Goal: Task Accomplishment & Management: Complete application form

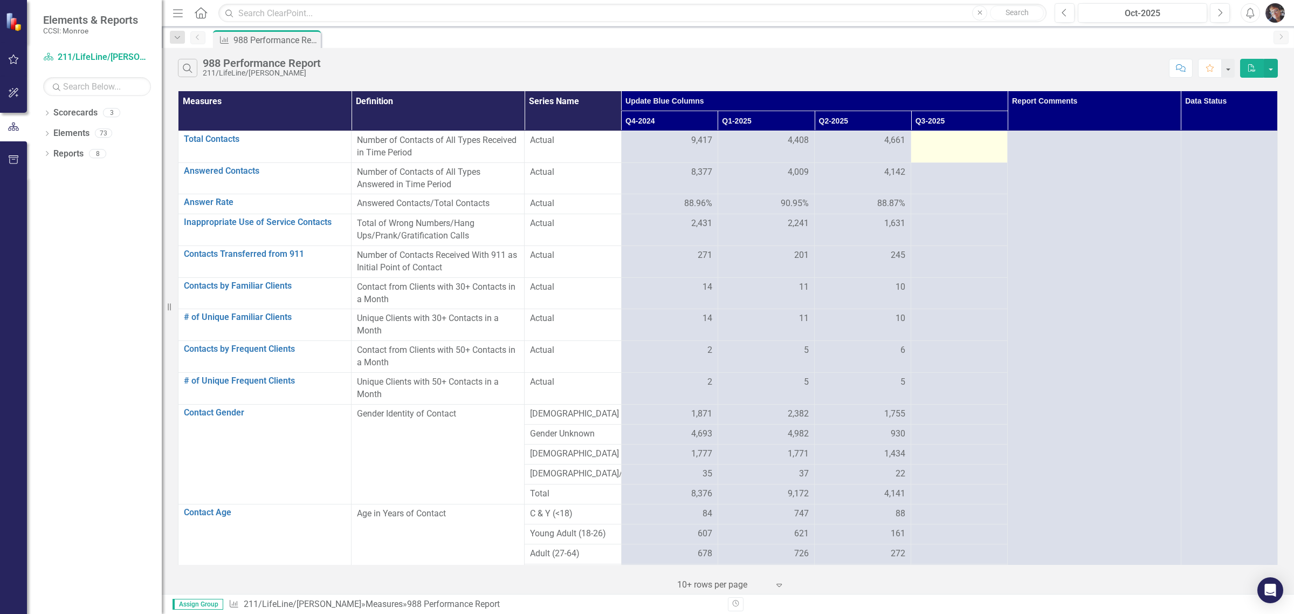
click at [693, 147] on div at bounding box center [959, 140] width 85 height 13
click at [693, 147] on td at bounding box center [959, 147] width 97 height 32
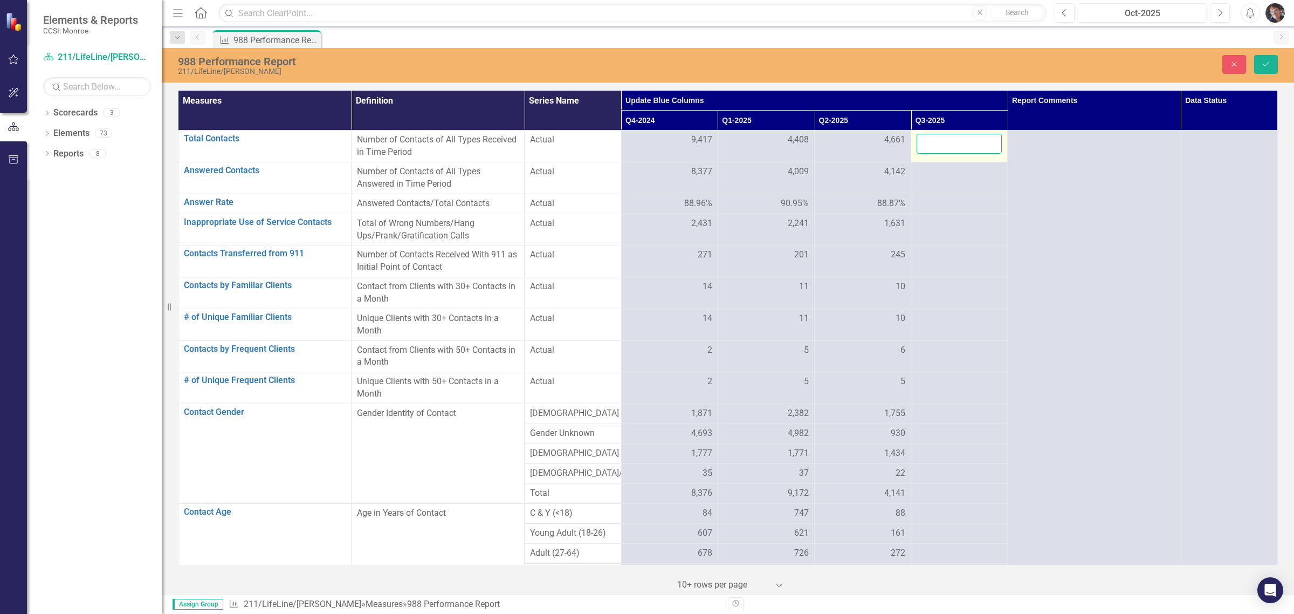
click at [693, 143] on input "number" at bounding box center [959, 144] width 85 height 20
type input "9446"
click at [693, 62] on icon "Save" at bounding box center [1266, 64] width 10 height 8
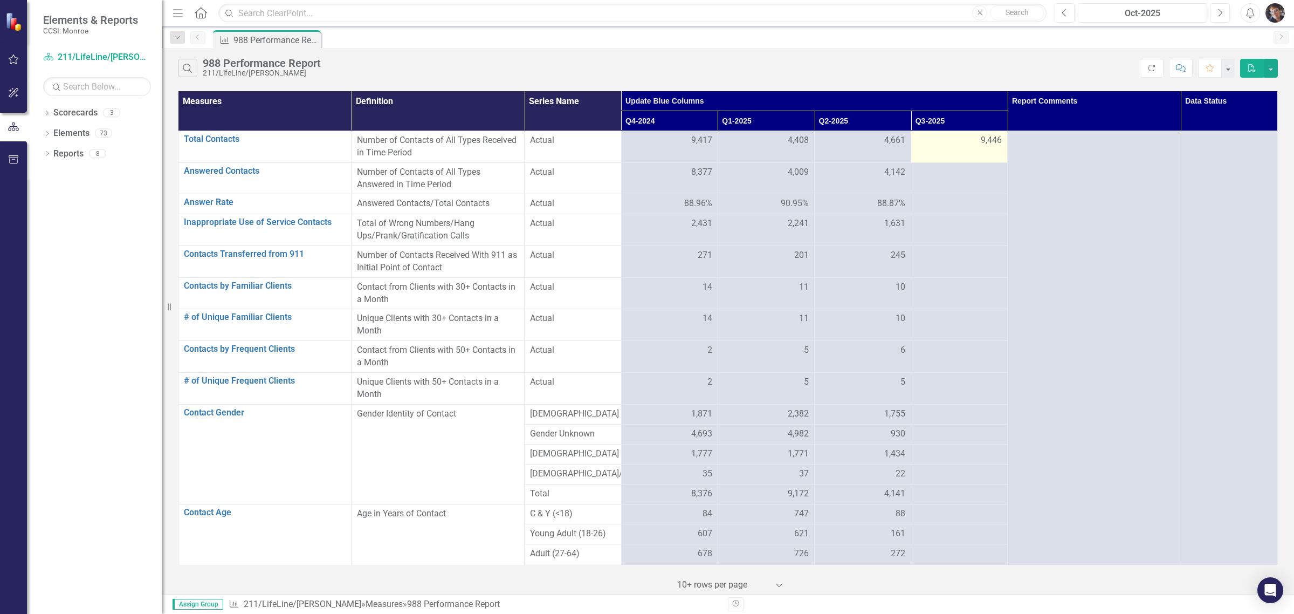
click at [693, 139] on div "9,446" at bounding box center [959, 140] width 85 height 12
click at [693, 139] on span "9,446" at bounding box center [991, 140] width 21 height 12
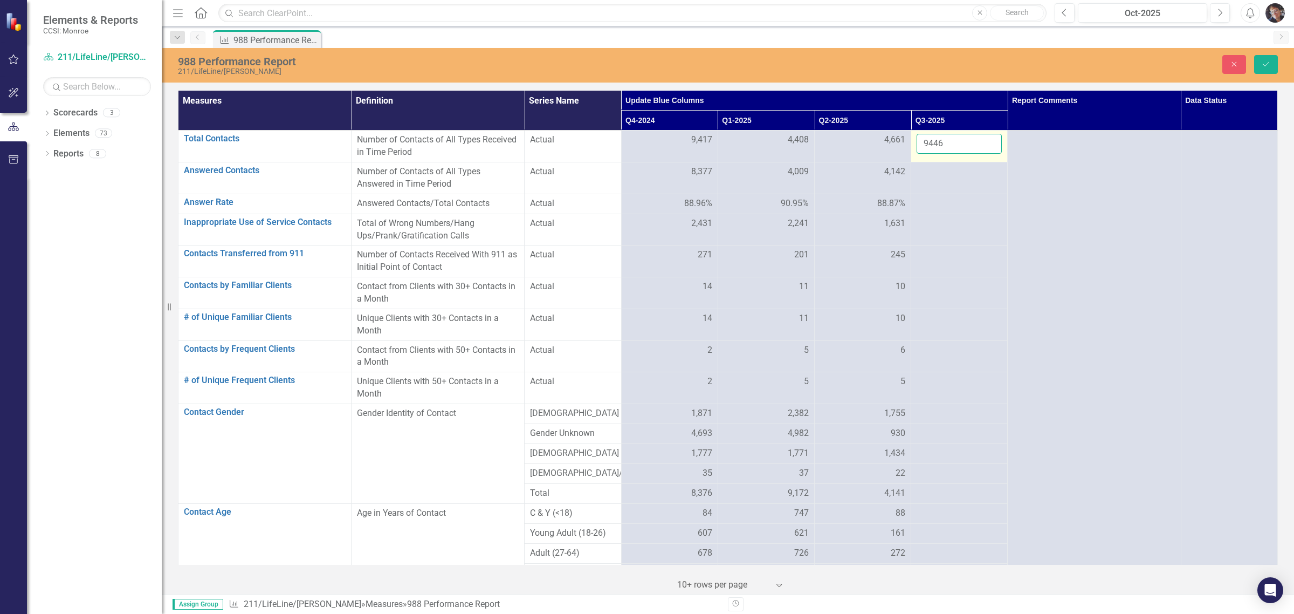
click at [693, 141] on input "9446" at bounding box center [959, 144] width 85 height 20
drag, startPoint x: 952, startPoint y: 142, endPoint x: 910, endPoint y: 142, distance: 42.6
click at [693, 142] on td "9446" at bounding box center [959, 146] width 97 height 32
click at [693, 146] on input "number" at bounding box center [959, 144] width 85 height 20
type input "9763"
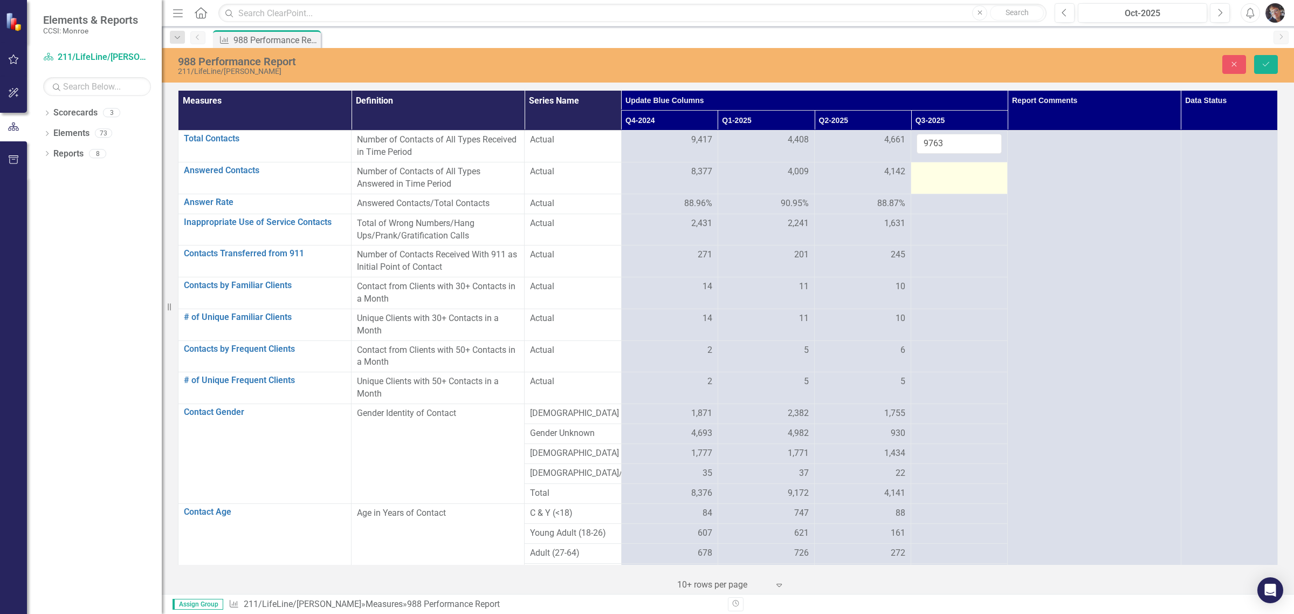
click at [693, 176] on div at bounding box center [959, 172] width 85 height 13
click at [693, 178] on input "number" at bounding box center [959, 176] width 85 height 20
type input "8807"
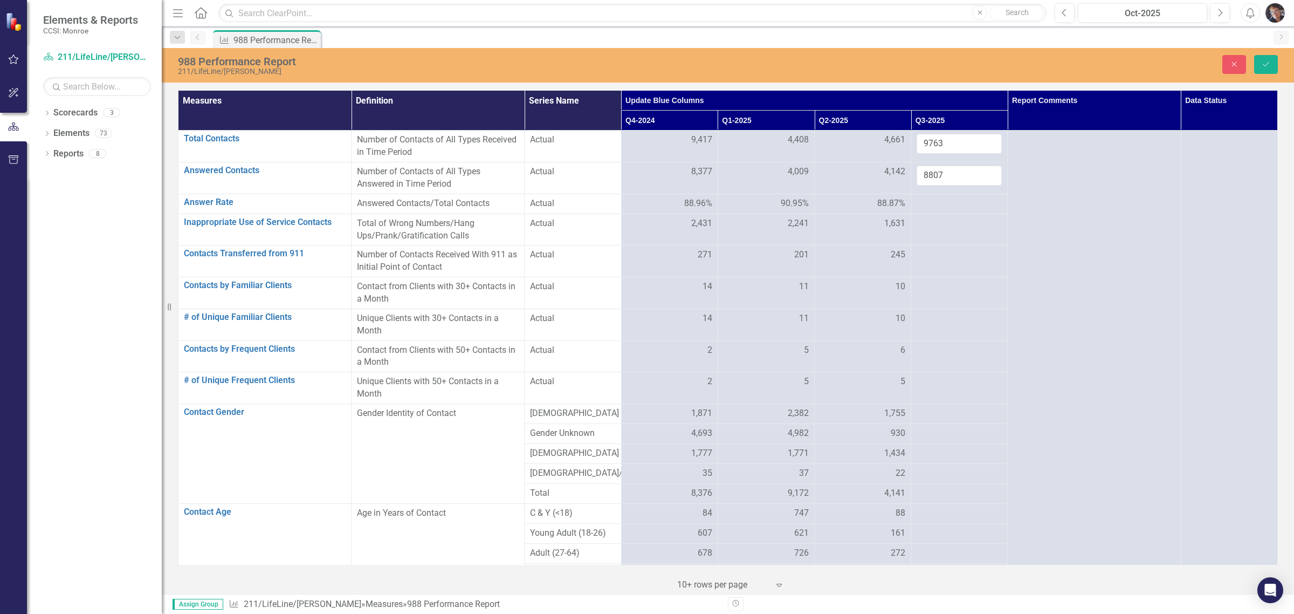
click at [693, 53] on div "988 Performance Report 211/LifeLine/Monroe Close Save" at bounding box center [728, 64] width 1132 height 22
click at [693, 66] on icon "Save" at bounding box center [1266, 64] width 10 height 8
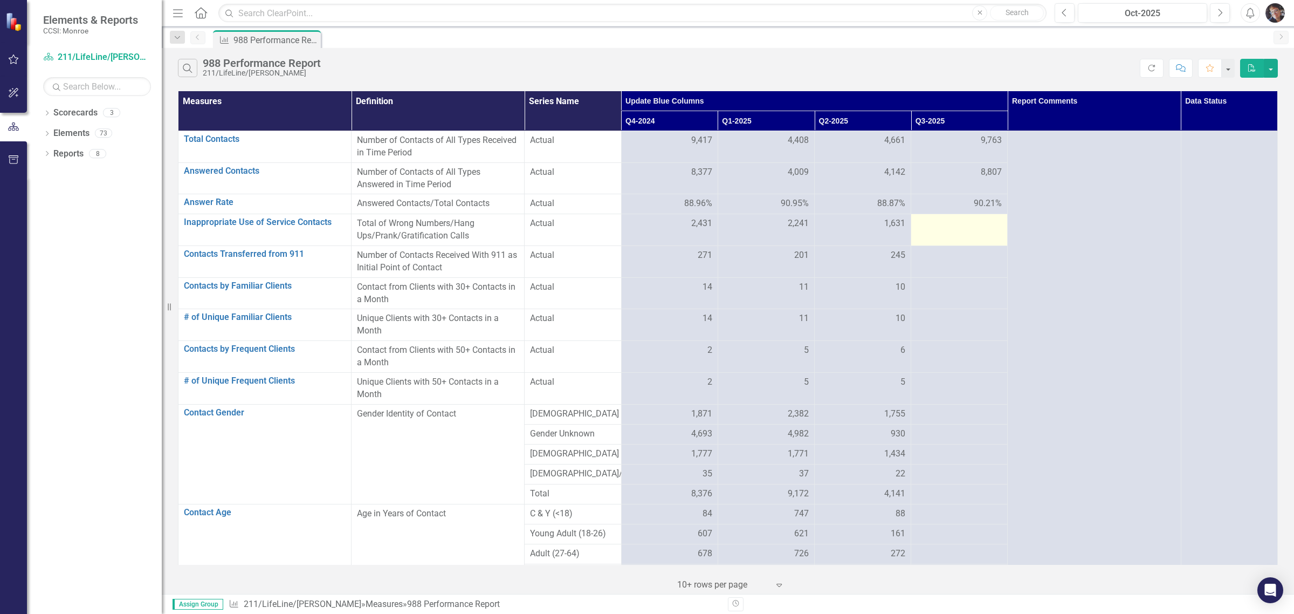
click at [693, 228] on div at bounding box center [959, 223] width 85 height 13
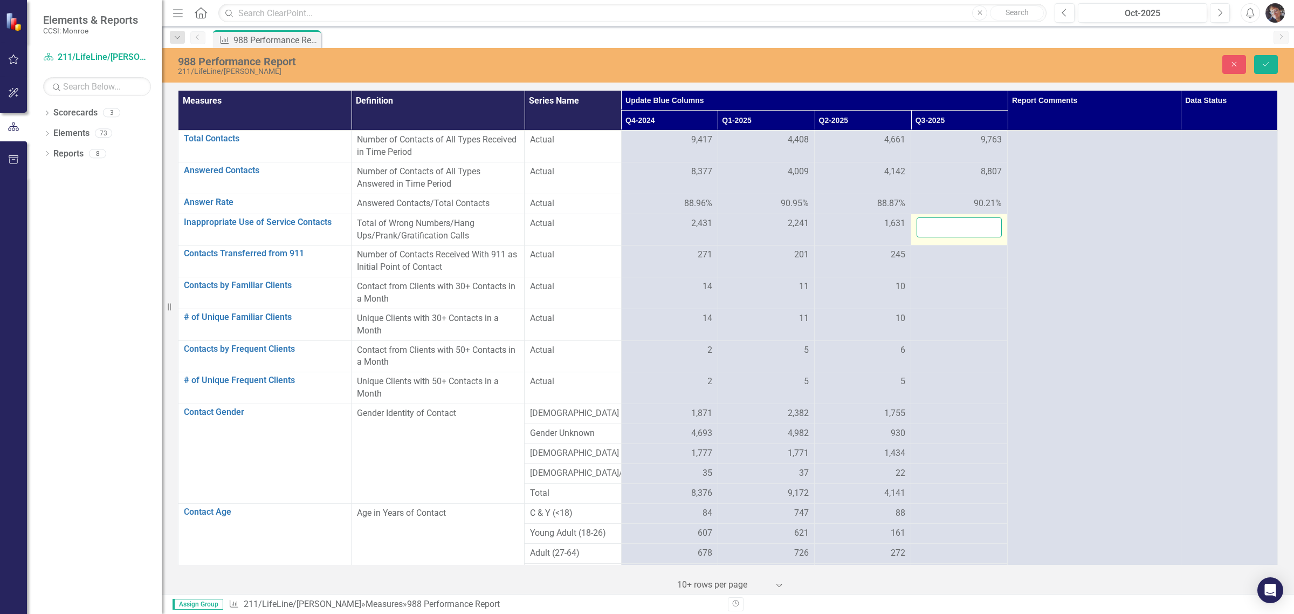
click at [693, 230] on input "number" at bounding box center [959, 227] width 85 height 20
type input "2203"
click at [693, 257] on div at bounding box center [959, 255] width 85 height 13
click at [693, 257] on input "number" at bounding box center [959, 259] width 85 height 20
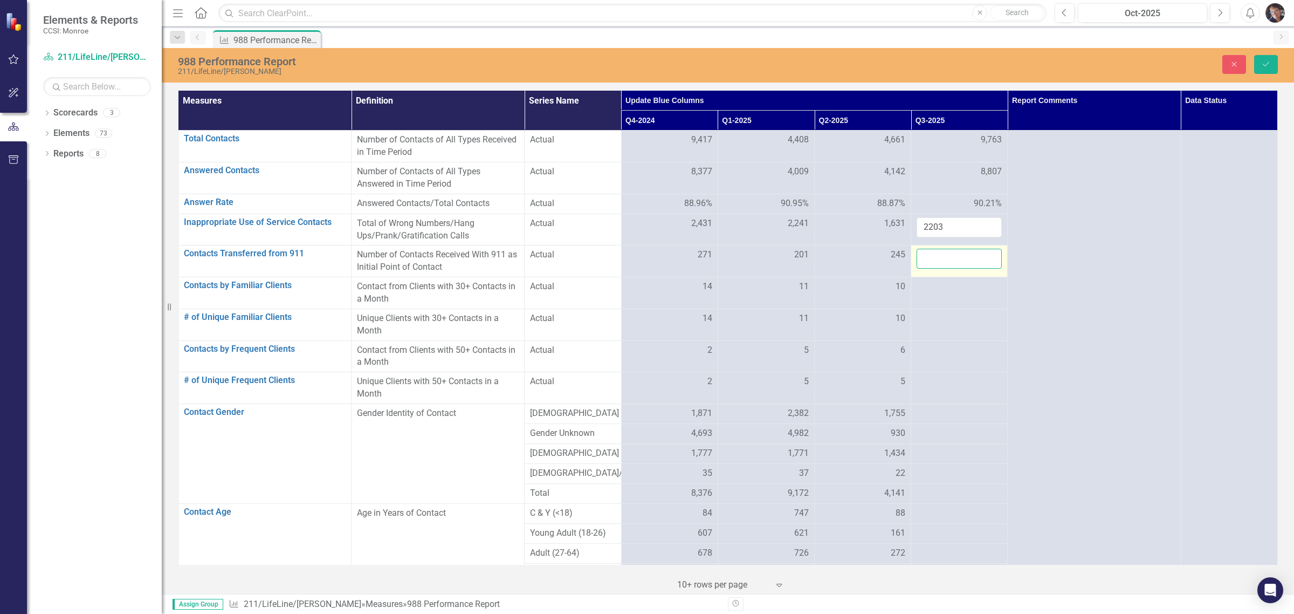
click at [693, 264] on input "number" at bounding box center [959, 259] width 85 height 20
click at [693, 258] on input "number" at bounding box center [959, 259] width 85 height 20
type input "3"
type input "128"
click at [693, 287] on div at bounding box center [959, 286] width 85 height 13
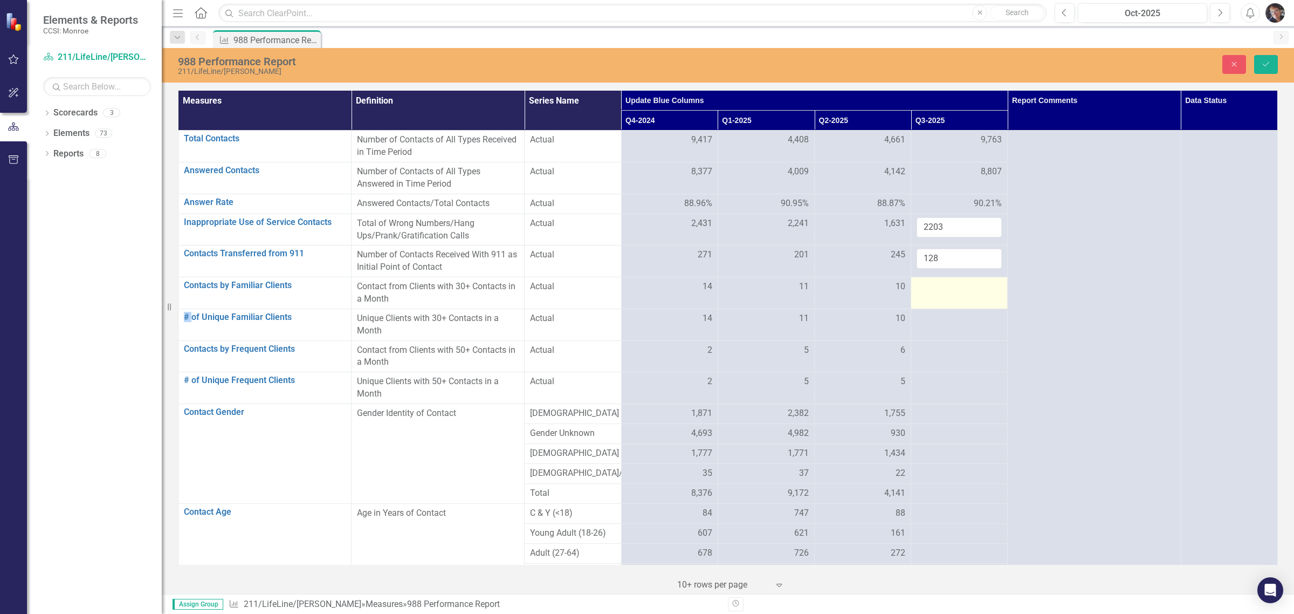
click at [693, 287] on div at bounding box center [959, 286] width 85 height 13
click at [693, 287] on input "number" at bounding box center [959, 290] width 85 height 20
type input "13"
click at [693, 314] on div at bounding box center [959, 318] width 85 height 13
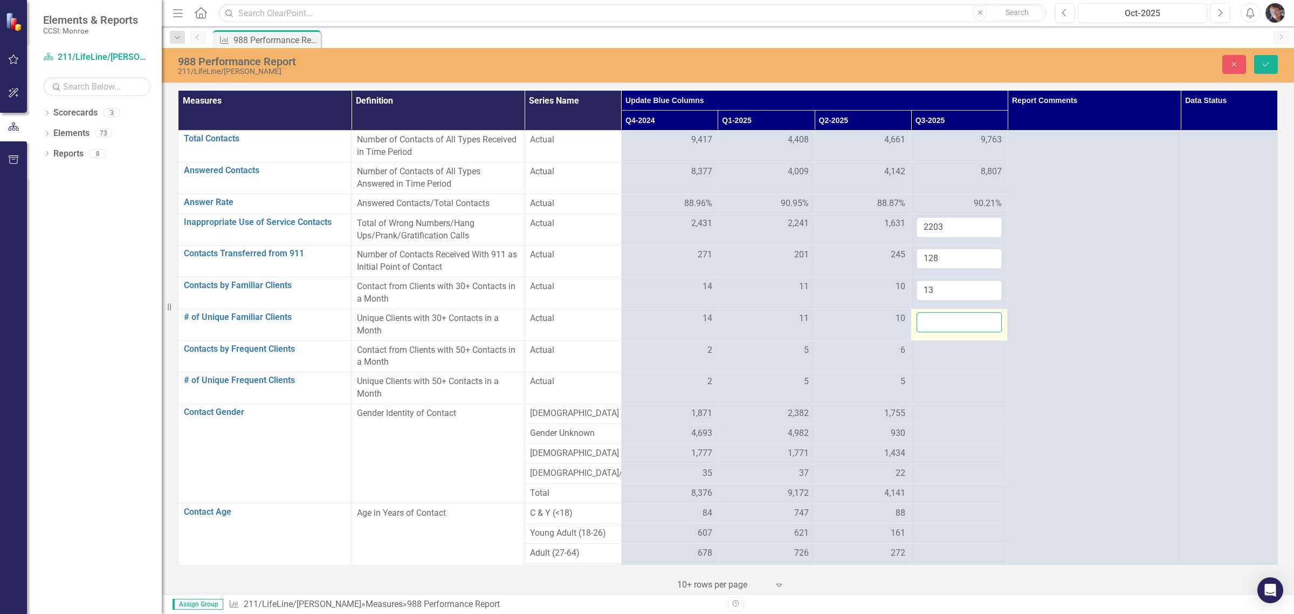
click at [693, 321] on input "number" at bounding box center [959, 322] width 85 height 20
type input "13"
click at [693, 354] on div at bounding box center [959, 350] width 85 height 13
type input "5"
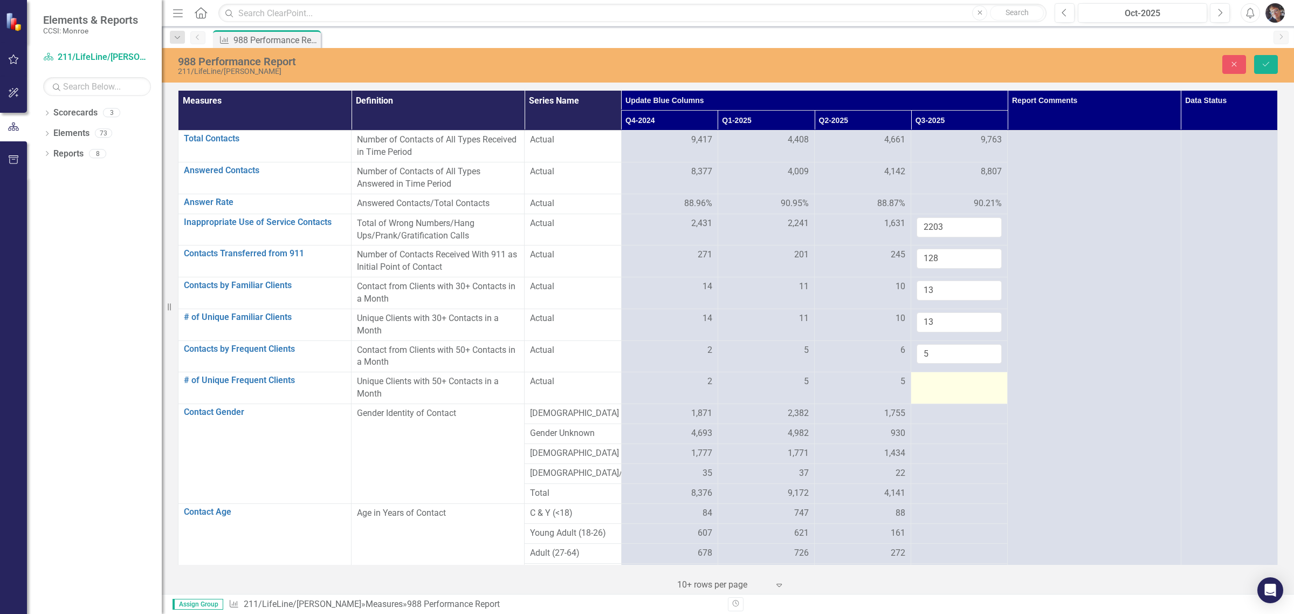
click at [693, 383] on div at bounding box center [959, 381] width 85 height 13
click at [693, 383] on input "number" at bounding box center [959, 385] width 85 height 20
click at [693, 384] on input "number" at bounding box center [959, 385] width 85 height 20
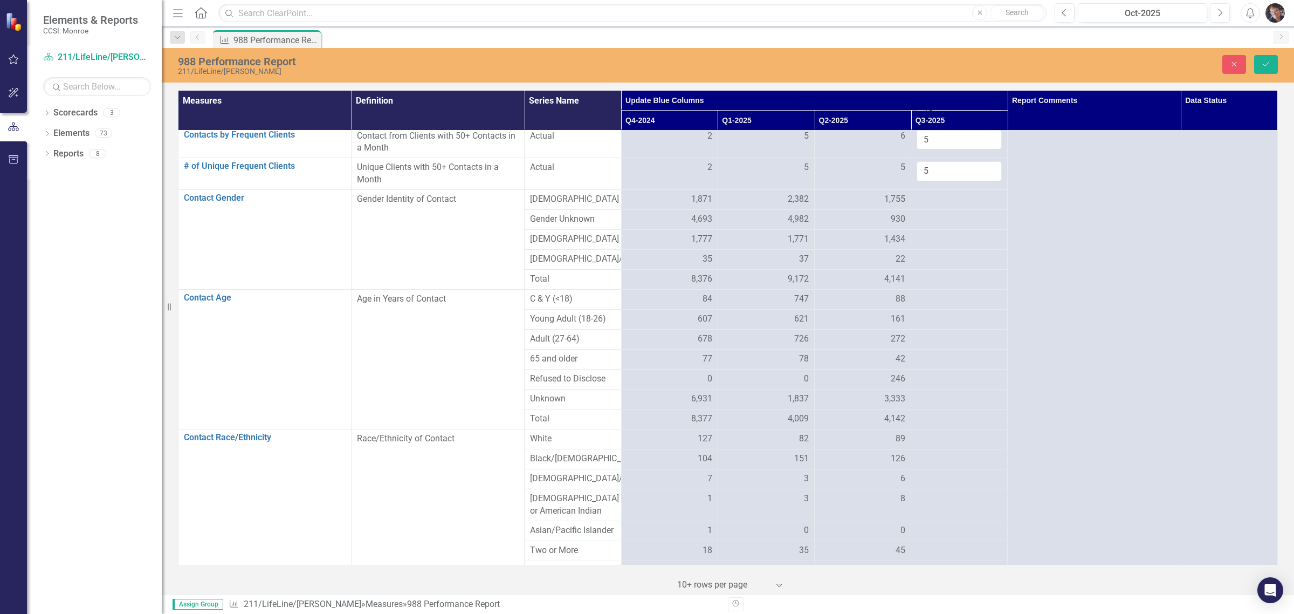
scroll to position [217, 0]
type input "5"
click at [693, 70] on button "Save" at bounding box center [1266, 64] width 24 height 19
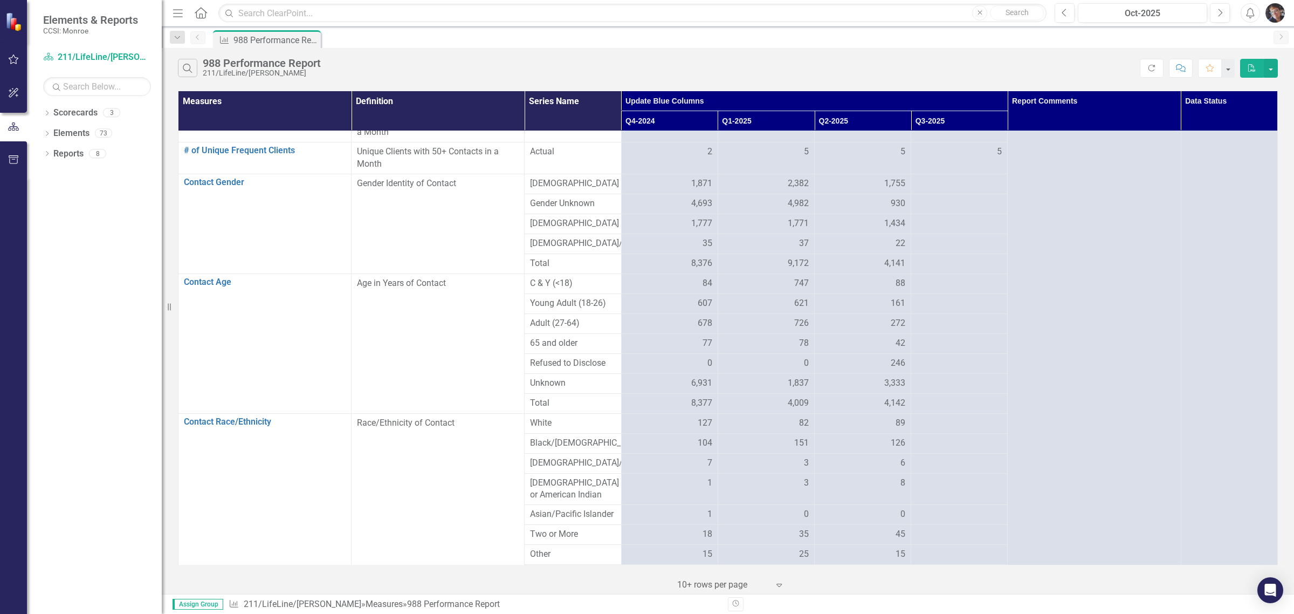
scroll to position [233, 0]
click at [693, 176] on div at bounding box center [959, 180] width 85 height 13
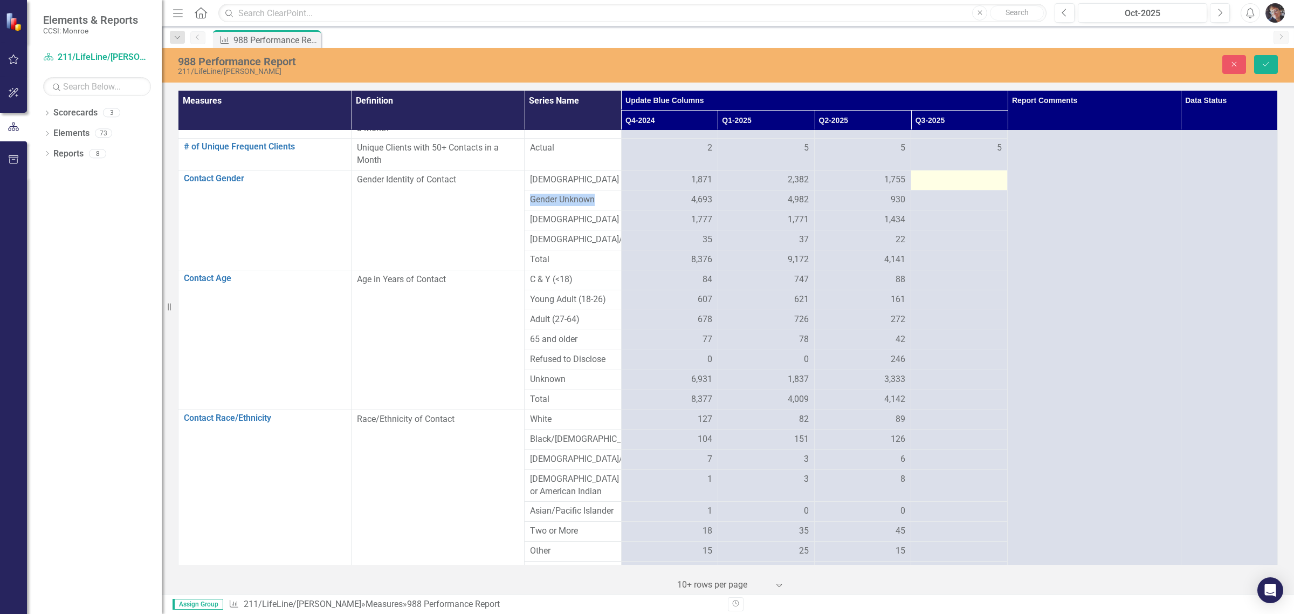
click at [693, 176] on div at bounding box center [959, 180] width 85 height 13
click at [693, 180] on input "number" at bounding box center [959, 184] width 85 height 20
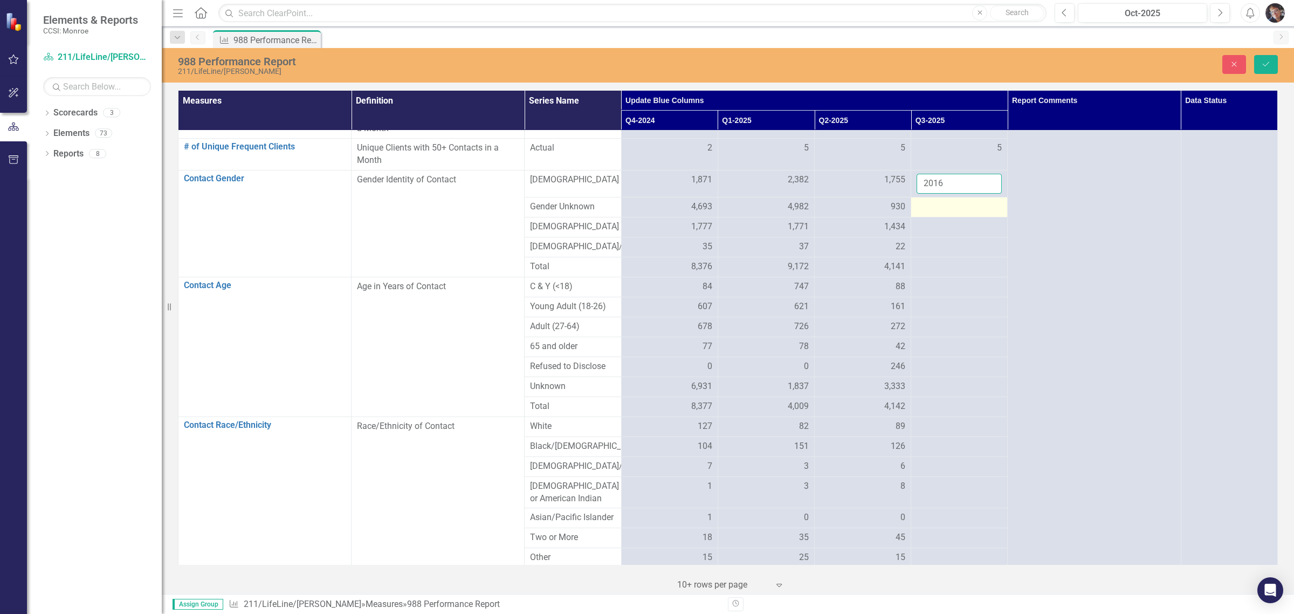
type input "2016"
click at [693, 208] on div at bounding box center [959, 207] width 85 height 13
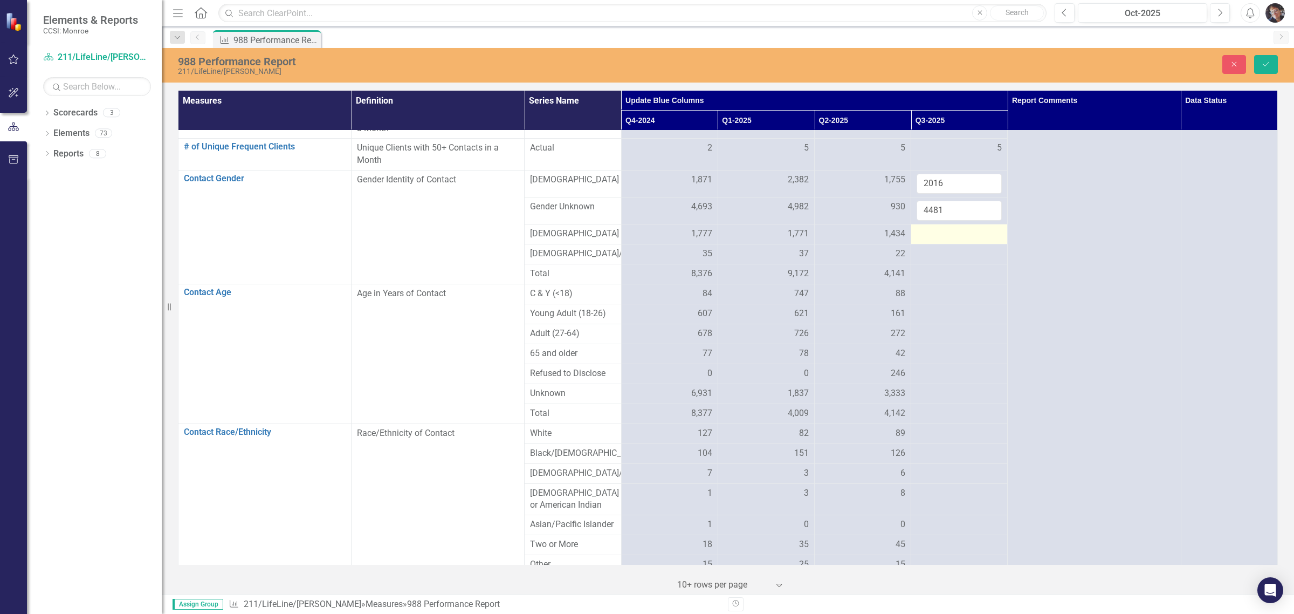
type input "4481"
click at [693, 231] on div at bounding box center [959, 234] width 85 height 13
click at [693, 232] on div at bounding box center [959, 234] width 85 height 13
click at [693, 232] on input "number" at bounding box center [959, 238] width 85 height 20
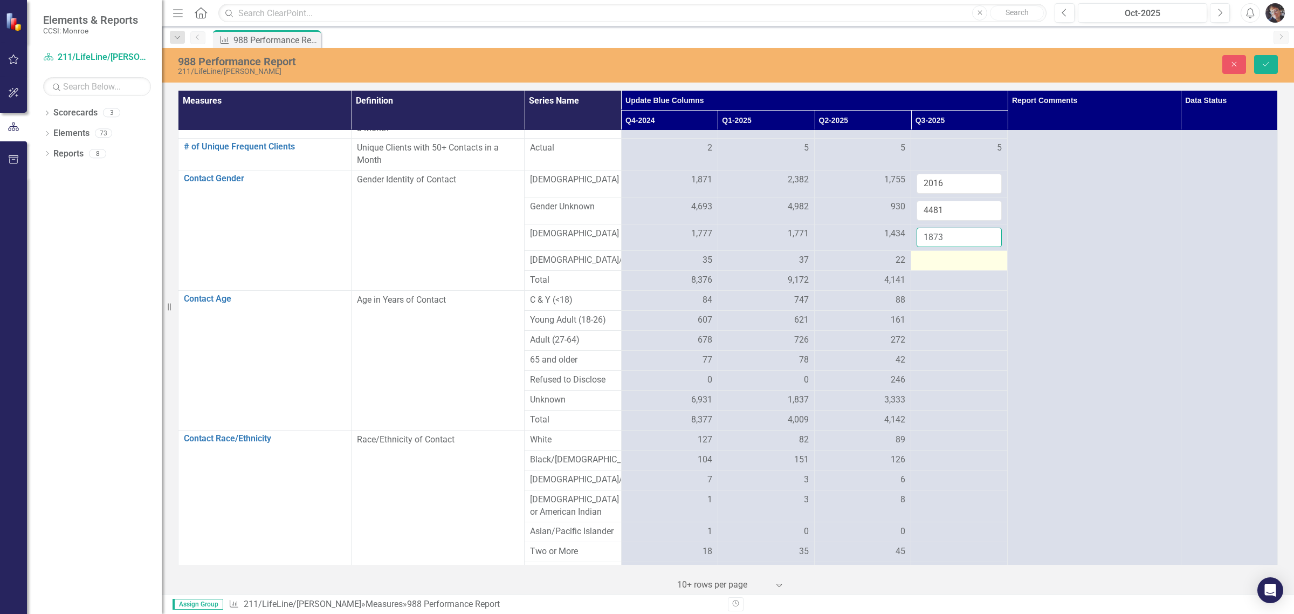
type input "1873"
click at [693, 266] on div at bounding box center [959, 260] width 85 height 13
click at [693, 266] on input "number" at bounding box center [959, 264] width 85 height 20
type input "37"
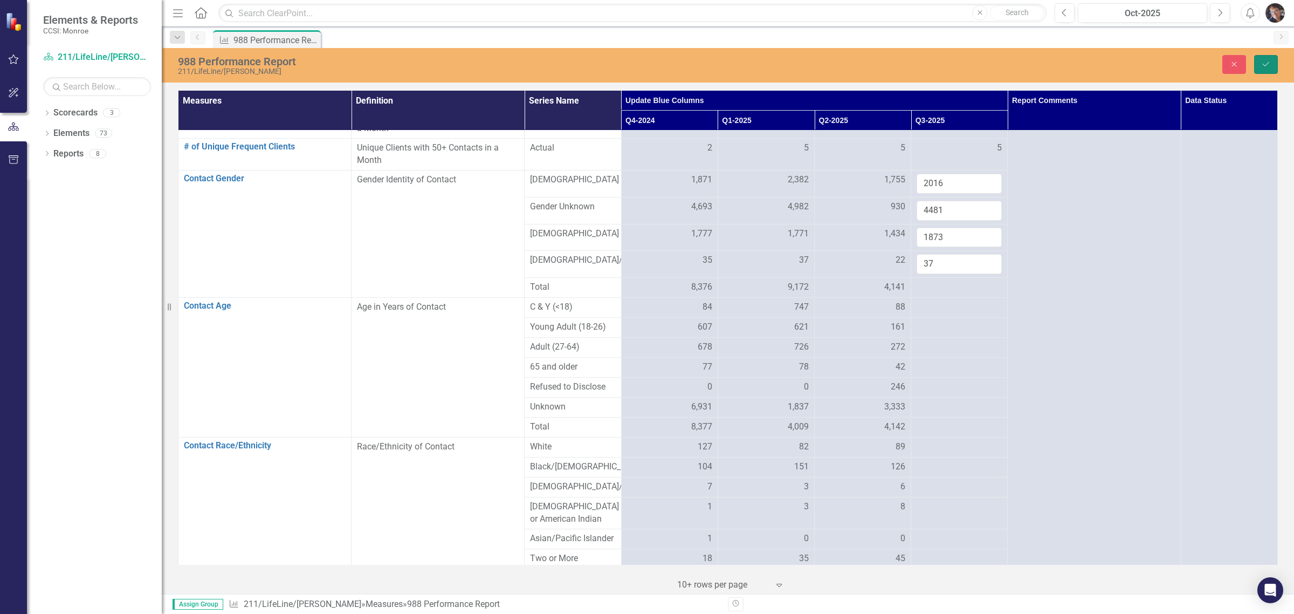
click at [693, 60] on icon "Save" at bounding box center [1266, 64] width 10 height 8
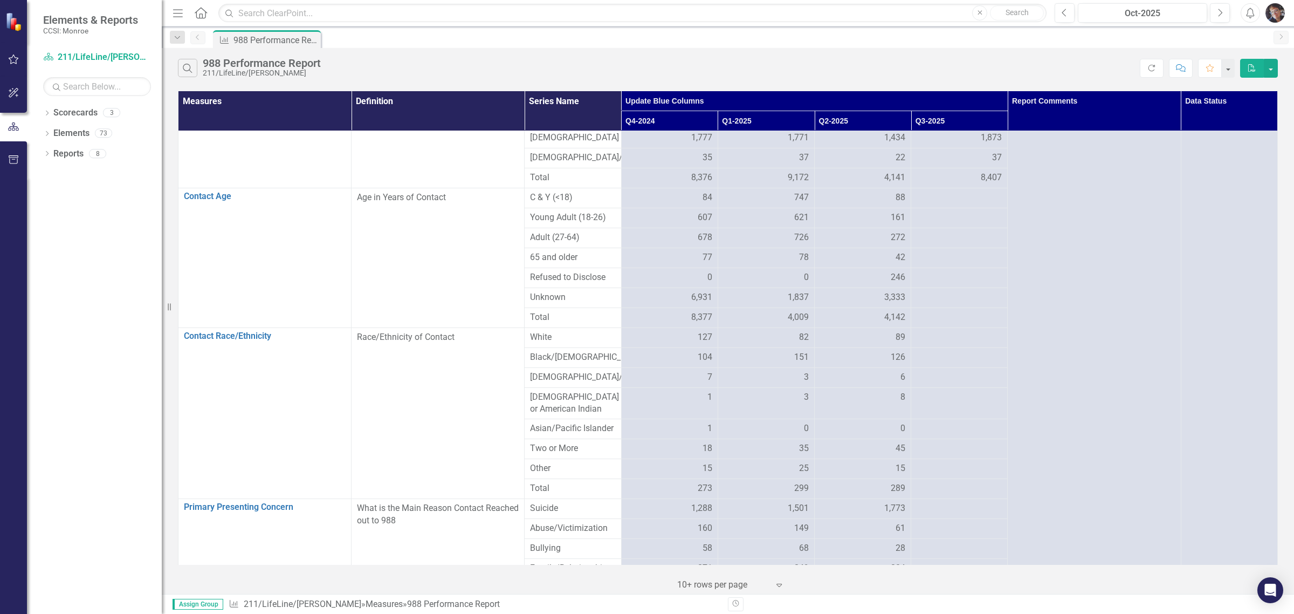
scroll to position [334, 0]
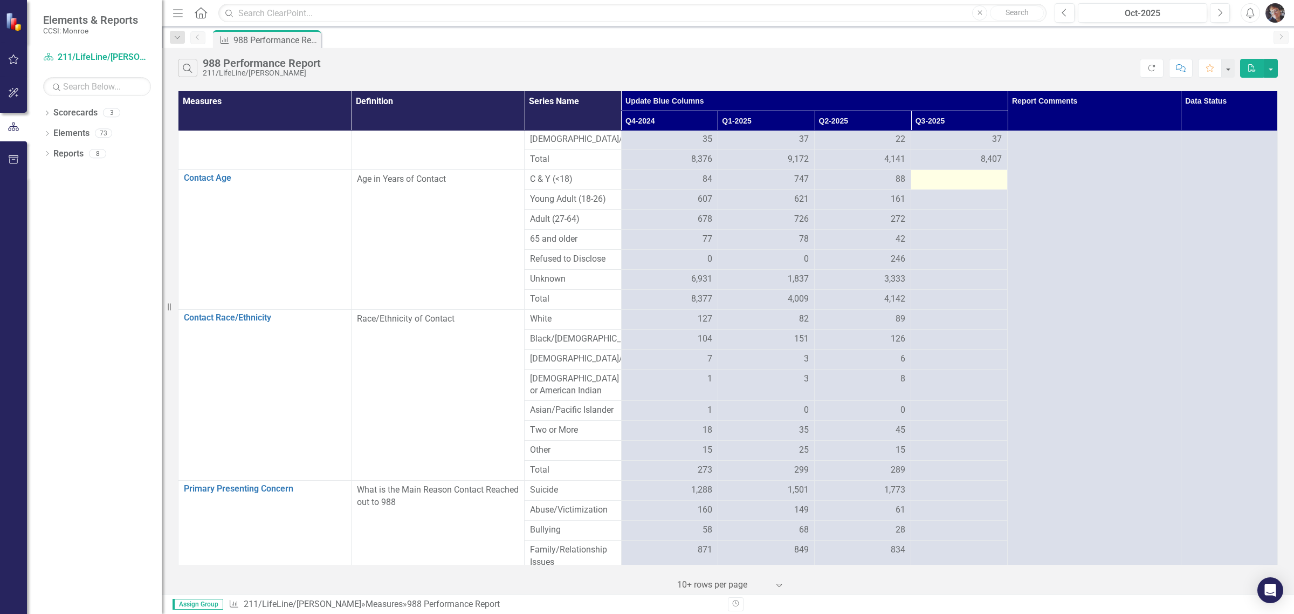
click at [693, 186] on div at bounding box center [959, 179] width 85 height 13
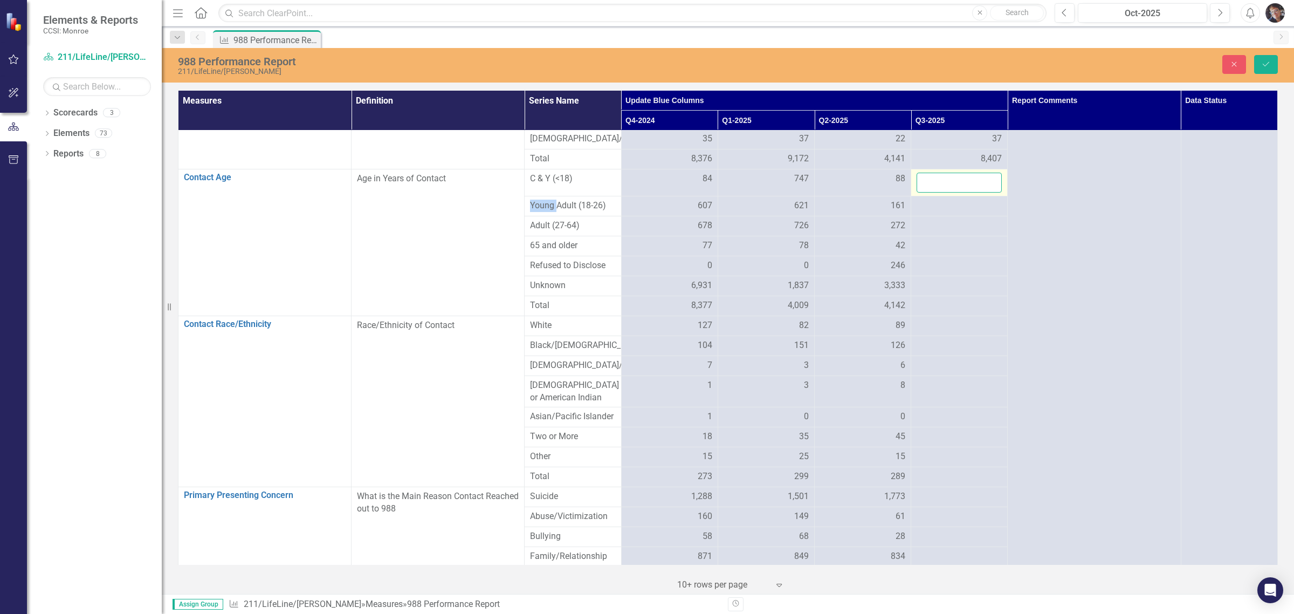
click at [693, 192] on input "number" at bounding box center [959, 183] width 85 height 20
type input "208"
click at [693, 212] on div at bounding box center [959, 205] width 85 height 13
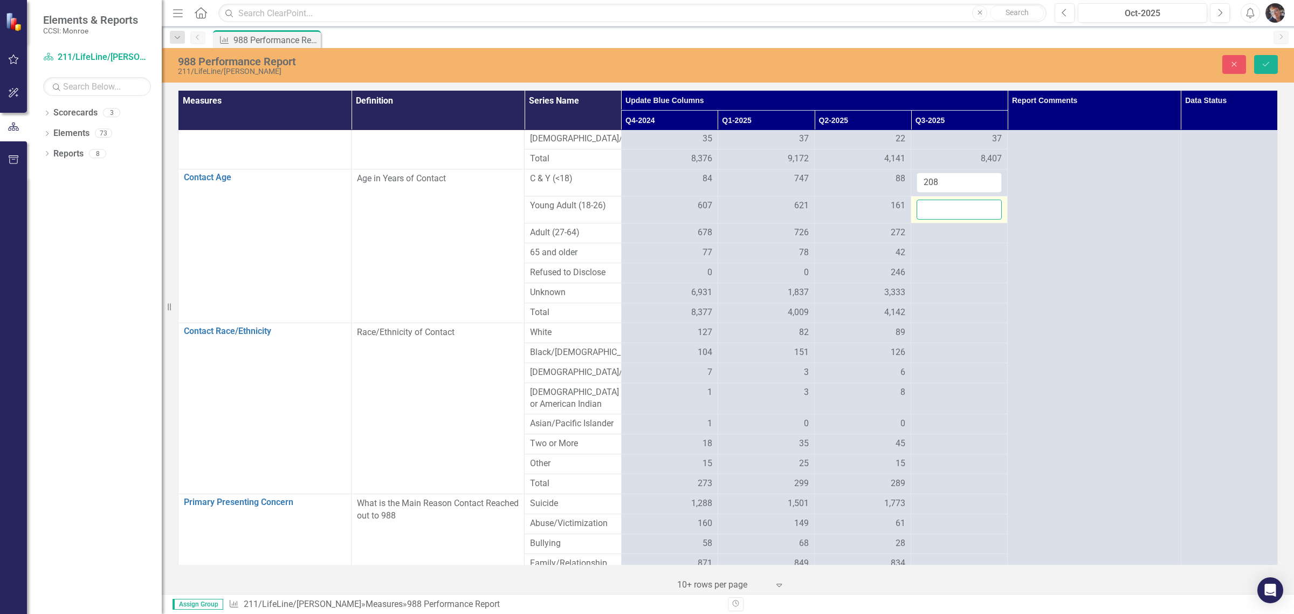
click at [693, 218] on input "number" at bounding box center [959, 209] width 85 height 20
type input "317"
click at [693, 239] on div at bounding box center [959, 232] width 85 height 13
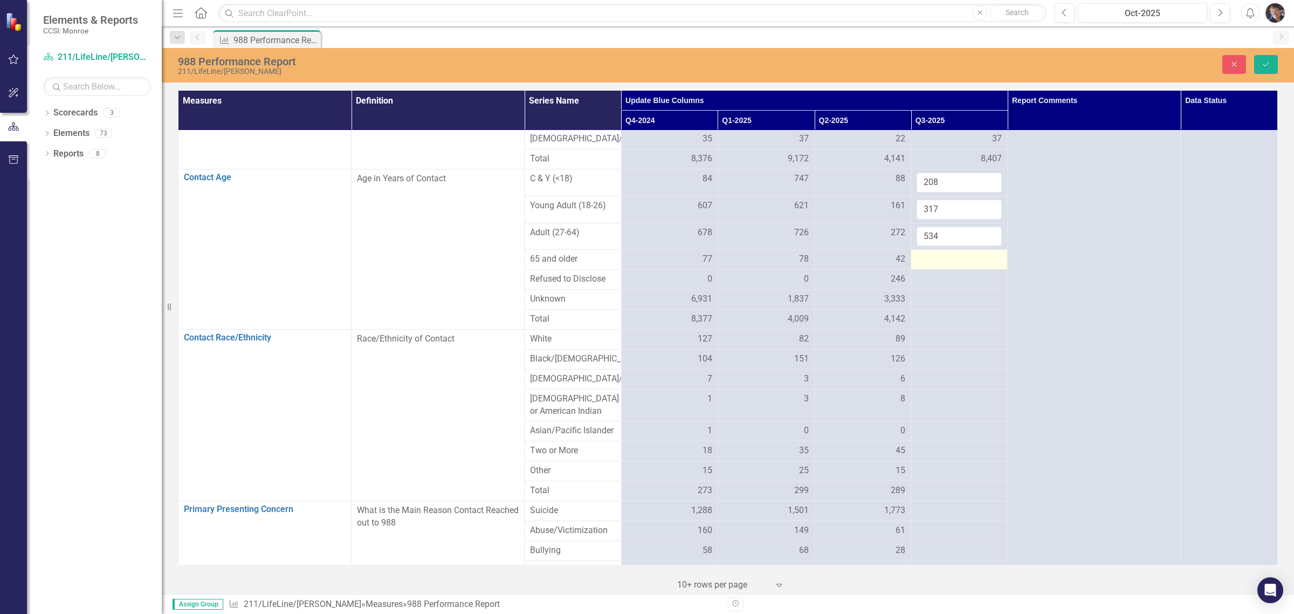
type input "534"
click at [693, 266] on div at bounding box center [959, 259] width 85 height 13
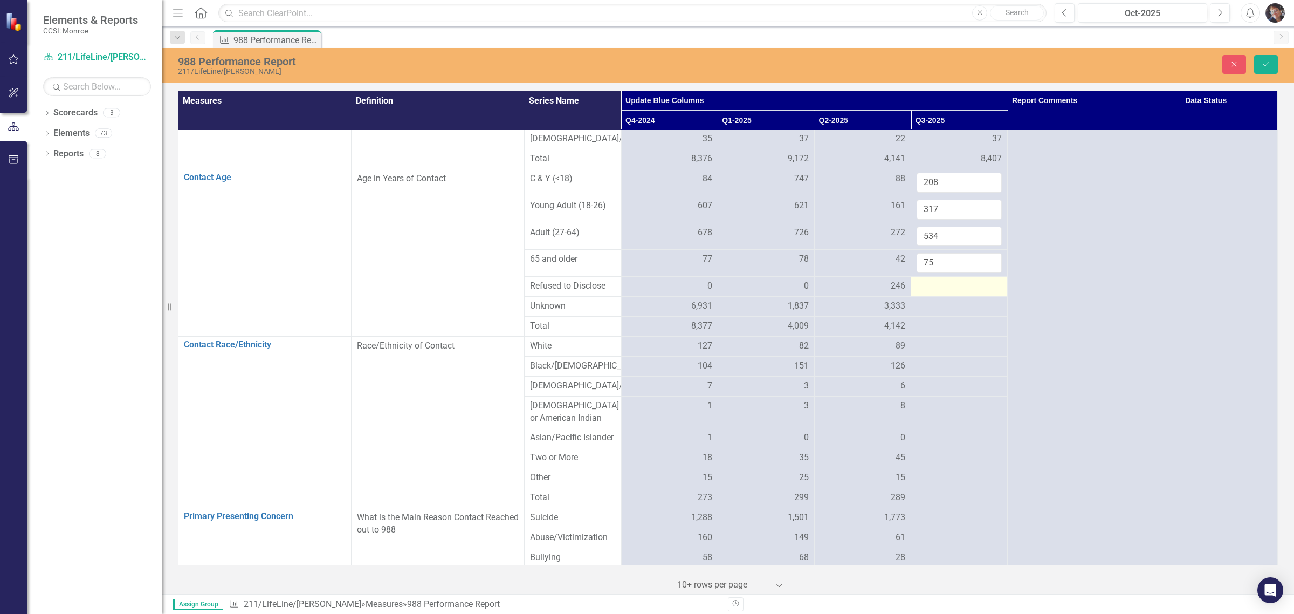
type input "75"
click at [693, 293] on div at bounding box center [959, 286] width 85 height 13
click at [693, 314] on td at bounding box center [959, 307] width 97 height 20
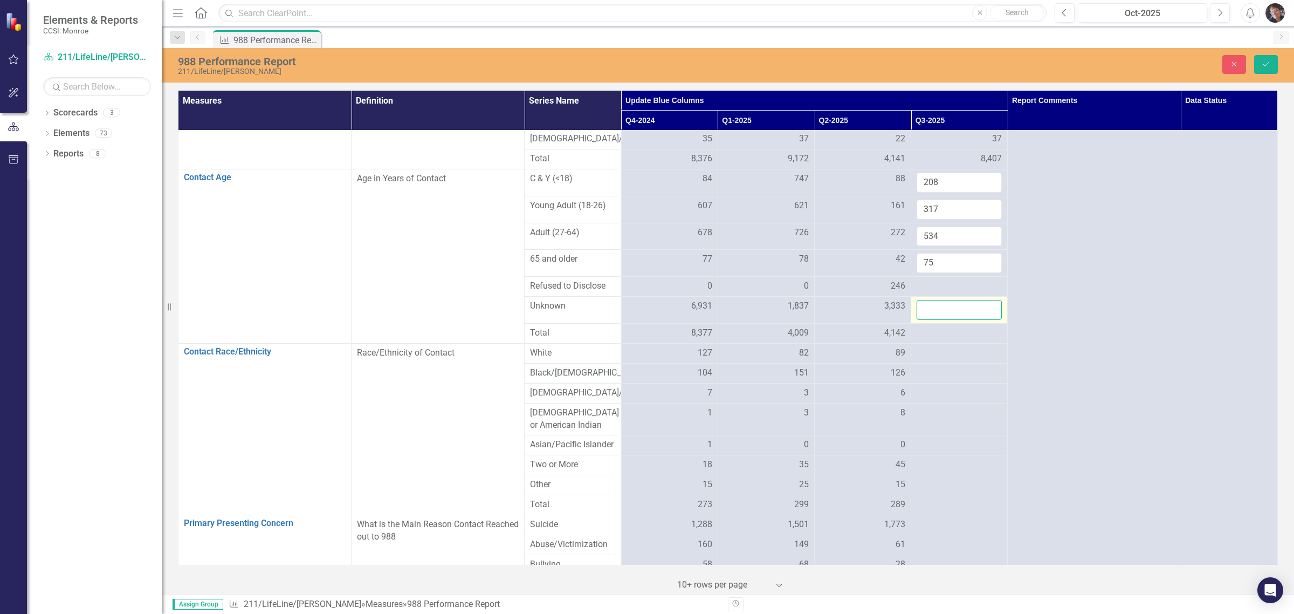
click at [693, 320] on input "number" at bounding box center [959, 310] width 85 height 20
type input "7673"
click at [693, 293] on div at bounding box center [959, 286] width 85 height 13
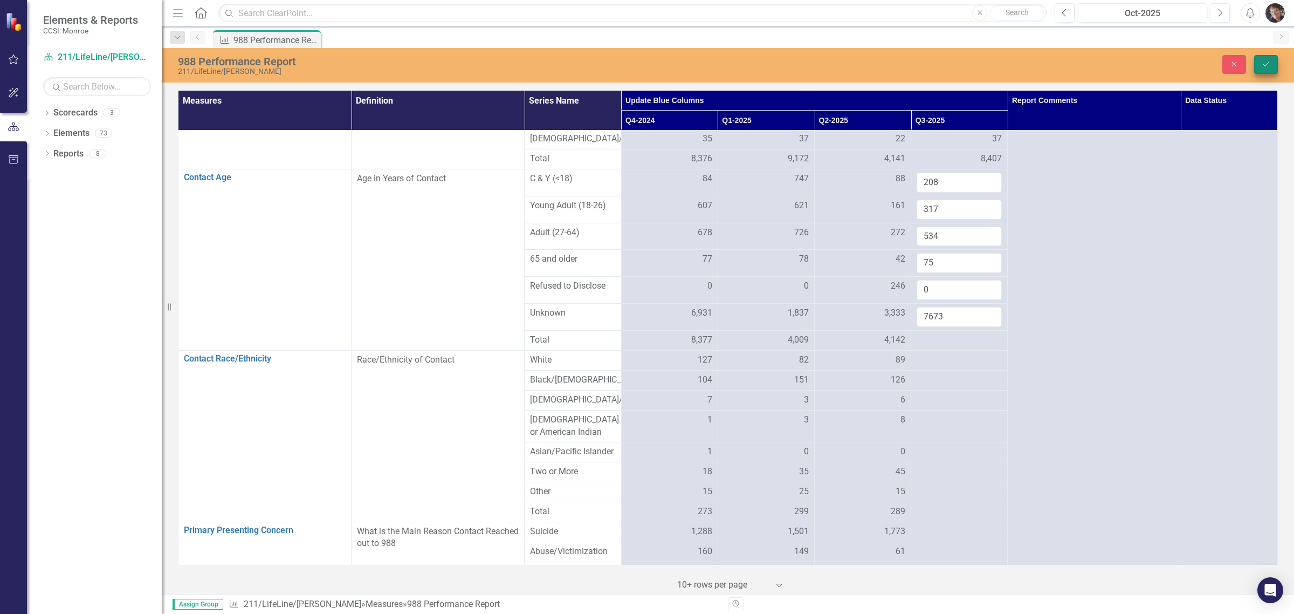
type input "0"
click at [693, 57] on button "Save" at bounding box center [1266, 64] width 24 height 19
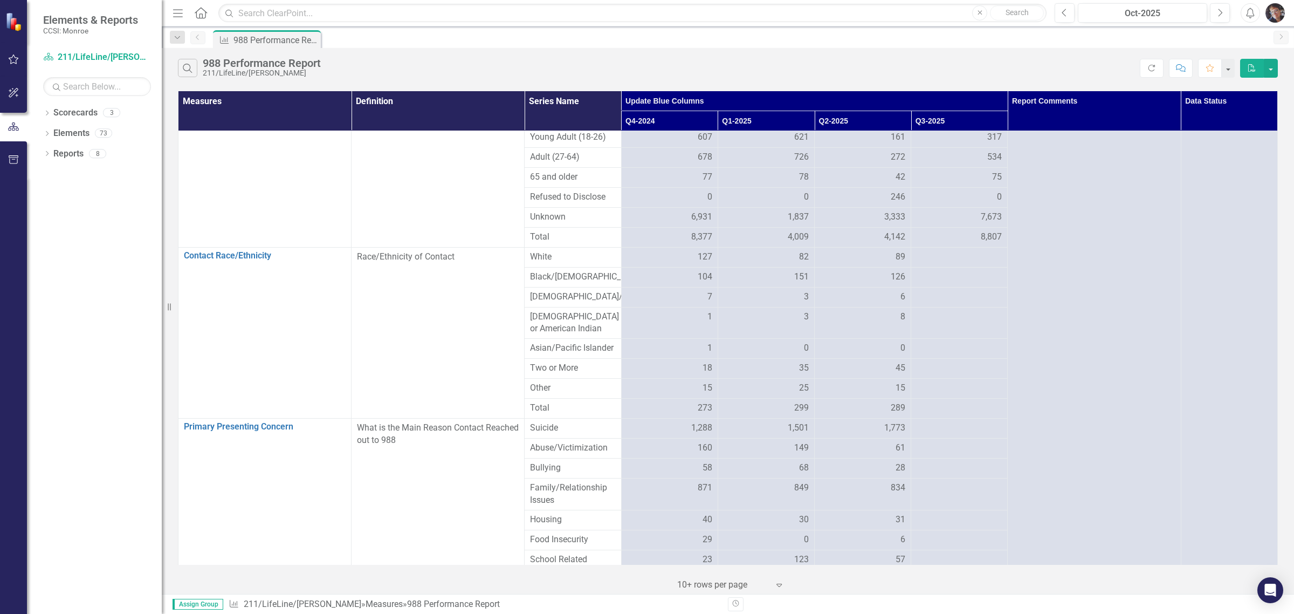
scroll to position [405, 0]
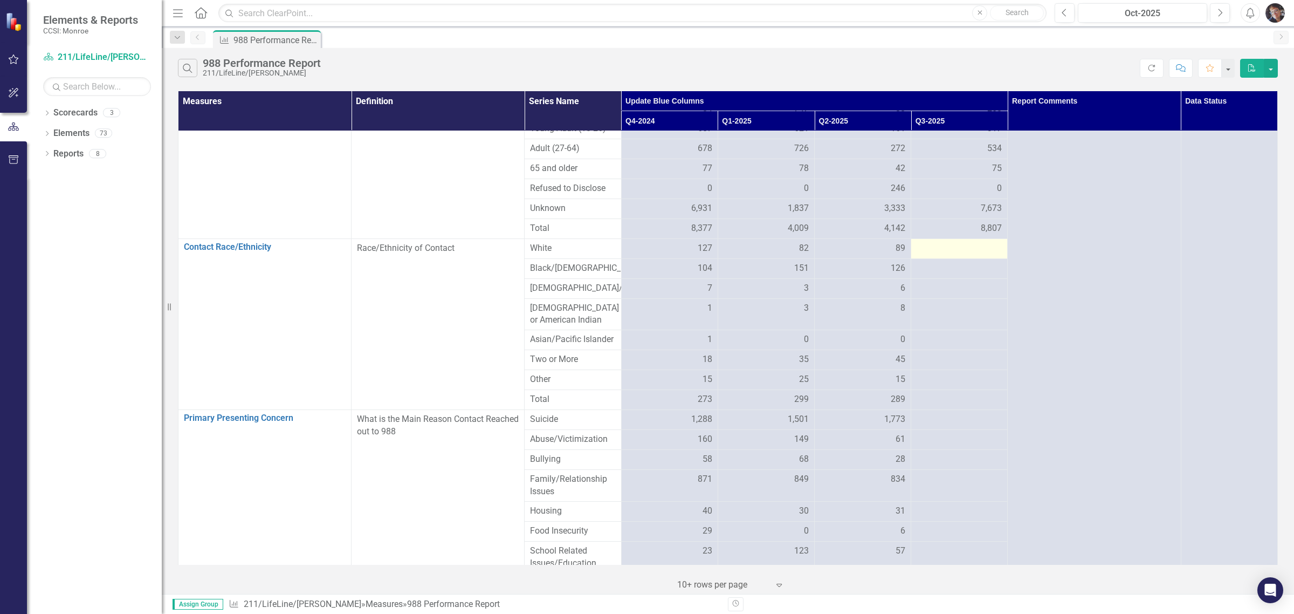
click at [693, 255] on div at bounding box center [959, 248] width 85 height 13
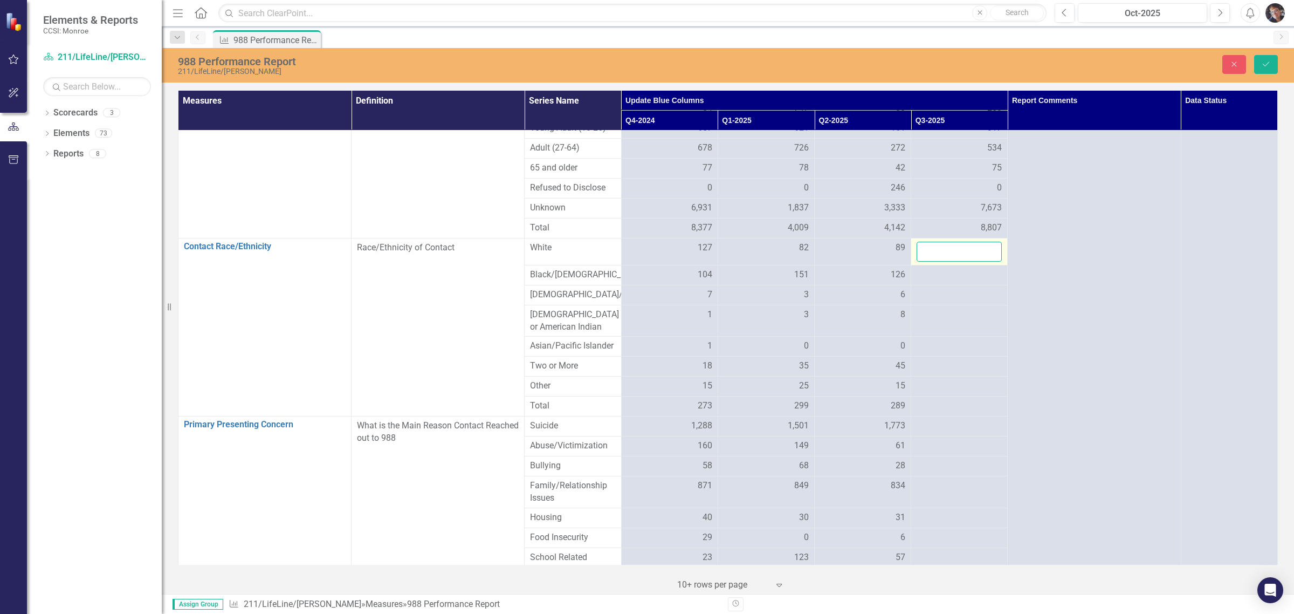
click at [693, 261] on input "number" at bounding box center [959, 252] width 85 height 20
type input "145"
click at [693, 281] on div at bounding box center [959, 274] width 85 height 13
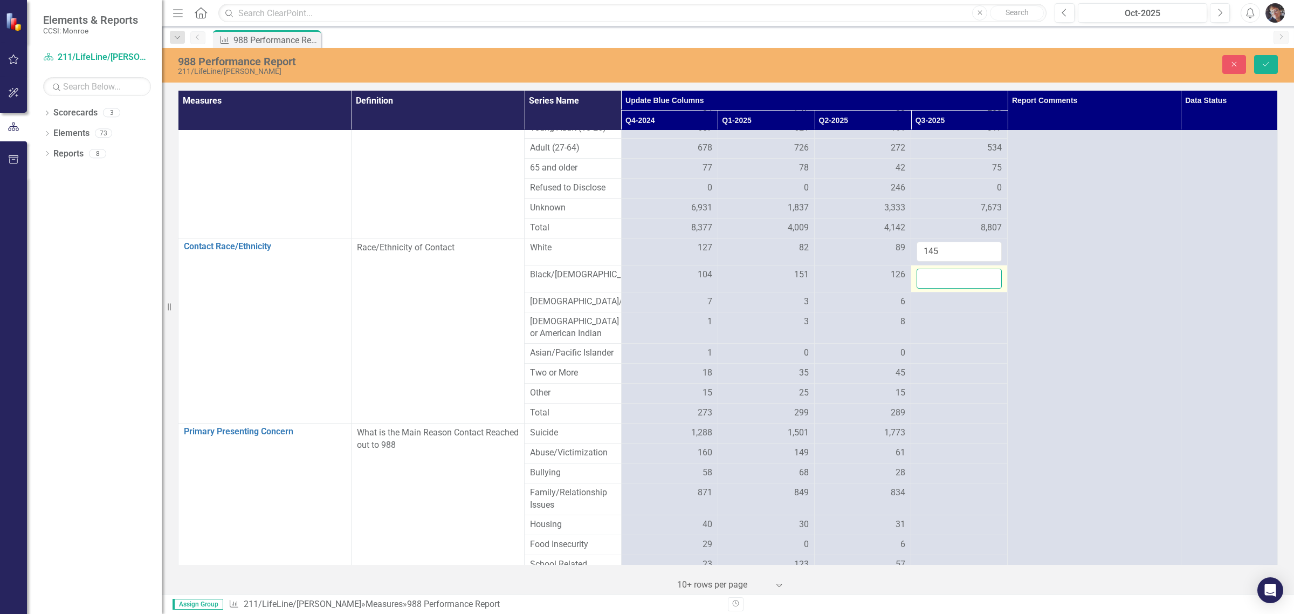
click at [693, 288] on input "number" at bounding box center [959, 278] width 85 height 20
type input "70"
click at [693, 308] on div at bounding box center [959, 301] width 85 height 13
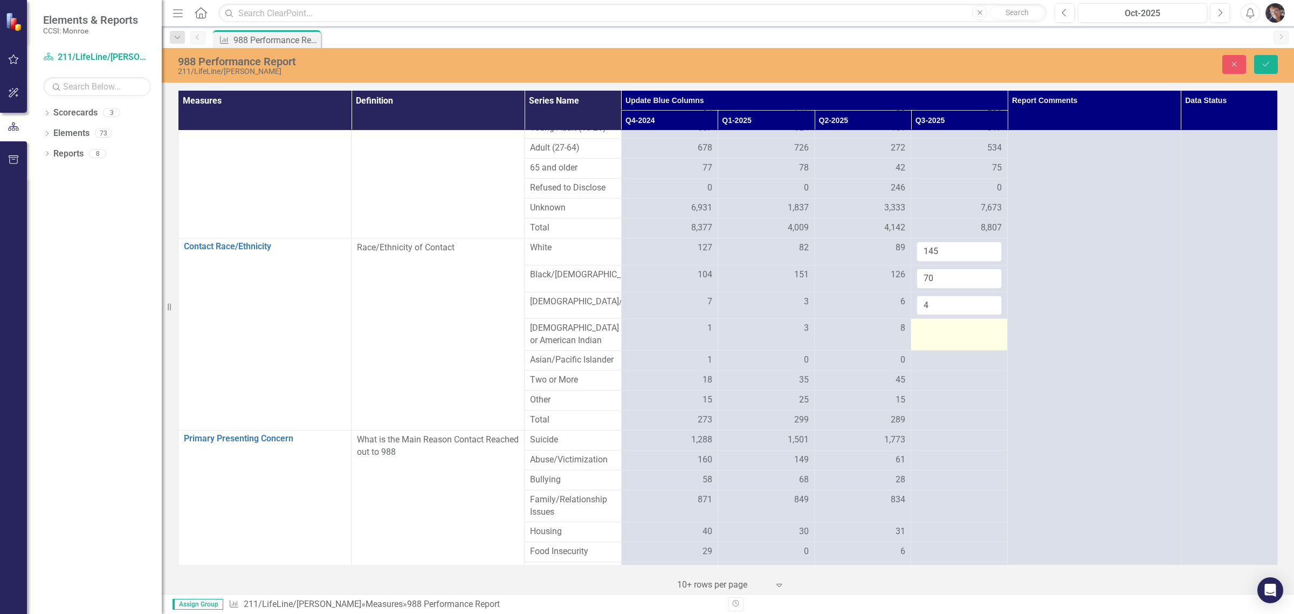
type input "4"
click at [693, 340] on td at bounding box center [959, 335] width 97 height 32
click at [693, 335] on div at bounding box center [959, 328] width 85 height 13
type input "1"
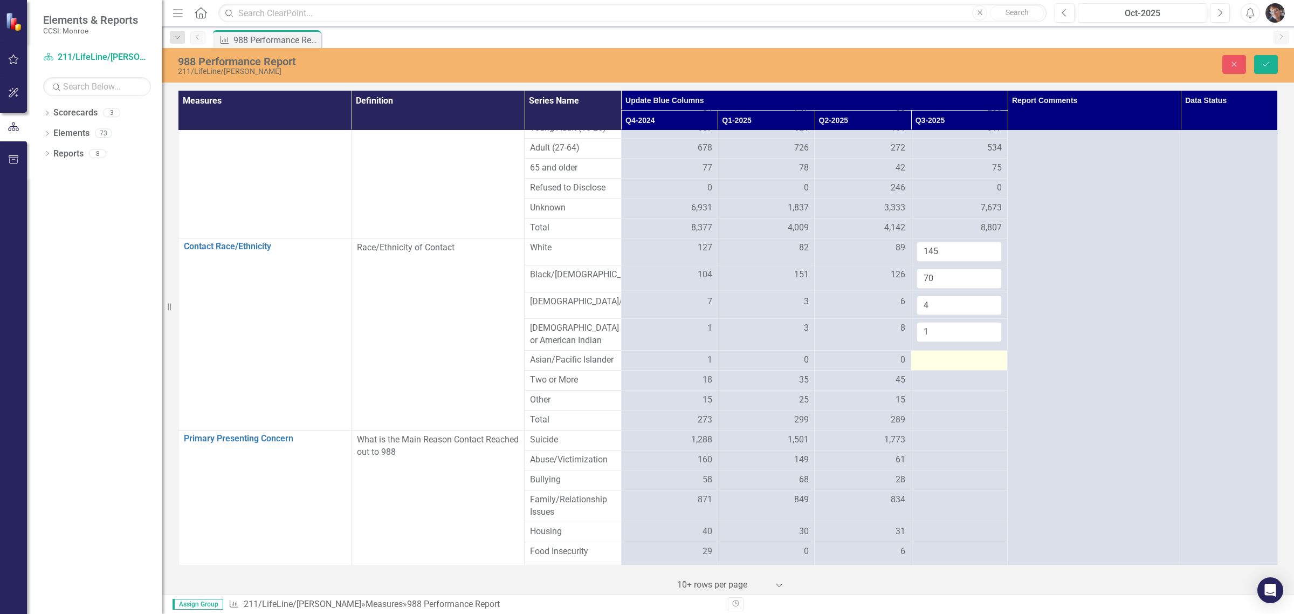
click at [693, 367] on div at bounding box center [959, 360] width 85 height 13
type input "1"
click at [693, 394] on div at bounding box center [959, 387] width 85 height 13
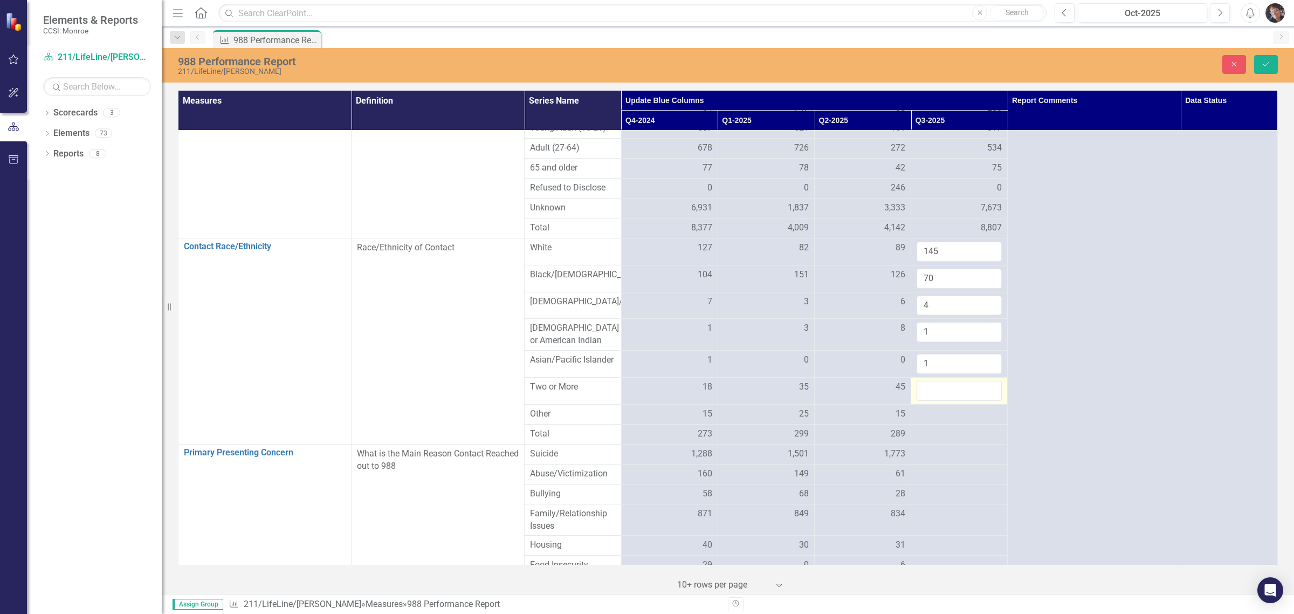
click at [693, 401] on input "number" at bounding box center [959, 391] width 85 height 20
type input "19"
click at [693, 421] on div at bounding box center [959, 414] width 85 height 13
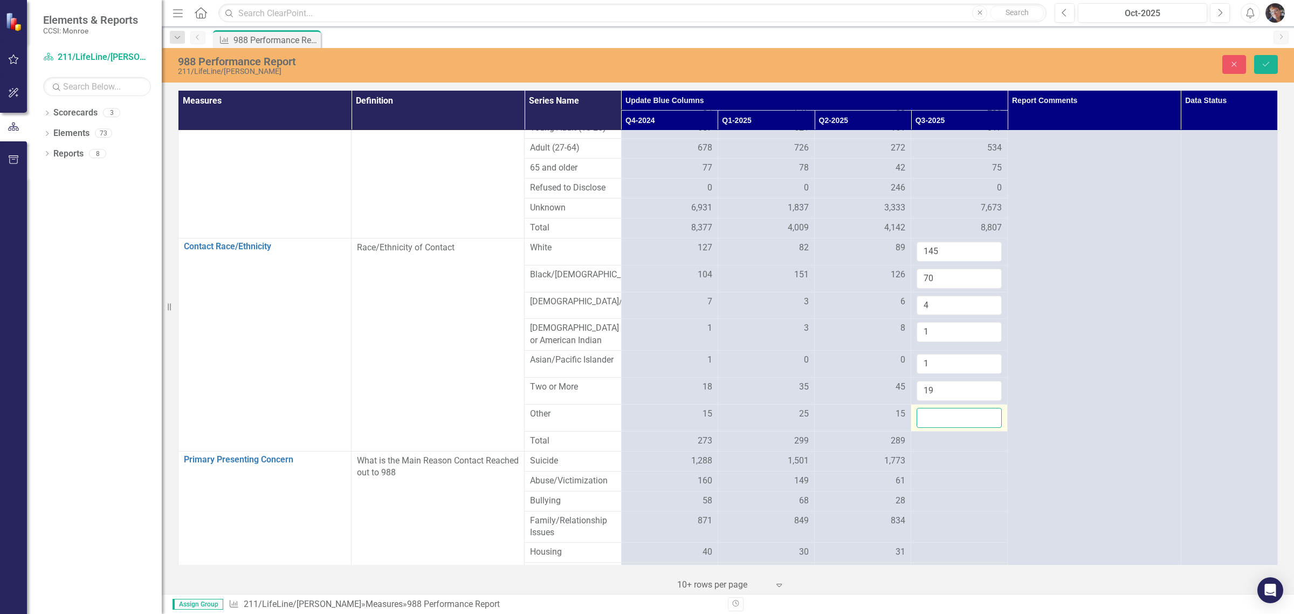
click at [693, 428] on input "number" at bounding box center [959, 418] width 85 height 20
type input "35"
click at [693, 447] on div at bounding box center [959, 441] width 85 height 13
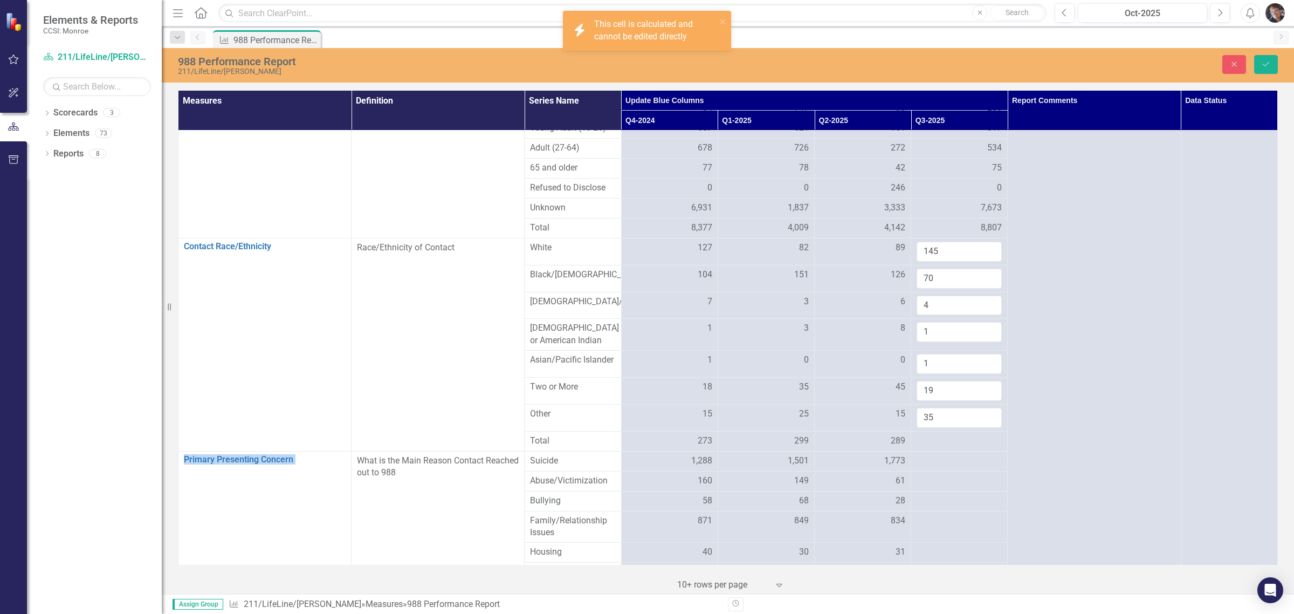
click at [693, 447] on div at bounding box center [959, 441] width 85 height 13
click at [693, 65] on icon "Save" at bounding box center [1266, 64] width 10 height 8
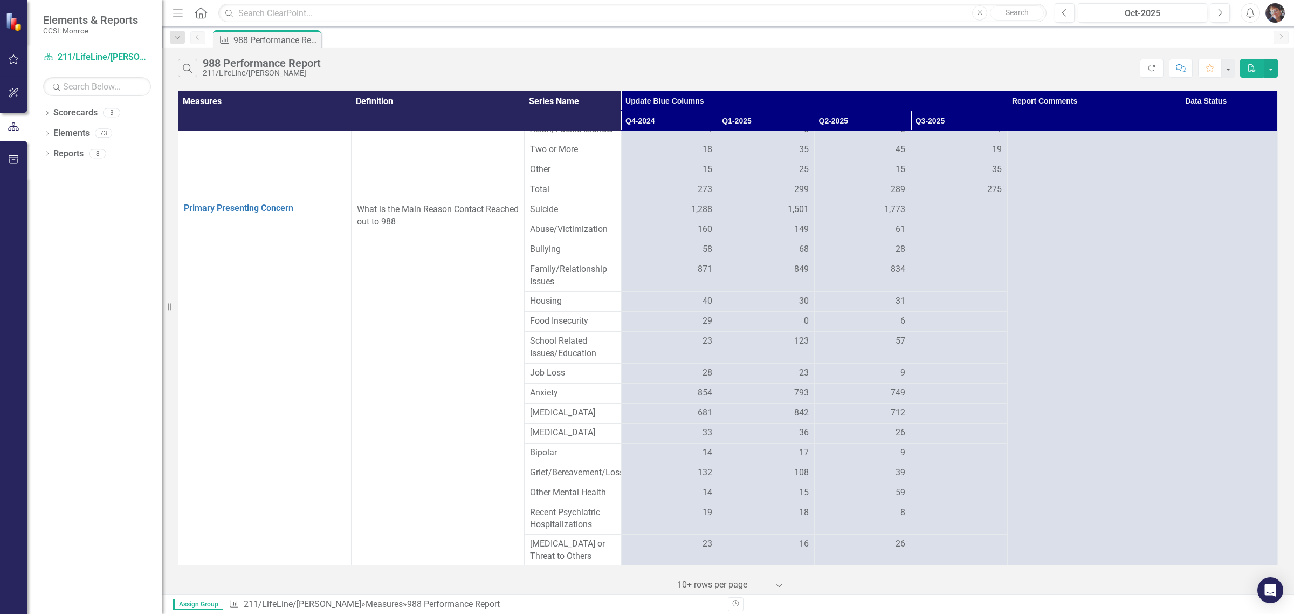
scroll to position [617, 0]
click at [693, 214] on div at bounding box center [959, 207] width 85 height 13
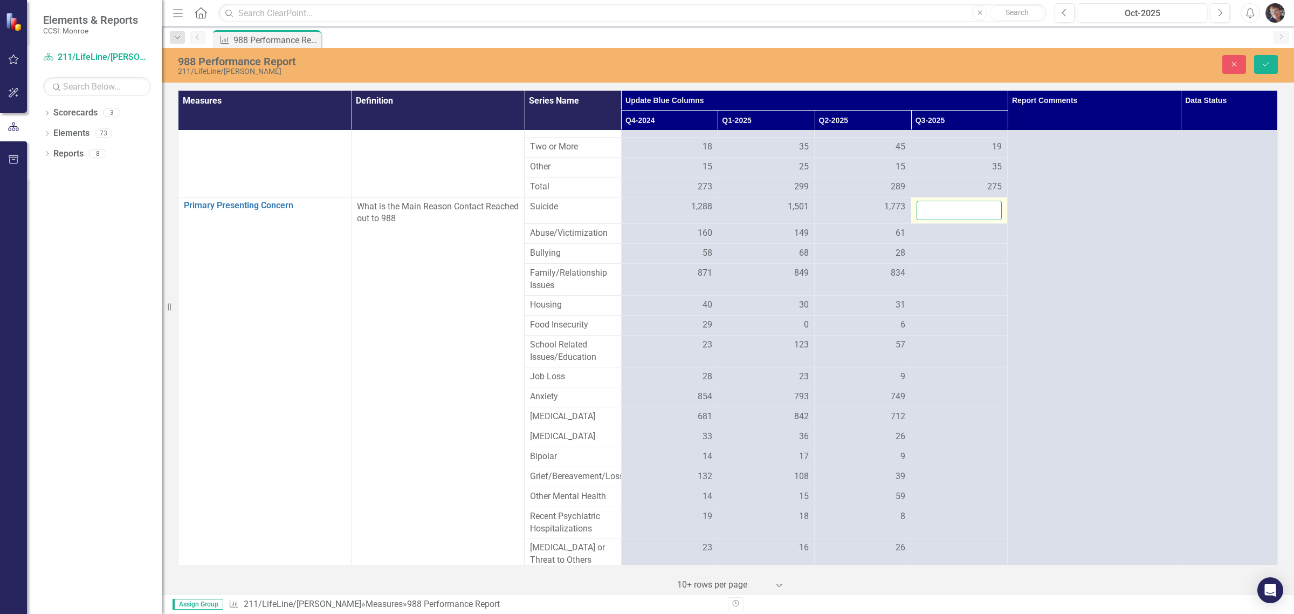
drag, startPoint x: 953, startPoint y: 238, endPoint x: 946, endPoint y: 236, distance: 7.2
click at [693, 221] on input "number" at bounding box center [959, 211] width 85 height 20
type input "1239"
click at [693, 240] on div at bounding box center [959, 233] width 85 height 13
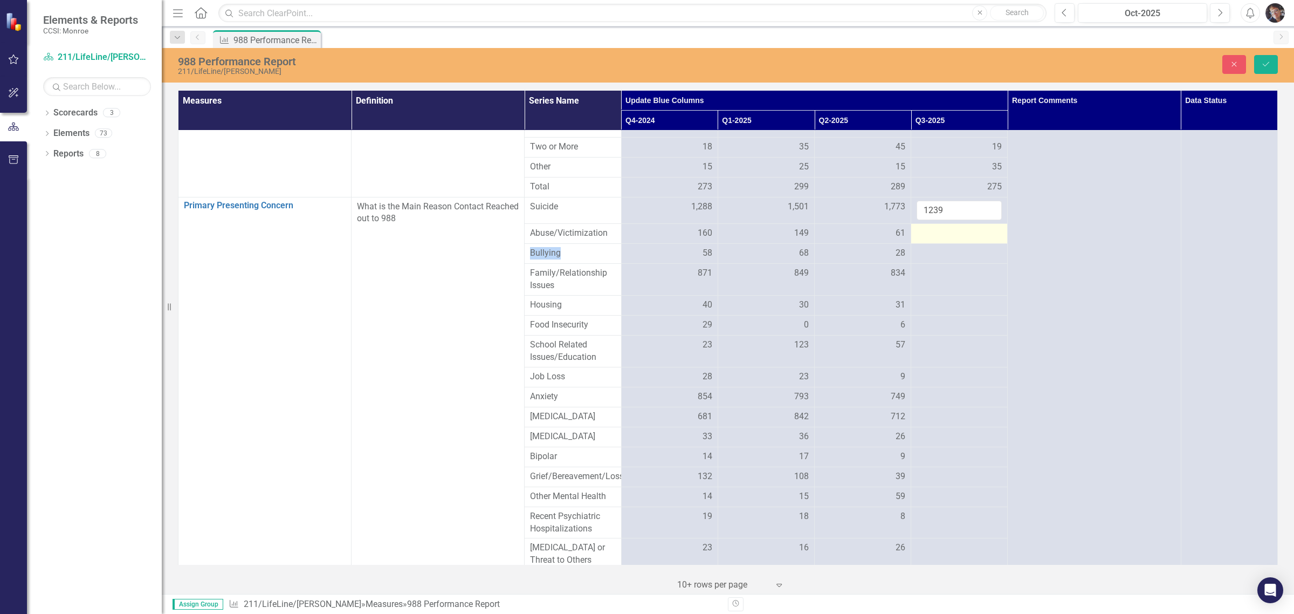
click at [693, 240] on div at bounding box center [959, 233] width 85 height 13
type input "128"
click at [693, 267] on div at bounding box center [959, 260] width 85 height 13
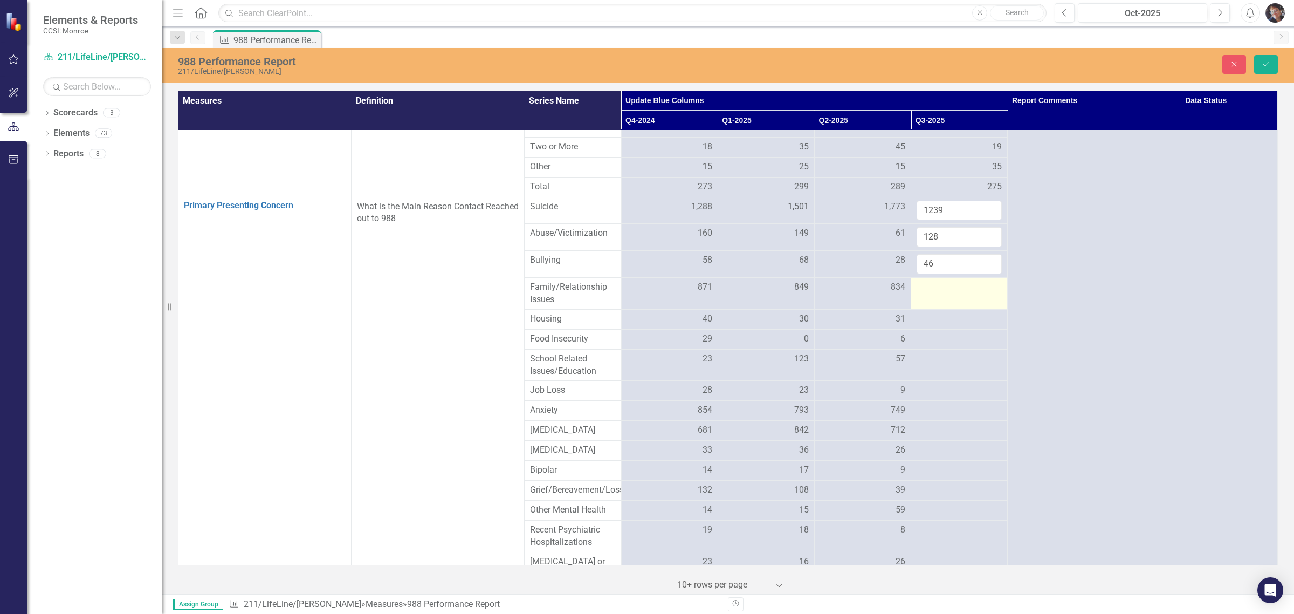
type input "46"
click at [693, 306] on td at bounding box center [959, 294] width 97 height 32
click at [693, 301] on input "number" at bounding box center [959, 291] width 85 height 20
type input "755"
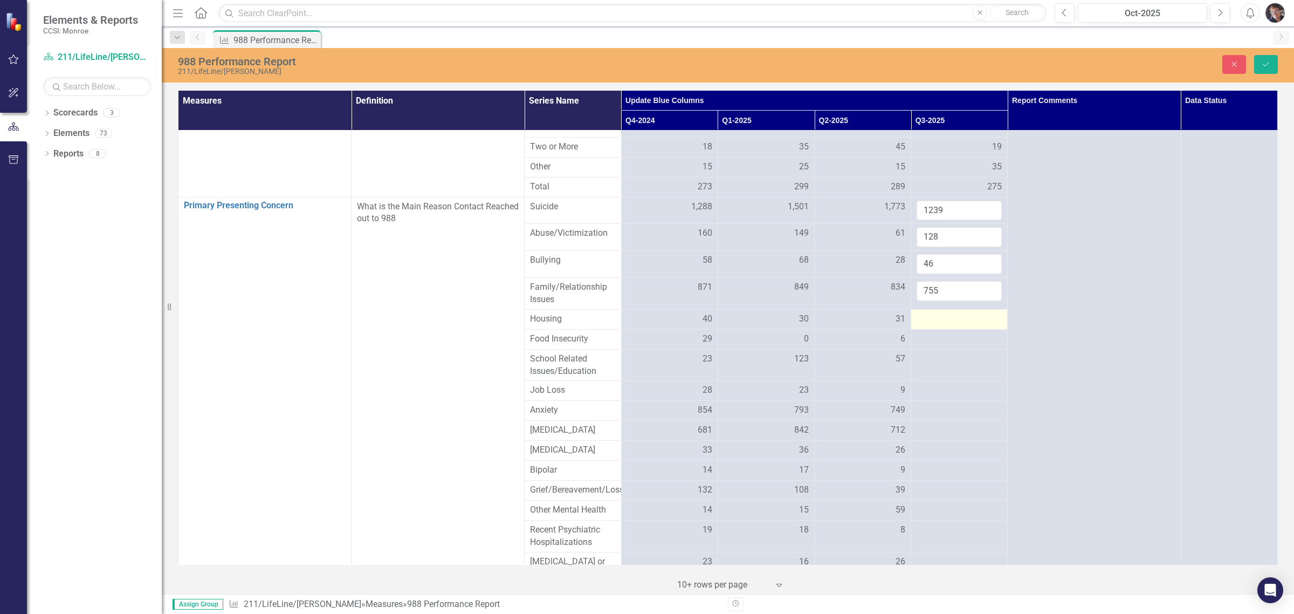
click at [693, 326] on div at bounding box center [959, 319] width 85 height 13
type input "27"
click at [693, 353] on div at bounding box center [959, 346] width 85 height 13
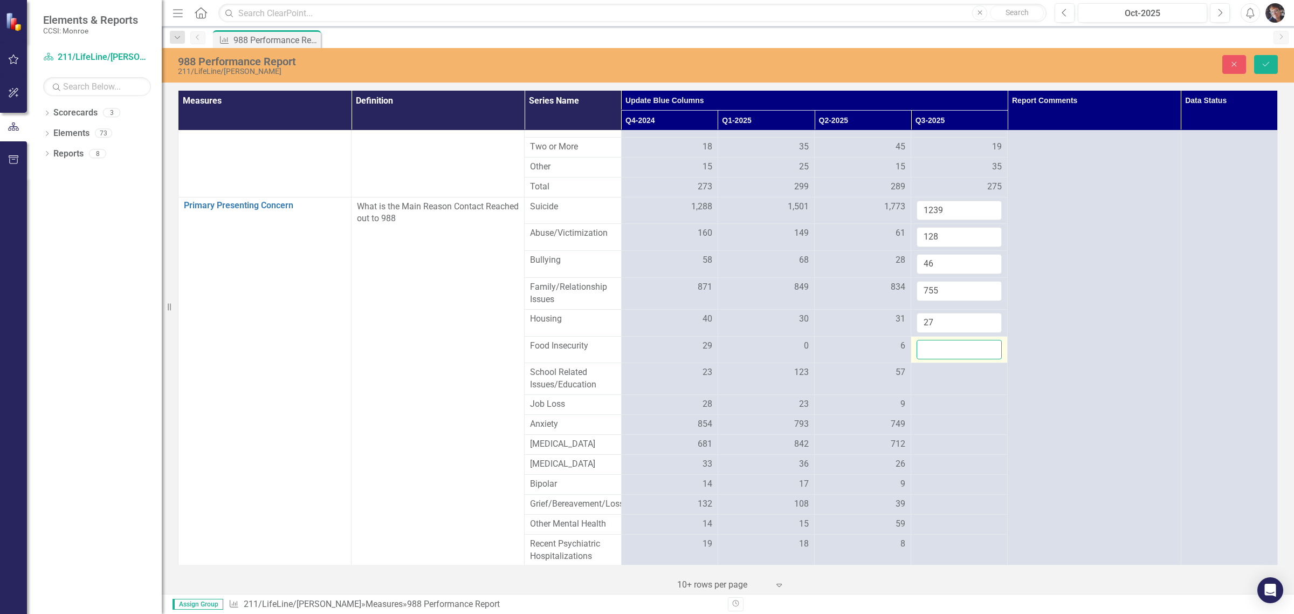
drag, startPoint x: 942, startPoint y: 370, endPoint x: 934, endPoint y: 375, distance: 9.4
click at [693, 360] on input "number" at bounding box center [959, 350] width 85 height 20
type input "4"
click at [693, 395] on td at bounding box center [959, 379] width 97 height 32
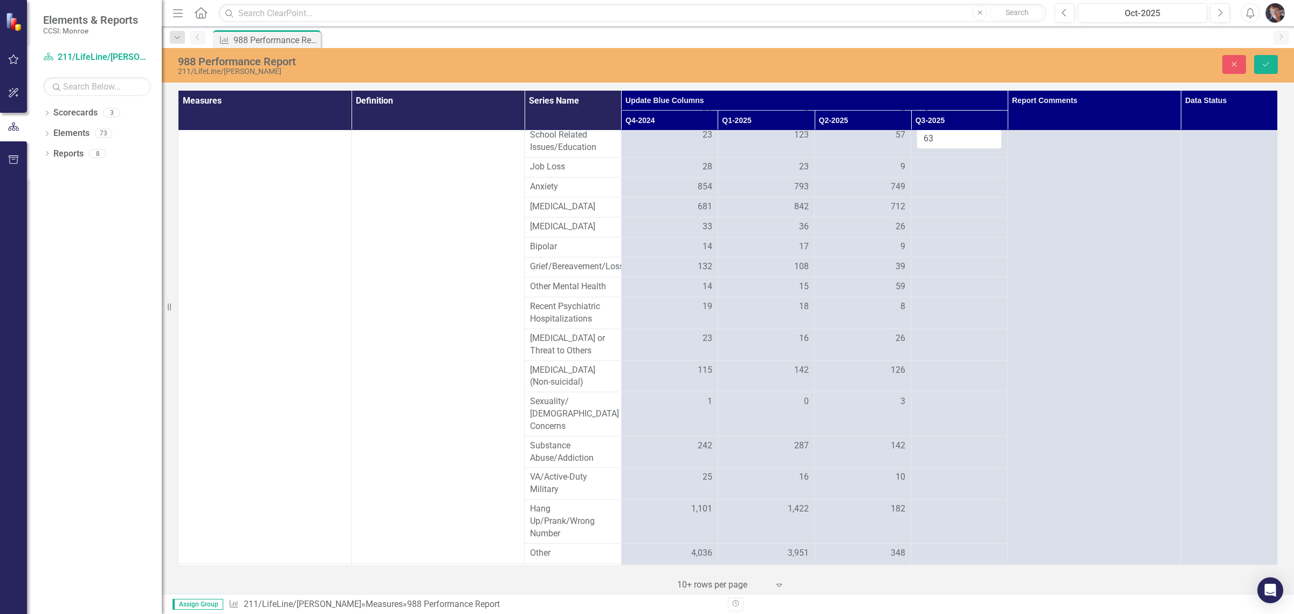
scroll to position [848, 0]
type input "63"
click at [693, 180] on div at bounding box center [959, 173] width 85 height 13
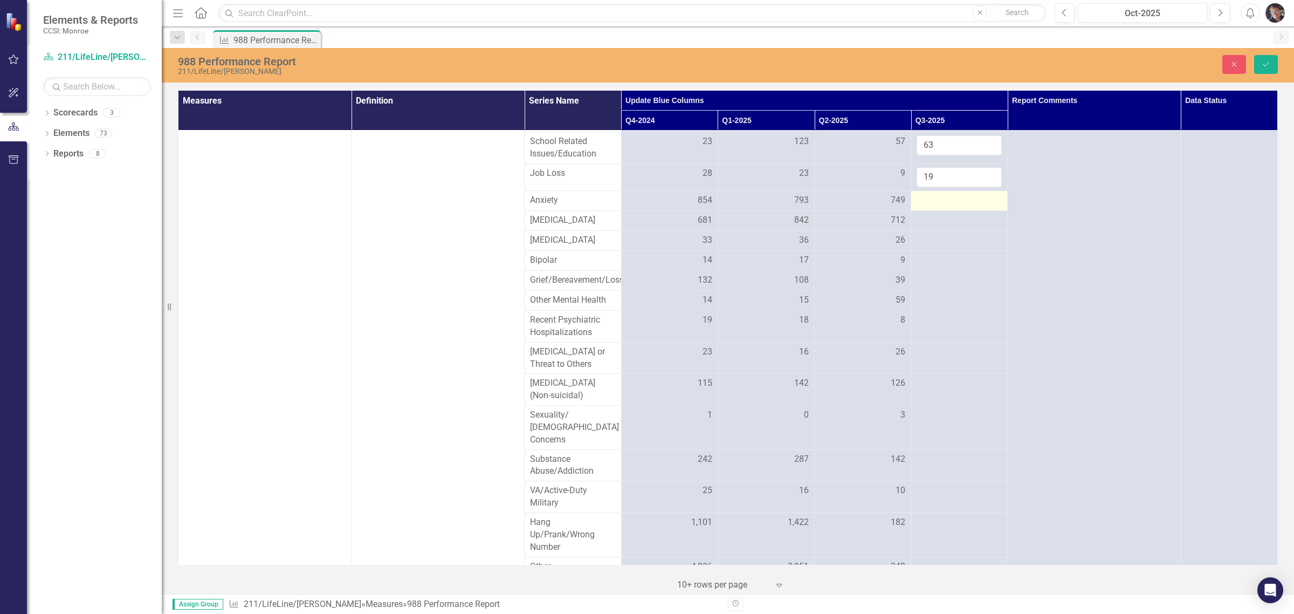
type input "19"
click at [693, 207] on div at bounding box center [959, 200] width 85 height 13
type input "815"
click at [693, 234] on div at bounding box center [959, 227] width 85 height 13
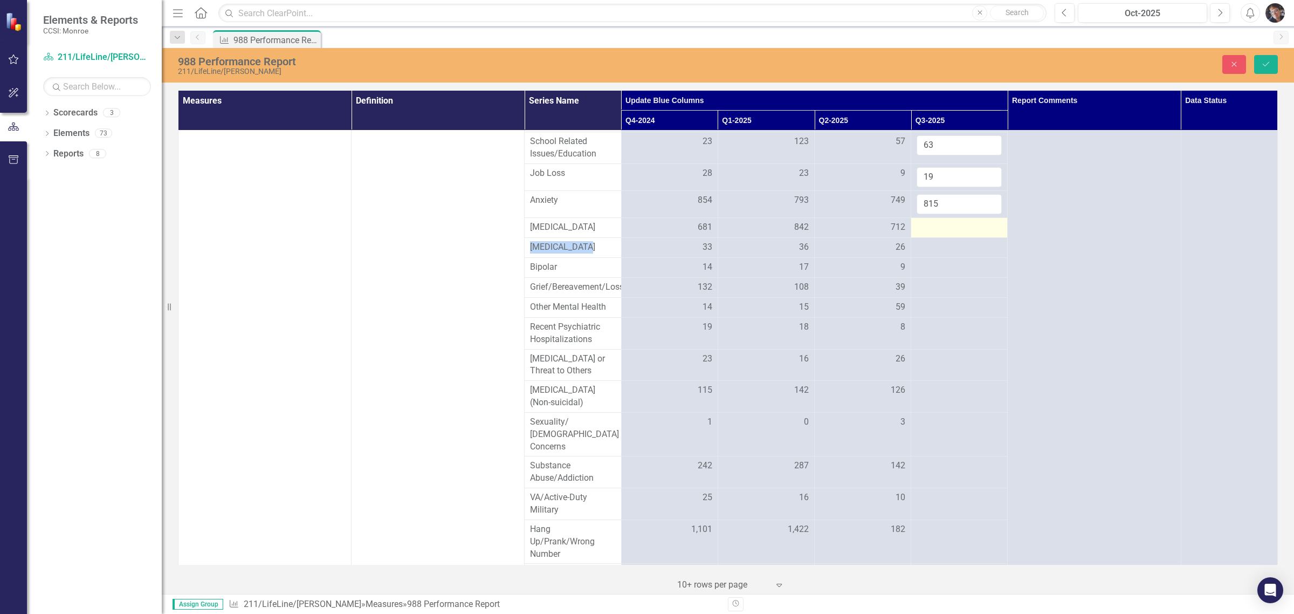
click at [693, 234] on div at bounding box center [959, 227] width 85 height 13
type input "717"
click at [693, 261] on div at bounding box center [959, 254] width 85 height 13
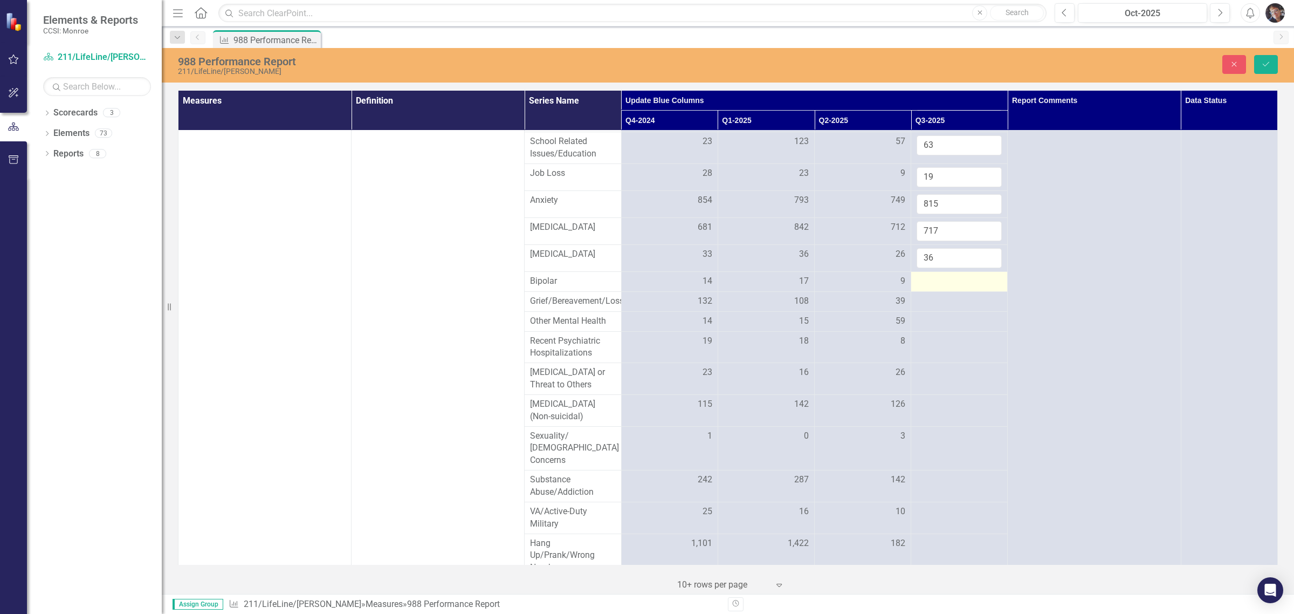
type input "36"
click at [693, 288] on div at bounding box center [959, 281] width 85 height 13
type input "9"
click at [693, 318] on td at bounding box center [959, 308] width 97 height 20
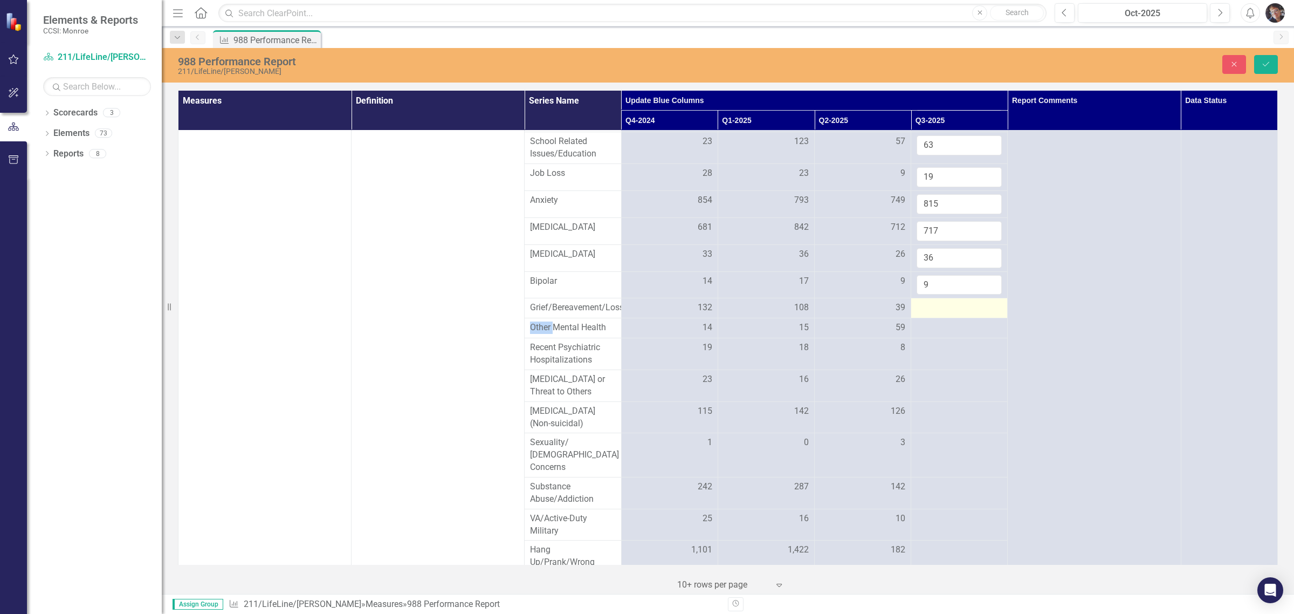
click at [693, 318] on td at bounding box center [959, 308] width 97 height 20
click at [693, 321] on input "number" at bounding box center [959, 311] width 85 height 20
type input "110"
click at [693, 341] on div at bounding box center [959, 334] width 85 height 13
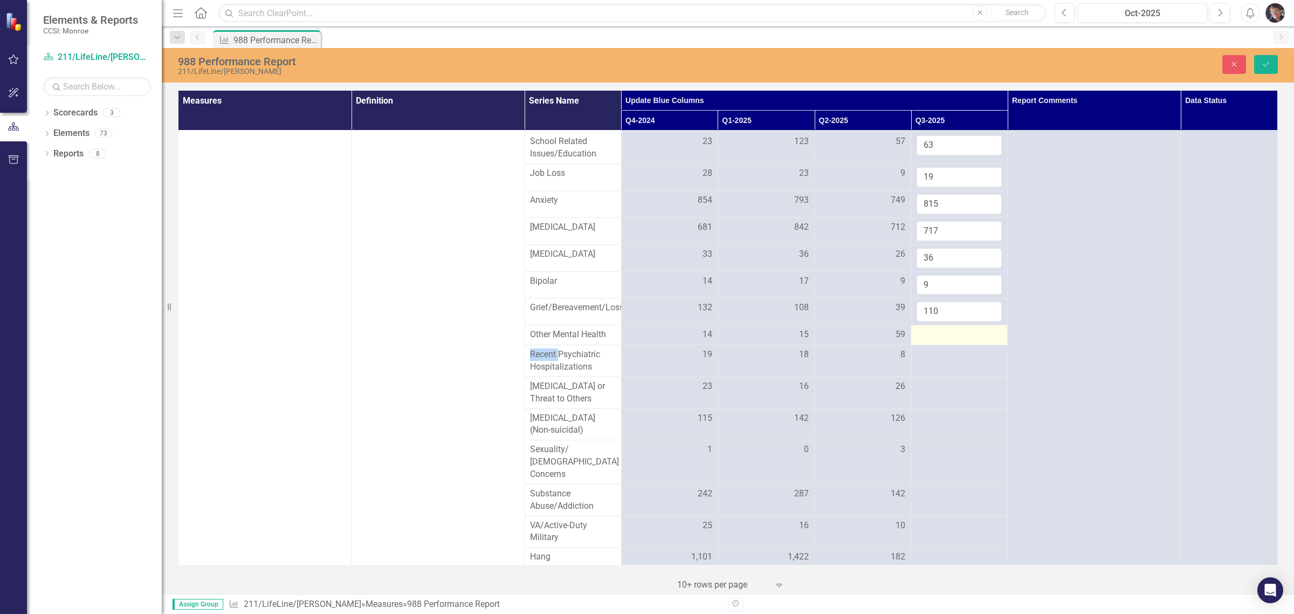
click at [693, 341] on div at bounding box center [959, 334] width 85 height 13
click at [693, 348] on input "number" at bounding box center [959, 338] width 85 height 20
type input "21"
click at [693, 368] on div at bounding box center [959, 361] width 85 height 13
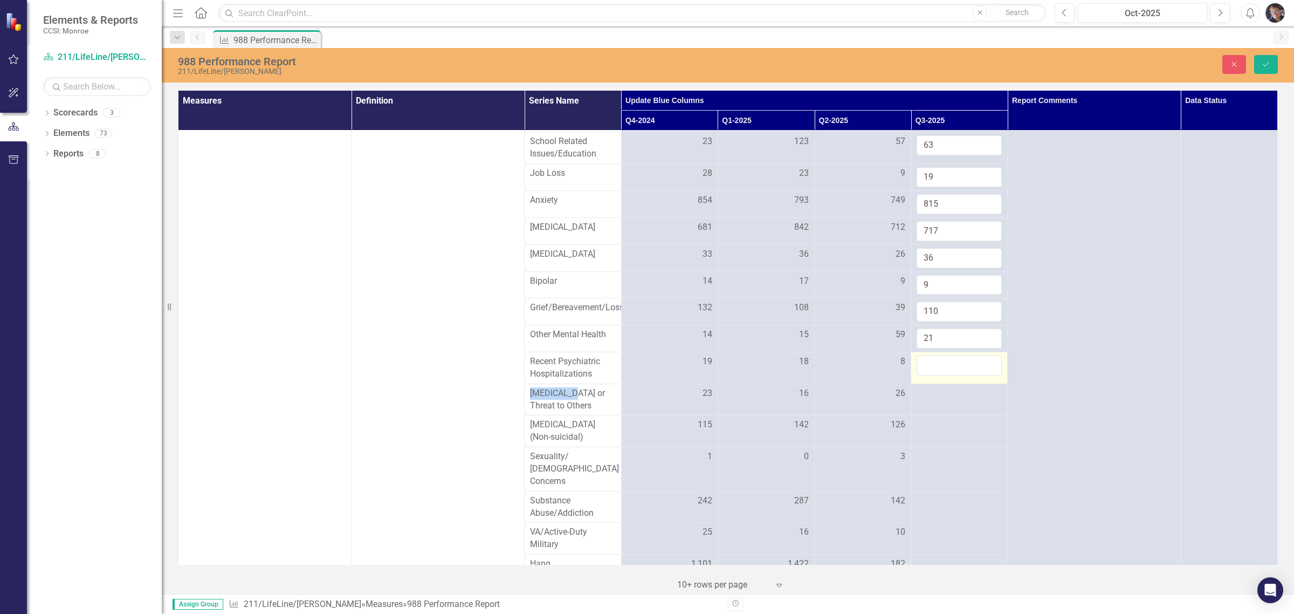
click at [693, 375] on input "number" at bounding box center [959, 365] width 85 height 20
type input "25"
click at [693, 415] on td at bounding box center [959, 399] width 97 height 32
click at [693, 407] on input "number" at bounding box center [959, 397] width 85 height 20
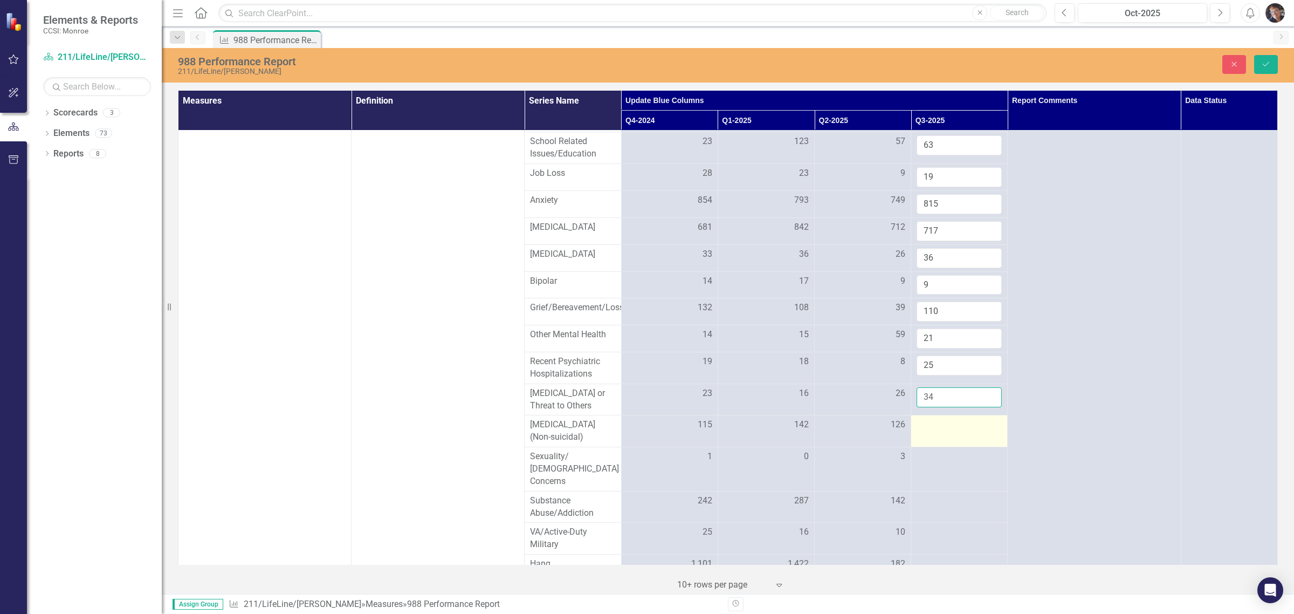
type input "34"
click at [693, 431] on div at bounding box center [959, 424] width 85 height 13
click at [693, 438] on input "number" at bounding box center [959, 428] width 85 height 20
type input "87"
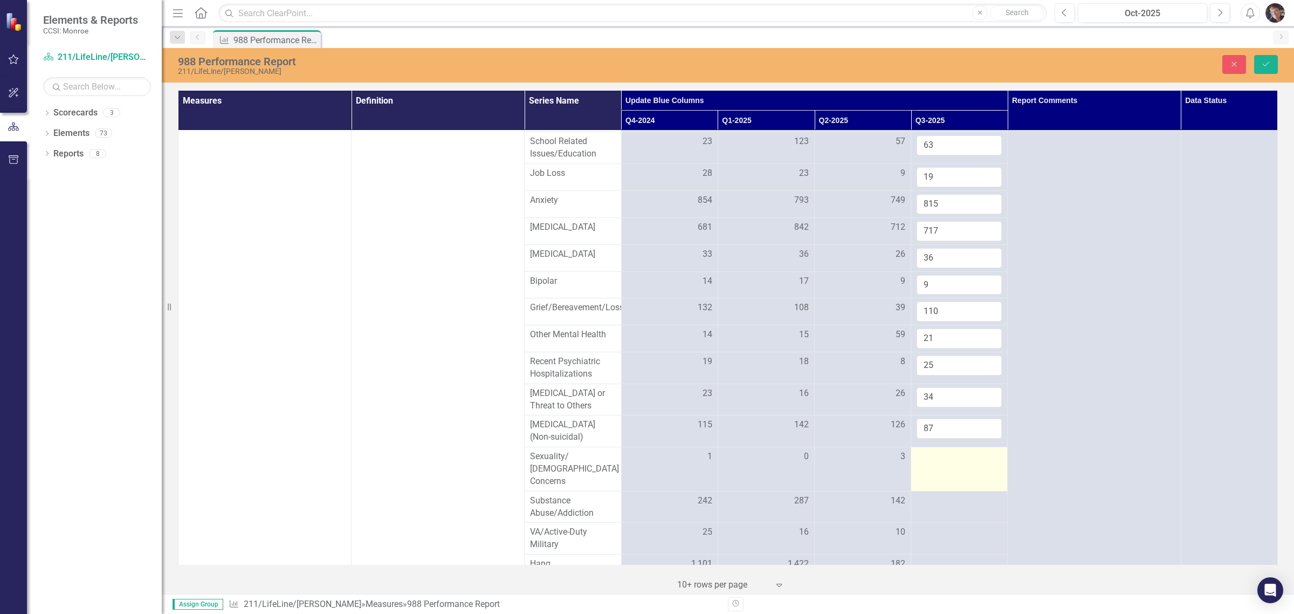
click at [693, 463] on div at bounding box center [959, 456] width 85 height 13
click at [693, 470] on input "number" at bounding box center [959, 460] width 85 height 20
type input "2"
click at [693, 60] on button "Save" at bounding box center [1266, 64] width 24 height 19
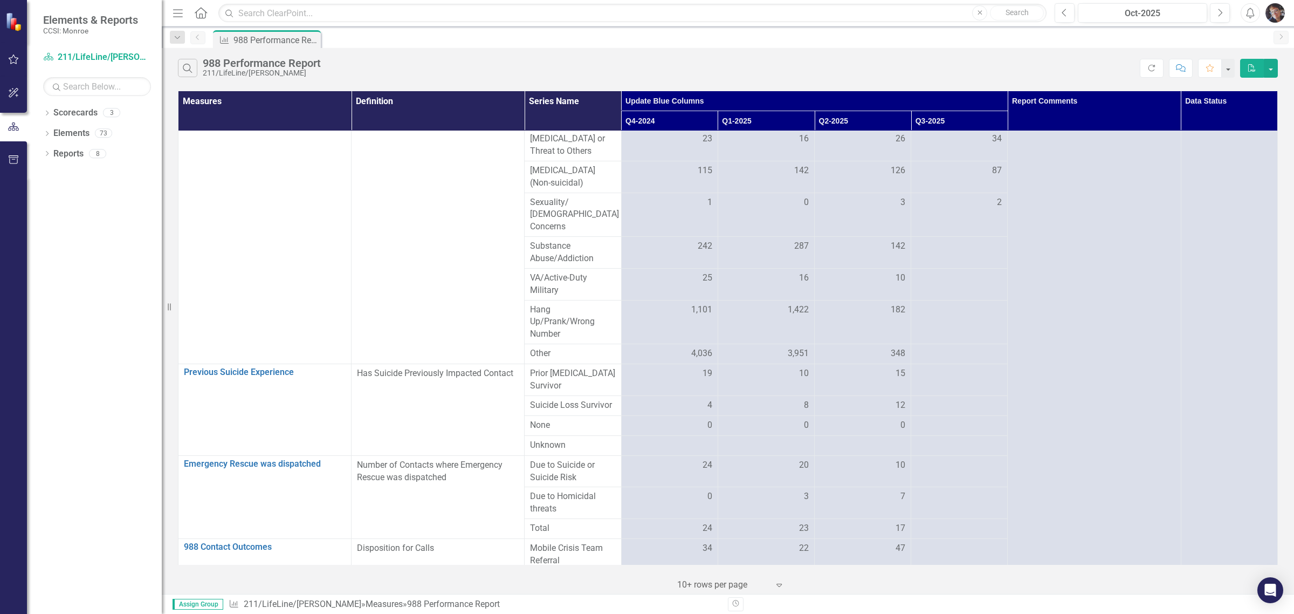
scroll to position [1025, 0]
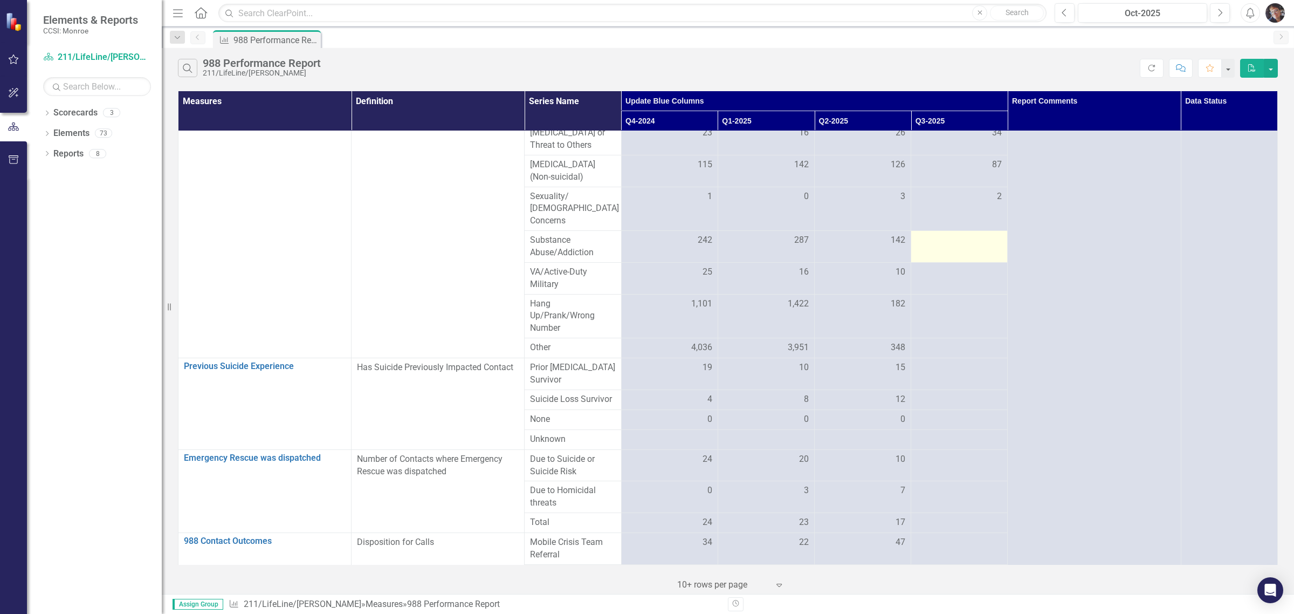
click at [693, 263] on td at bounding box center [959, 247] width 97 height 32
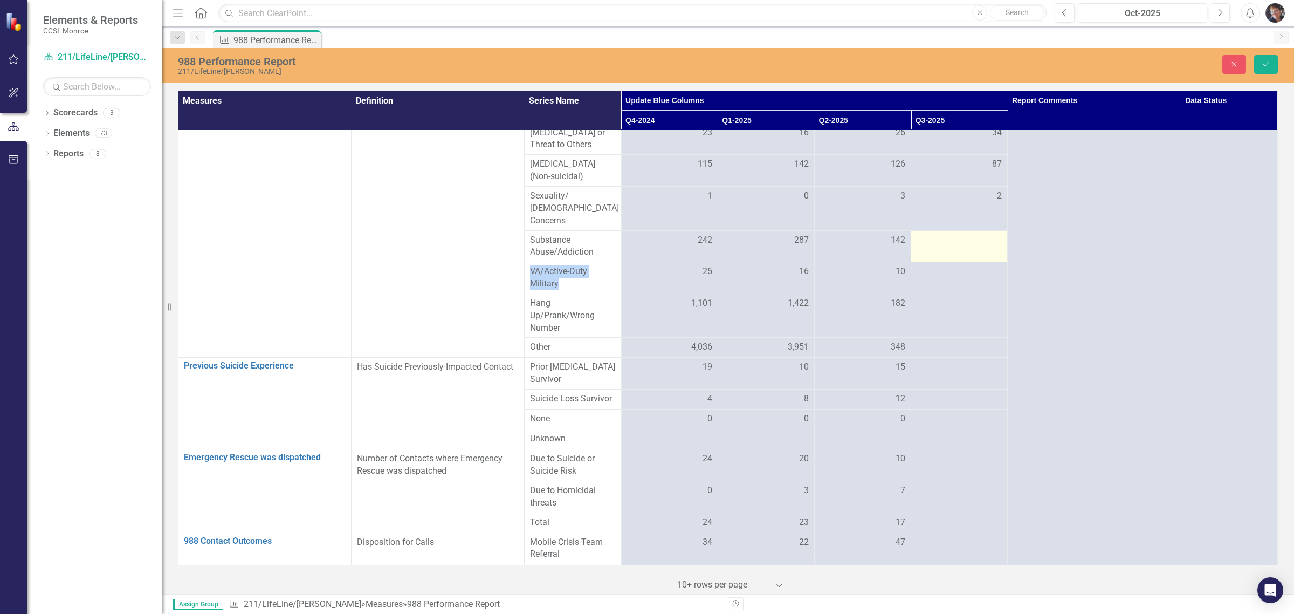
click at [693, 262] on td at bounding box center [959, 246] width 97 height 32
click at [693, 254] on input "number" at bounding box center [959, 244] width 85 height 20
type input "207"
click at [693, 294] on td at bounding box center [959, 278] width 97 height 32
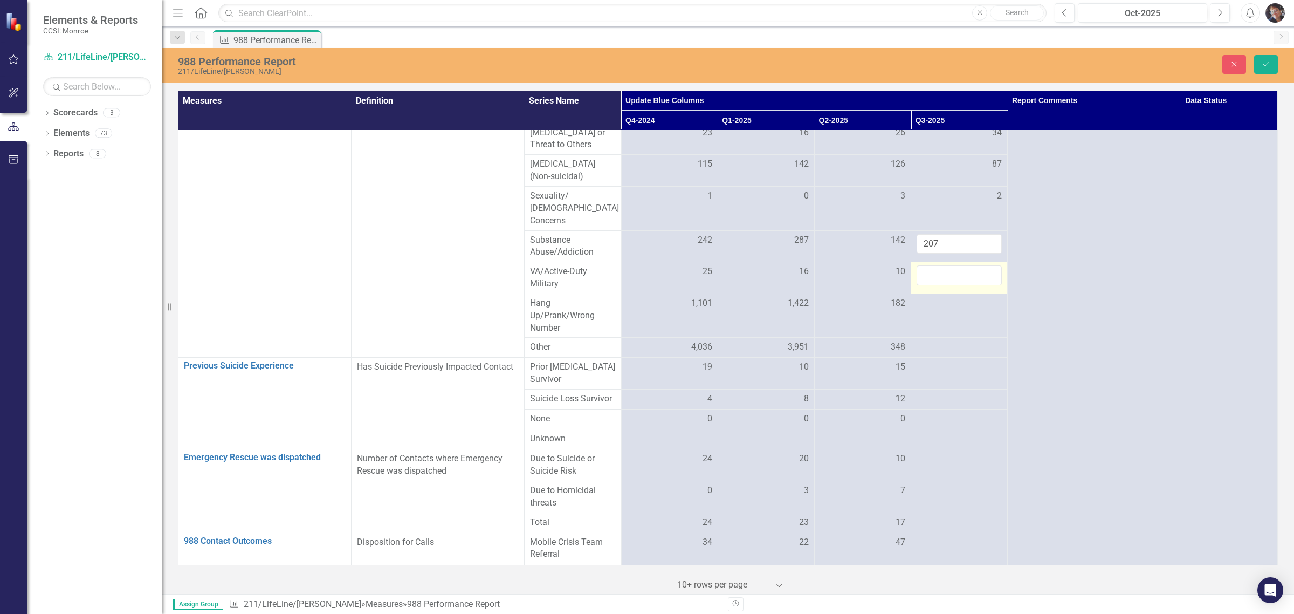
click at [693, 285] on input "number" at bounding box center [959, 275] width 85 height 20
type input "15"
click at [693, 310] on div at bounding box center [959, 303] width 85 height 13
type input "1939"
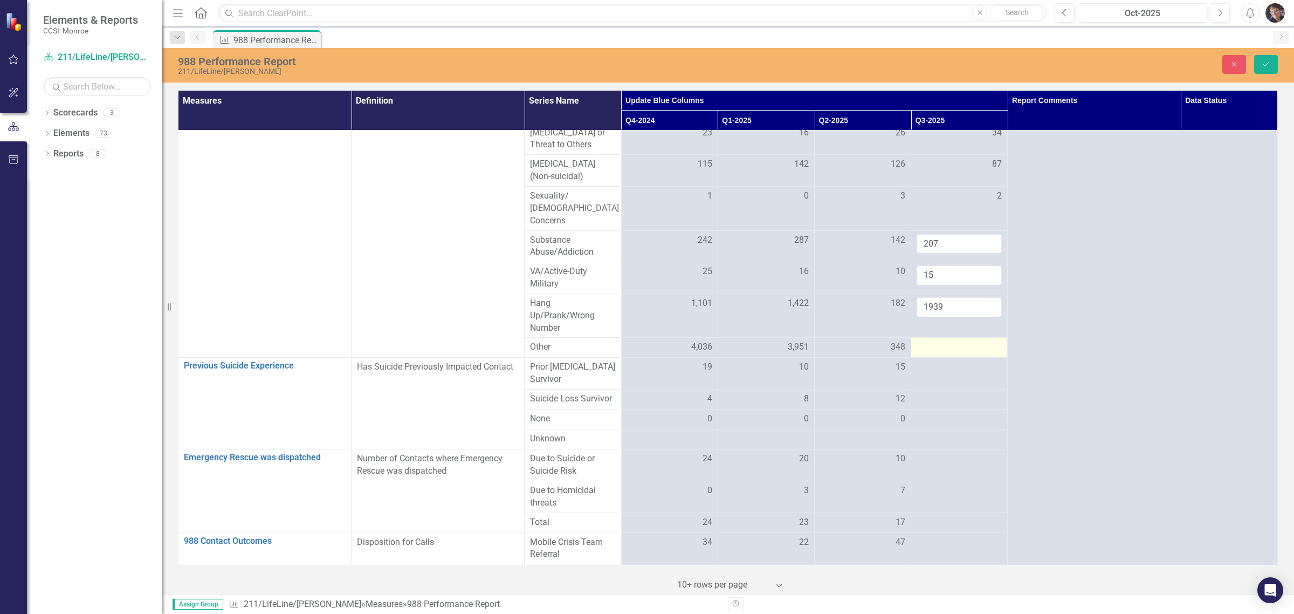
click at [693, 354] on div at bounding box center [959, 347] width 85 height 13
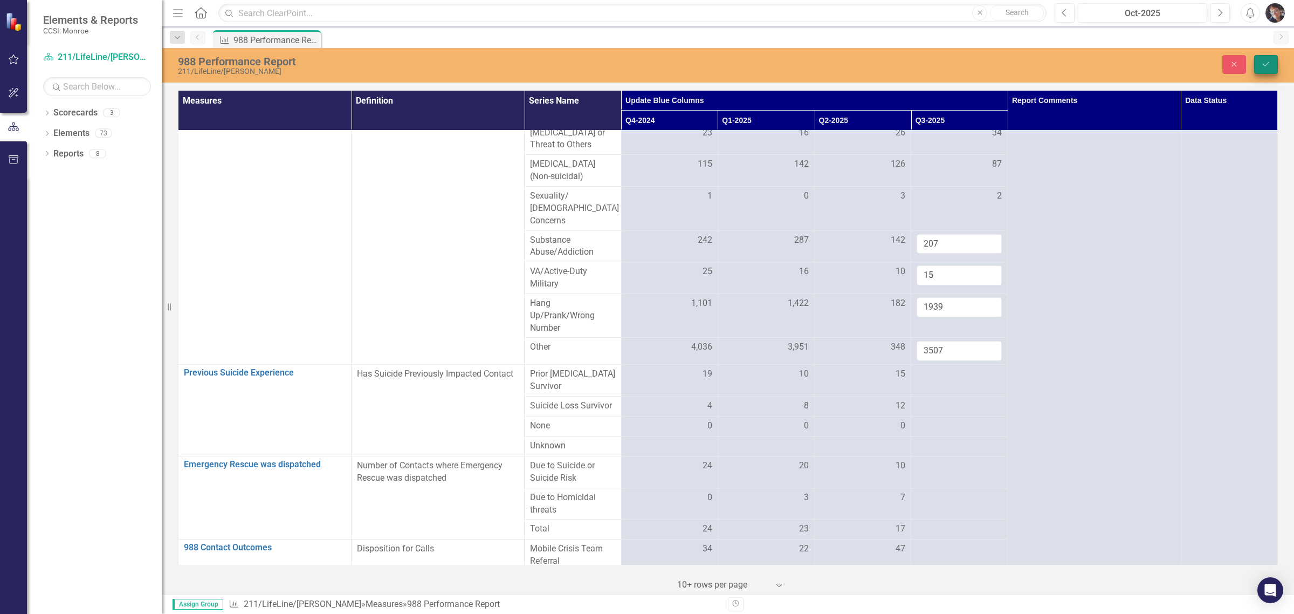
type input "3507"
click at [693, 63] on icon "Save" at bounding box center [1266, 64] width 10 height 8
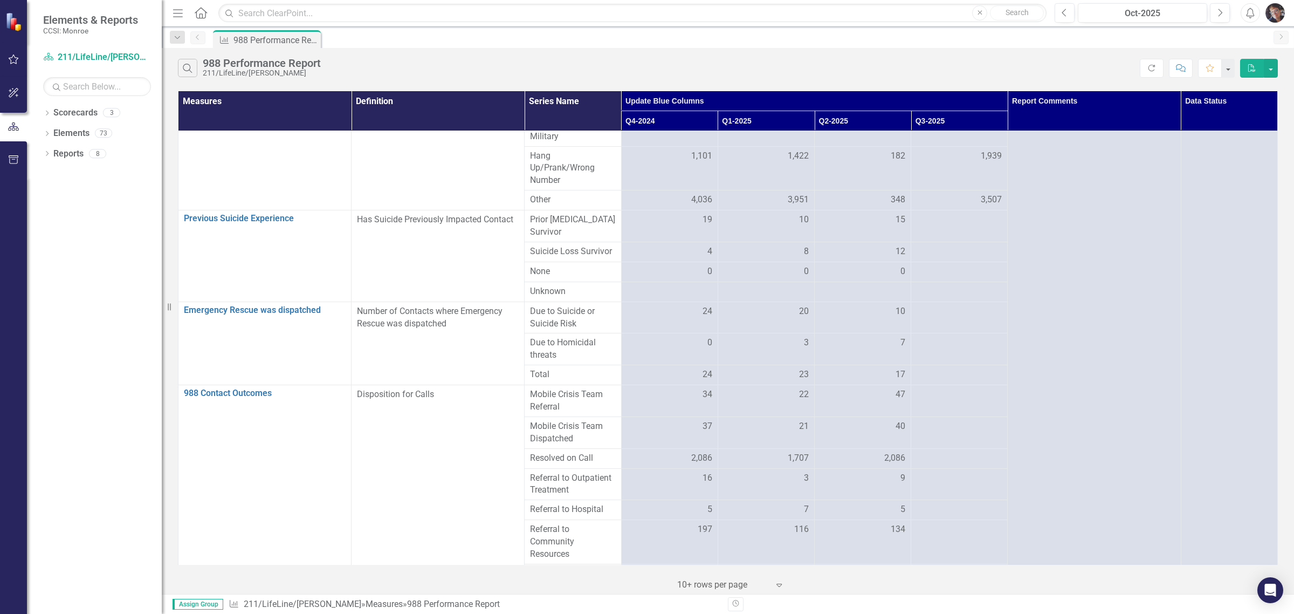
scroll to position [1176, 0]
click at [693, 239] on td at bounding box center [959, 223] width 97 height 32
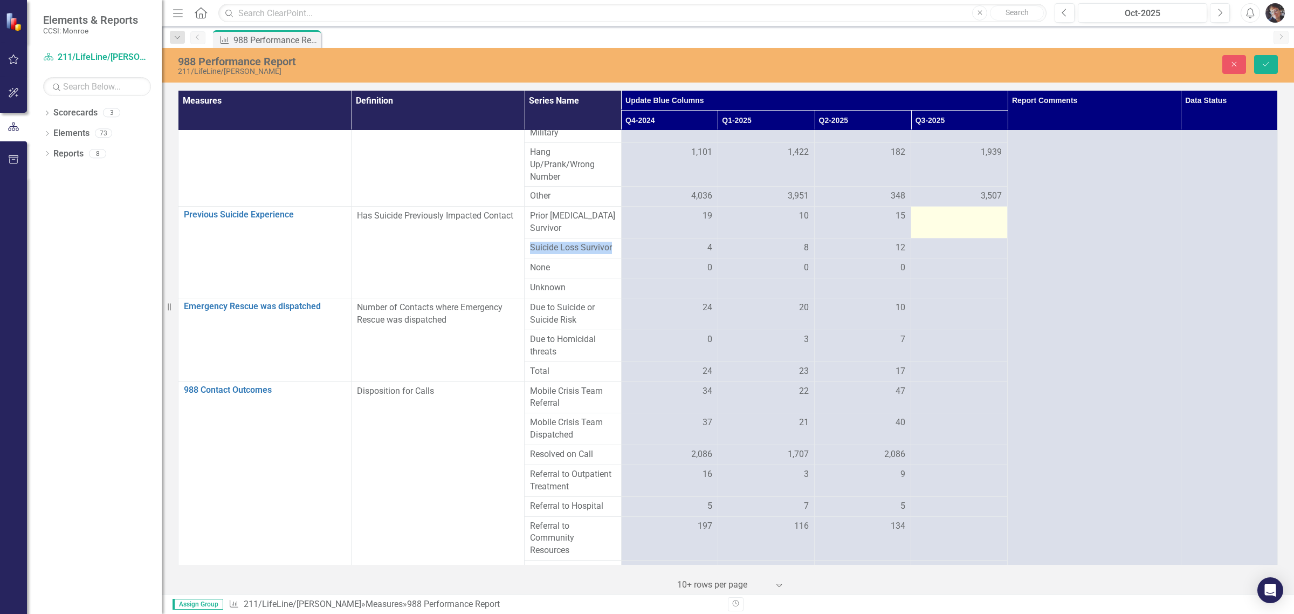
click at [693, 238] on td at bounding box center [959, 222] width 97 height 32
click at [693, 230] on input "number" at bounding box center [959, 220] width 85 height 20
type input "24"
click at [693, 254] on div at bounding box center [959, 248] width 85 height 13
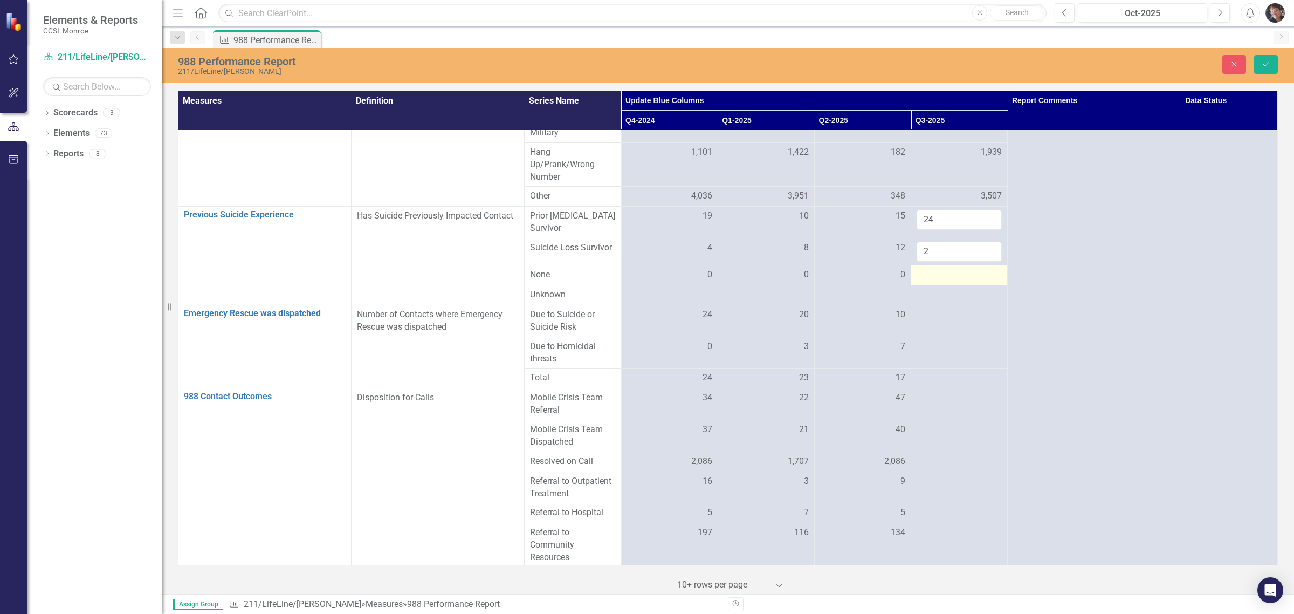
type input "2"
click at [693, 281] on div at bounding box center [959, 274] width 85 height 13
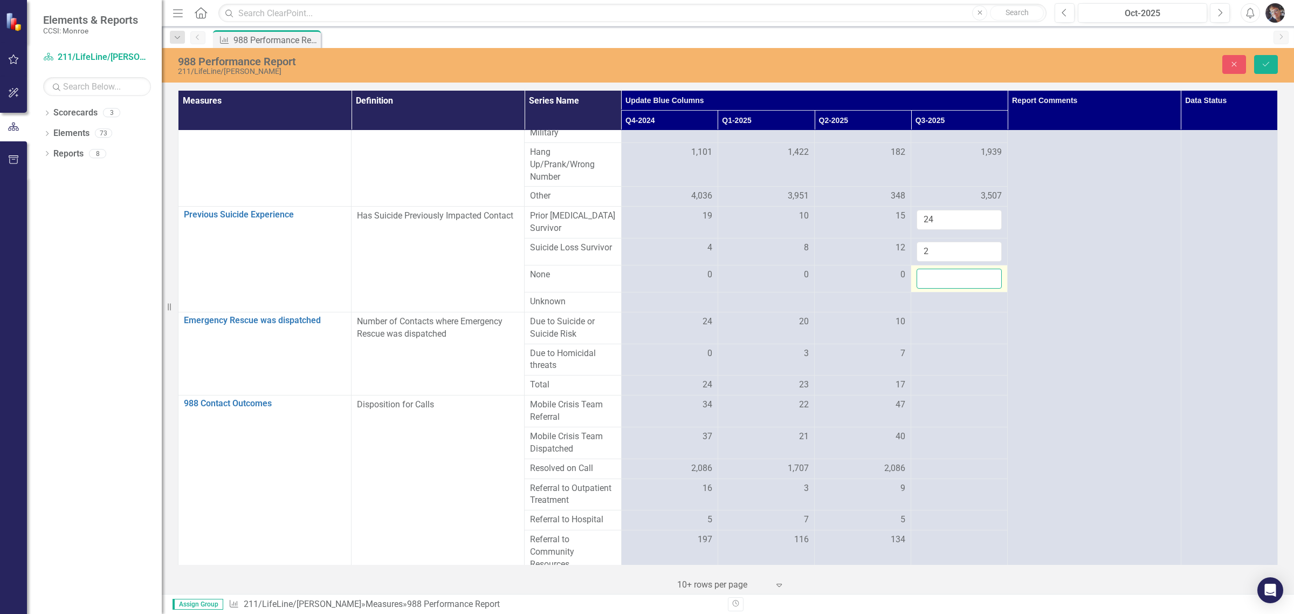
click at [693, 288] on input "number" at bounding box center [959, 278] width 85 height 20
type input "0"
click at [693, 57] on button "Save" at bounding box center [1266, 64] width 24 height 19
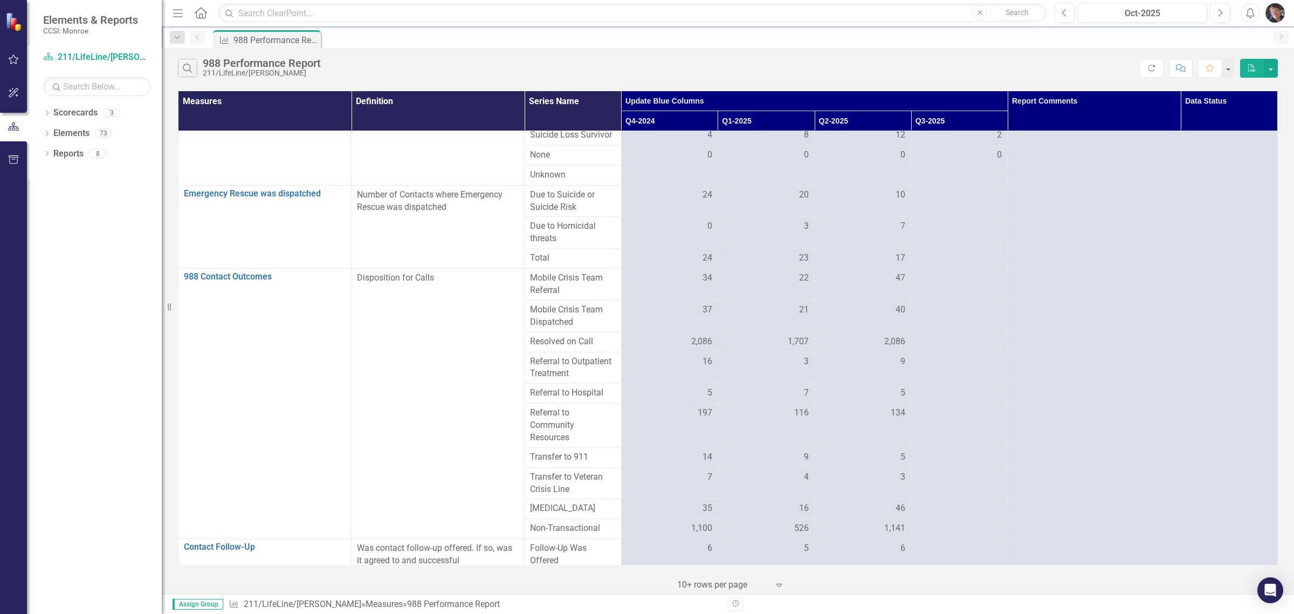
scroll to position [1309, 0]
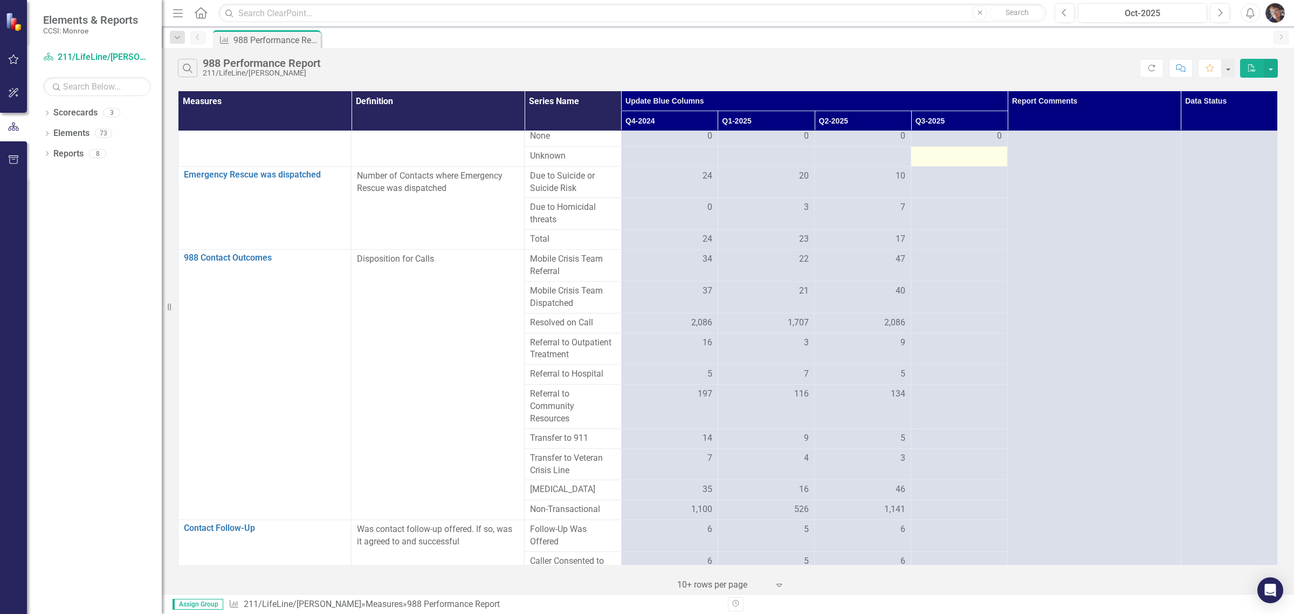
click at [693, 163] on div at bounding box center [959, 156] width 85 height 13
click at [693, 183] on div at bounding box center [959, 176] width 85 height 13
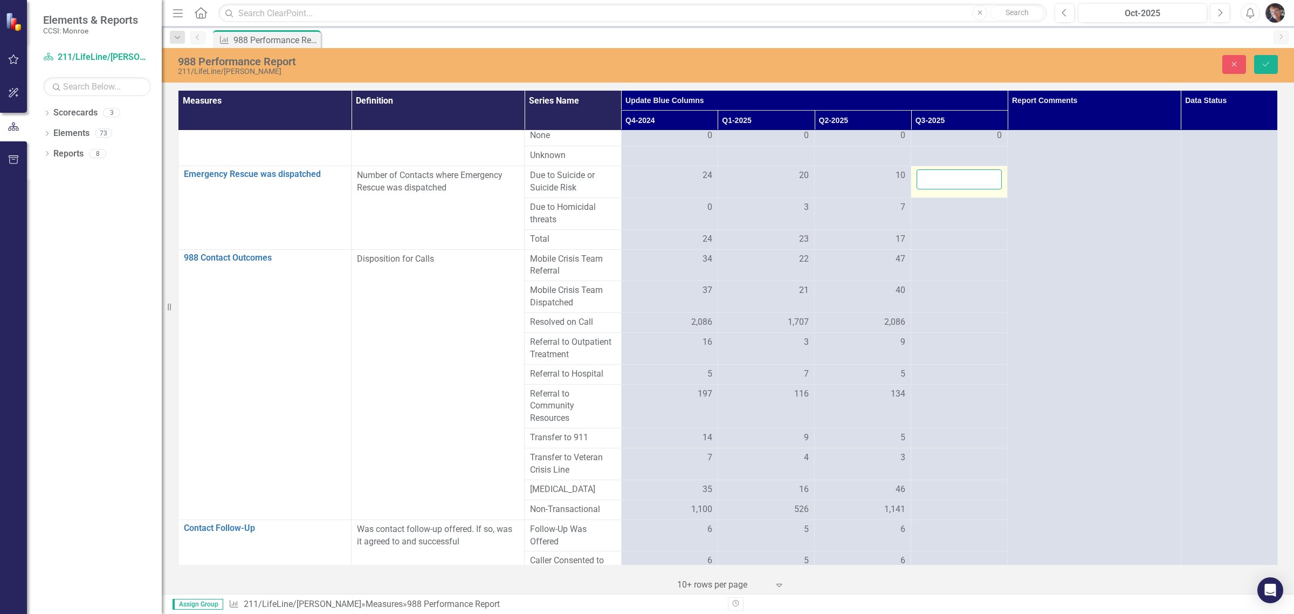
click at [693, 189] on input "number" at bounding box center [959, 179] width 85 height 20
type input "24"
click at [693, 214] on div at bounding box center [959, 207] width 85 height 13
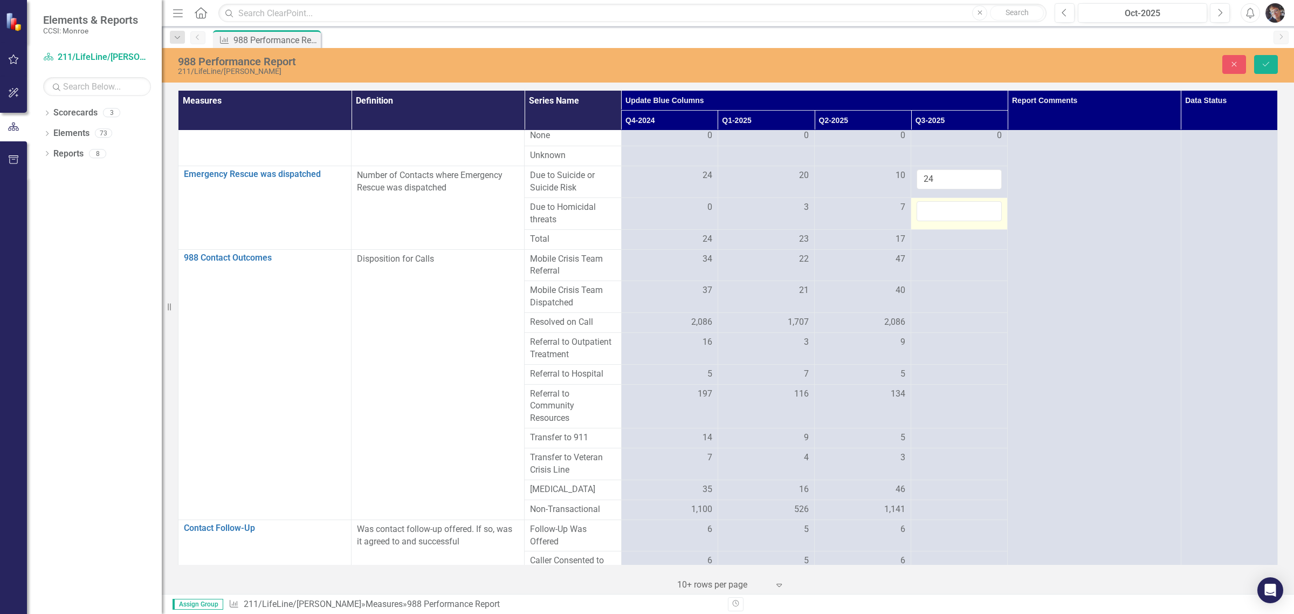
click at [693, 221] on input "number" at bounding box center [959, 211] width 85 height 20
type input "1"
click at [693, 68] on button "Save" at bounding box center [1266, 64] width 24 height 19
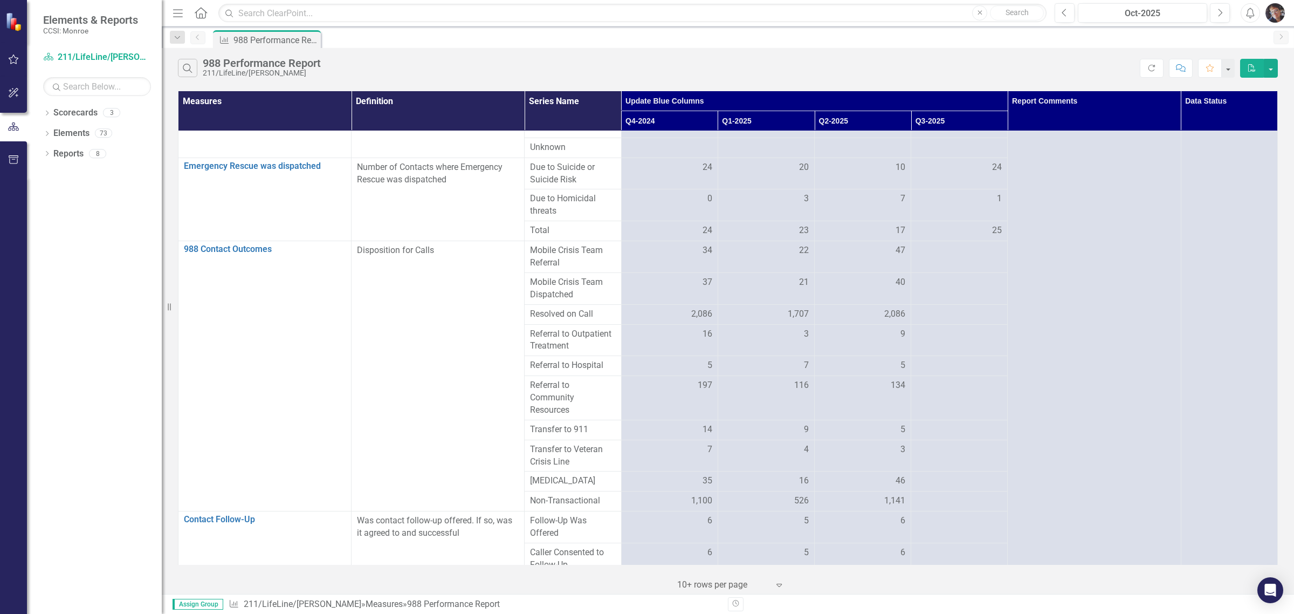
scroll to position [1330, 0]
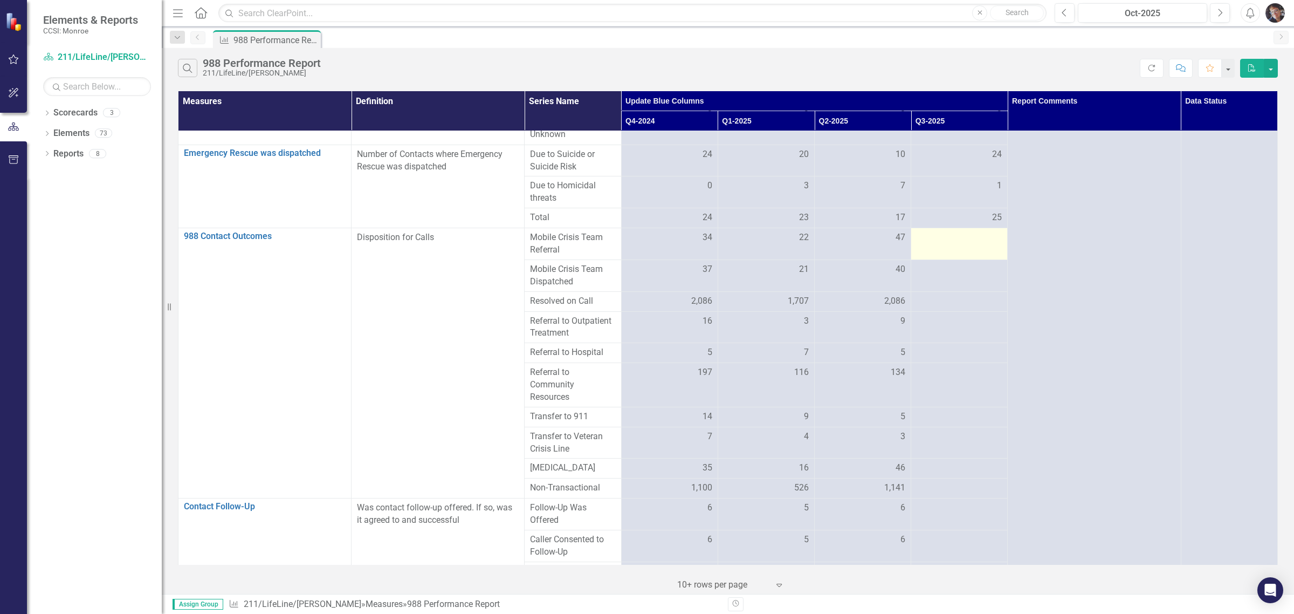
click at [693, 244] on div at bounding box center [959, 237] width 85 height 13
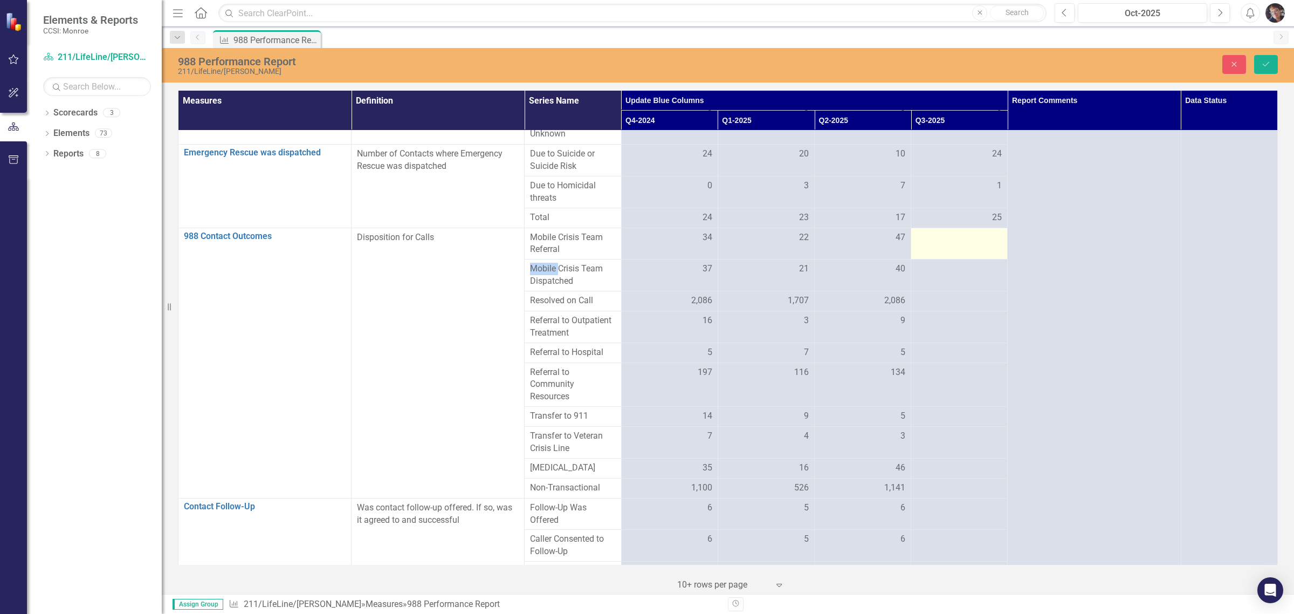
click at [693, 244] on div at bounding box center [959, 237] width 85 height 13
click at [693, 251] on input "number" at bounding box center [959, 241] width 85 height 20
type input "28"
click at [693, 291] on td at bounding box center [959, 275] width 97 height 32
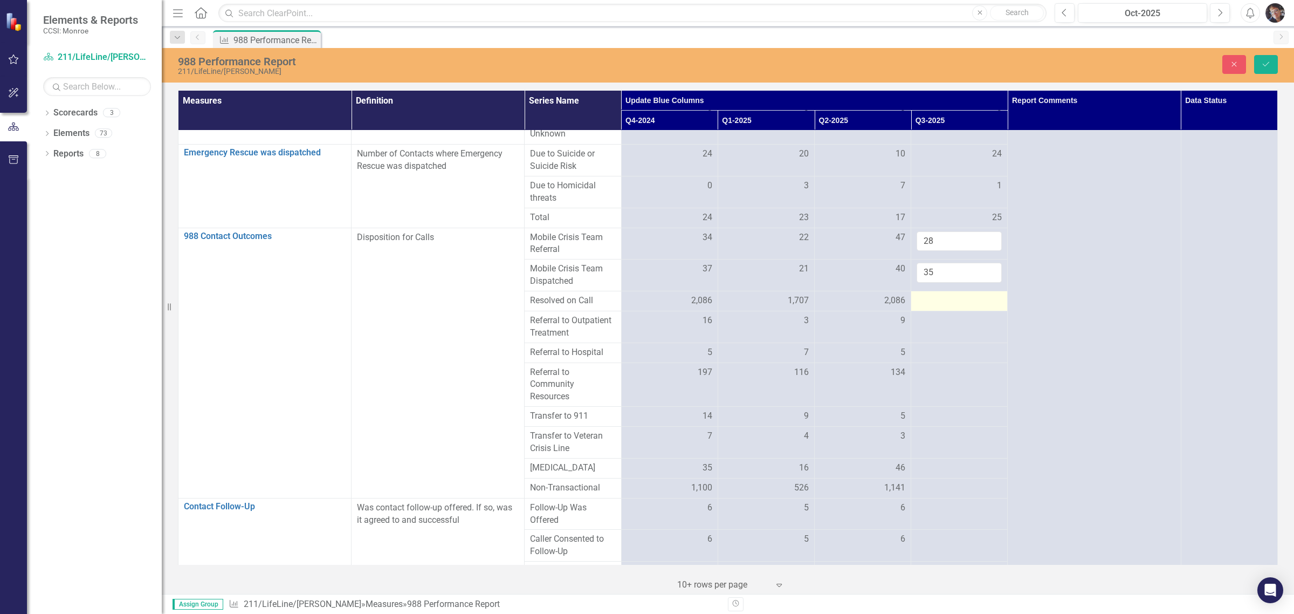
type input "35"
click at [693, 307] on div at bounding box center [959, 300] width 85 height 13
click at [693, 314] on input "number" at bounding box center [959, 304] width 85 height 20
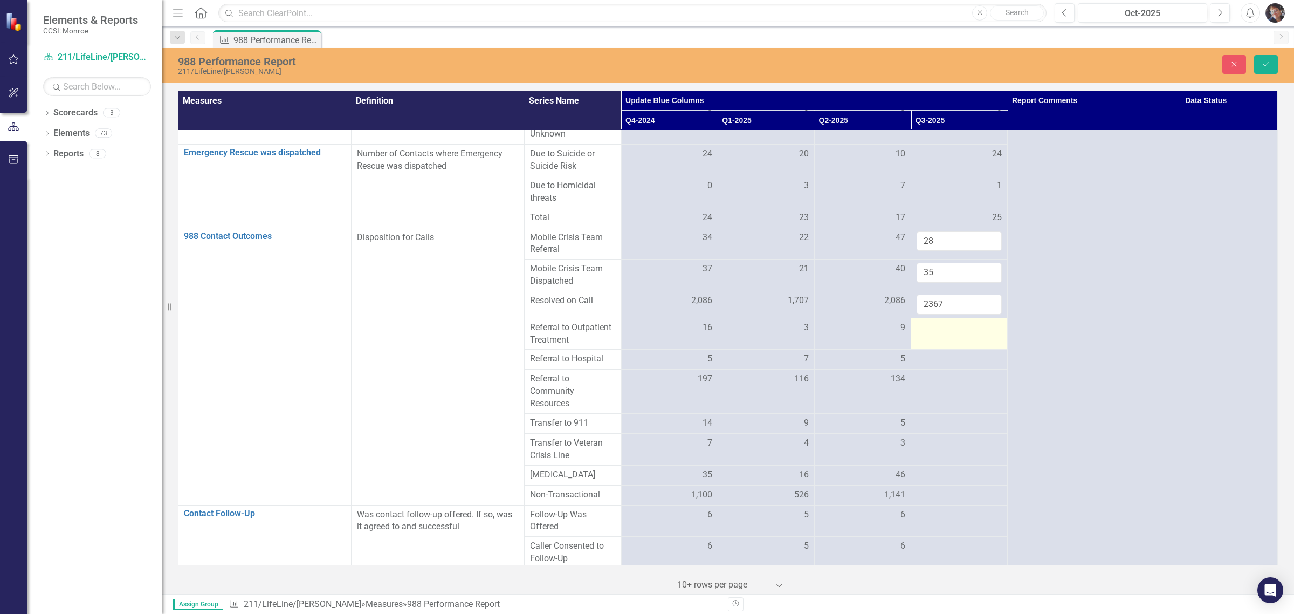
type input "2367"
click at [693, 334] on div at bounding box center [959, 327] width 85 height 13
click at [693, 341] on input "number" at bounding box center [959, 331] width 85 height 20
type input "10"
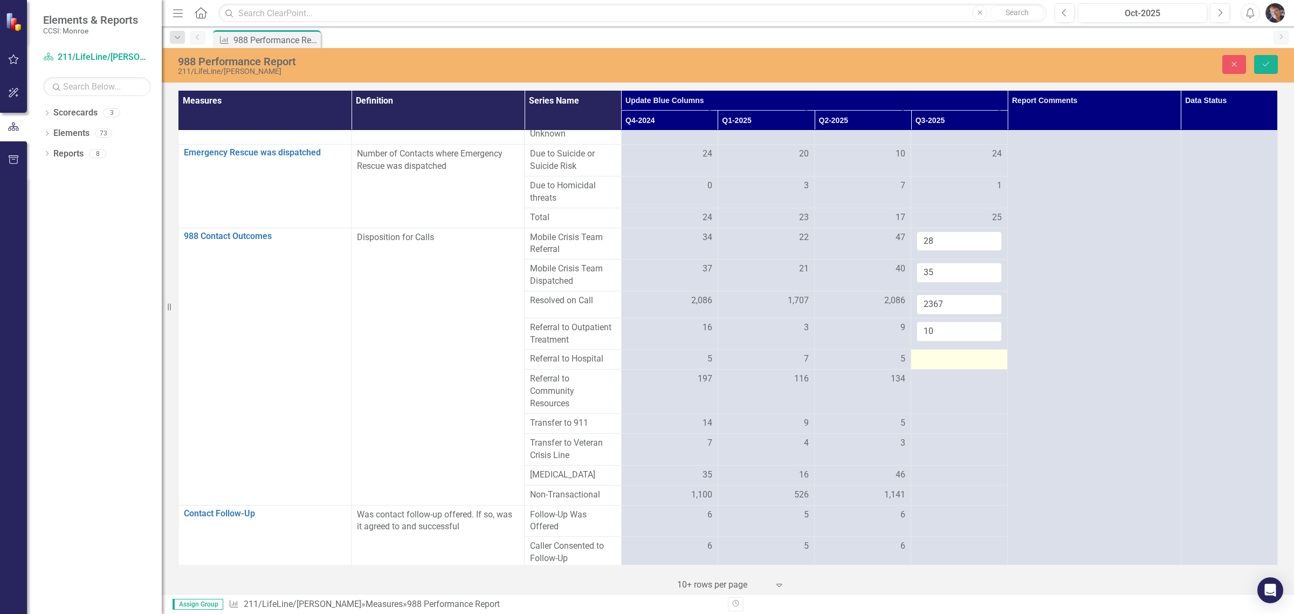
click at [693, 366] on div at bounding box center [959, 359] width 85 height 13
click at [693, 373] on input "number" at bounding box center [959, 363] width 85 height 20
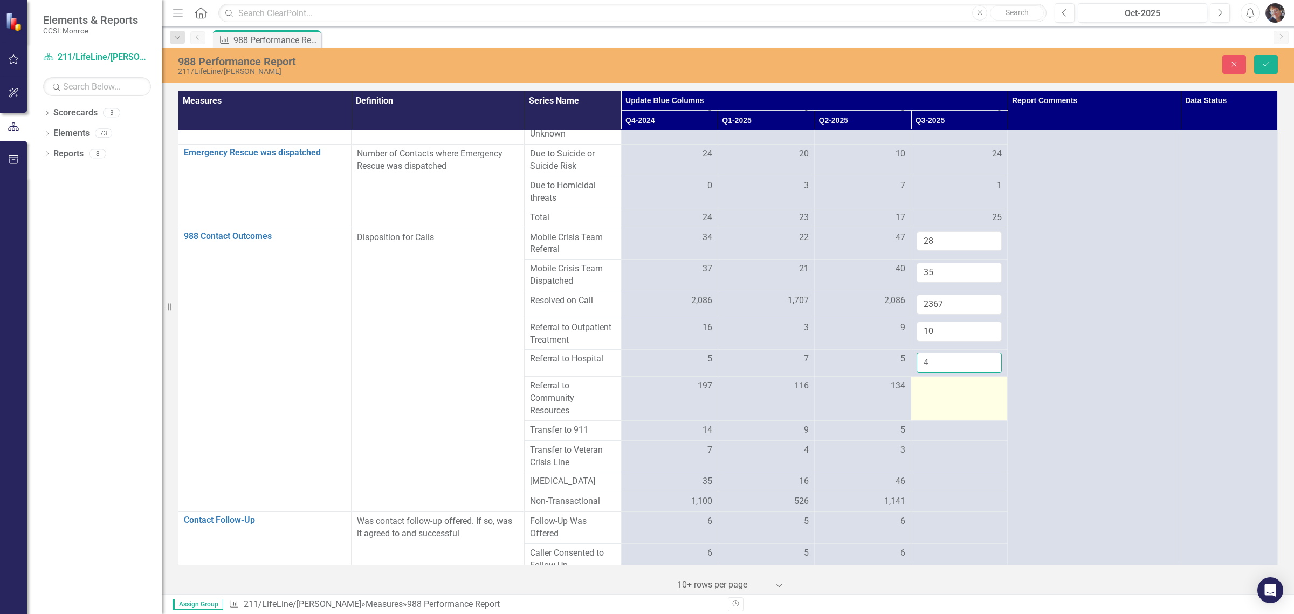
type input "4"
click at [693, 392] on div at bounding box center [959, 386] width 85 height 13
type input "151"
click at [693, 437] on div at bounding box center [959, 430] width 85 height 13
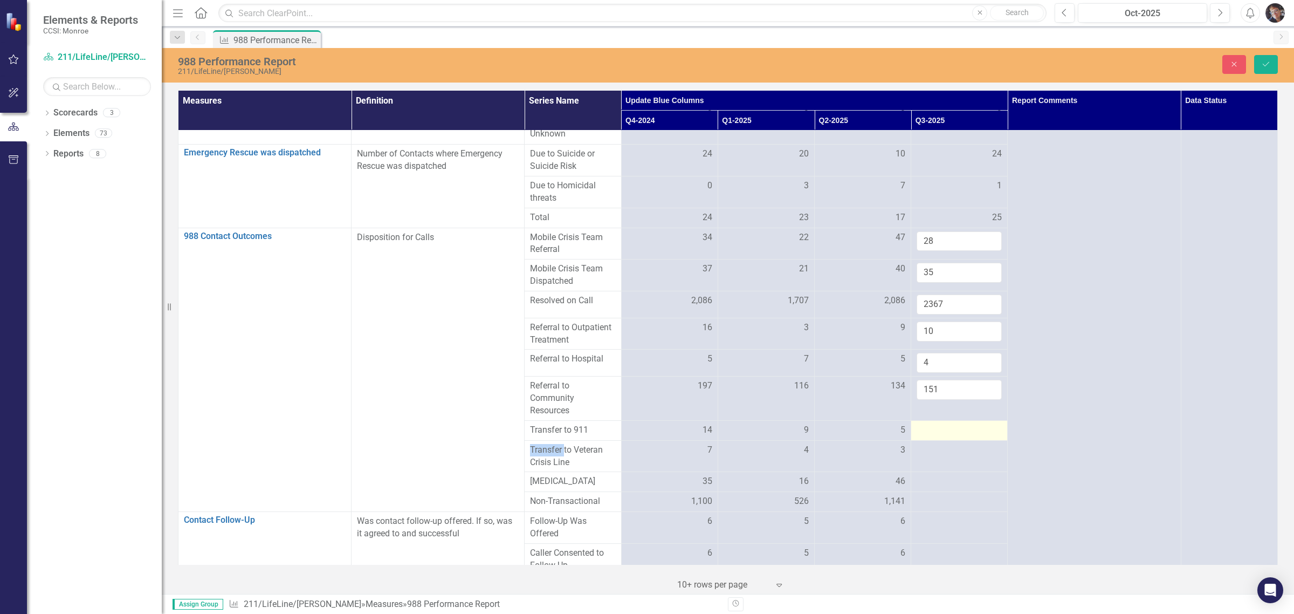
click at [693, 437] on div at bounding box center [959, 430] width 85 height 13
click at [693, 444] on input "number" at bounding box center [959, 434] width 85 height 20
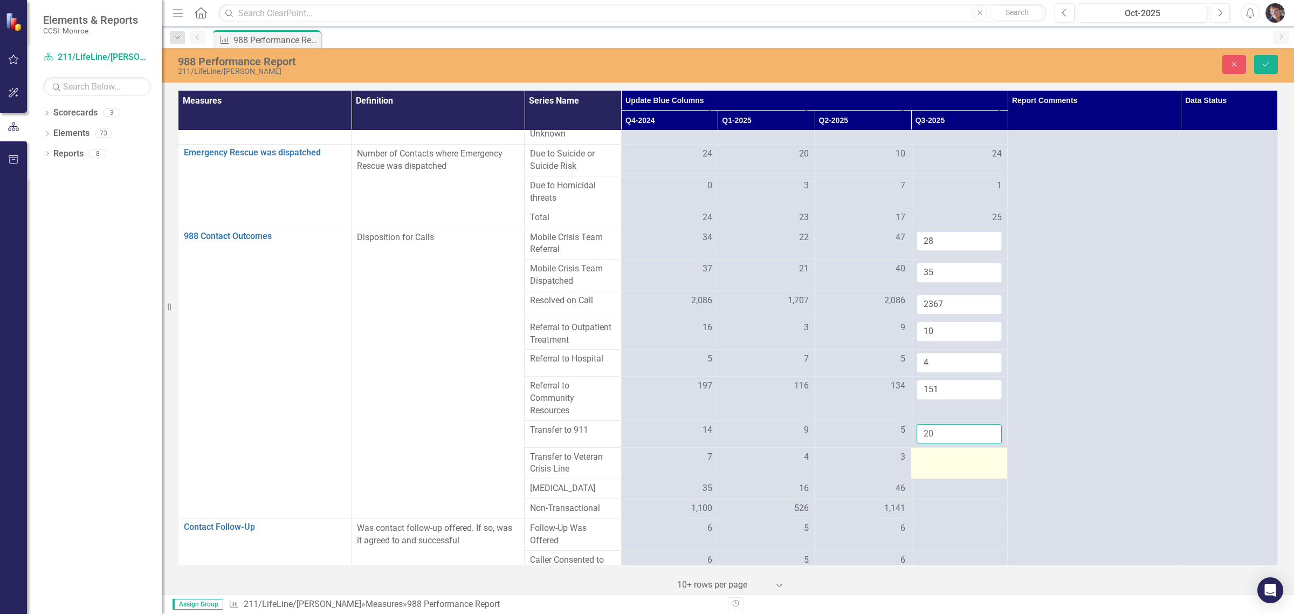
type input "20"
click at [693, 464] on div at bounding box center [959, 457] width 85 height 13
type input "7"
click at [693, 495] on div at bounding box center [959, 488] width 85 height 13
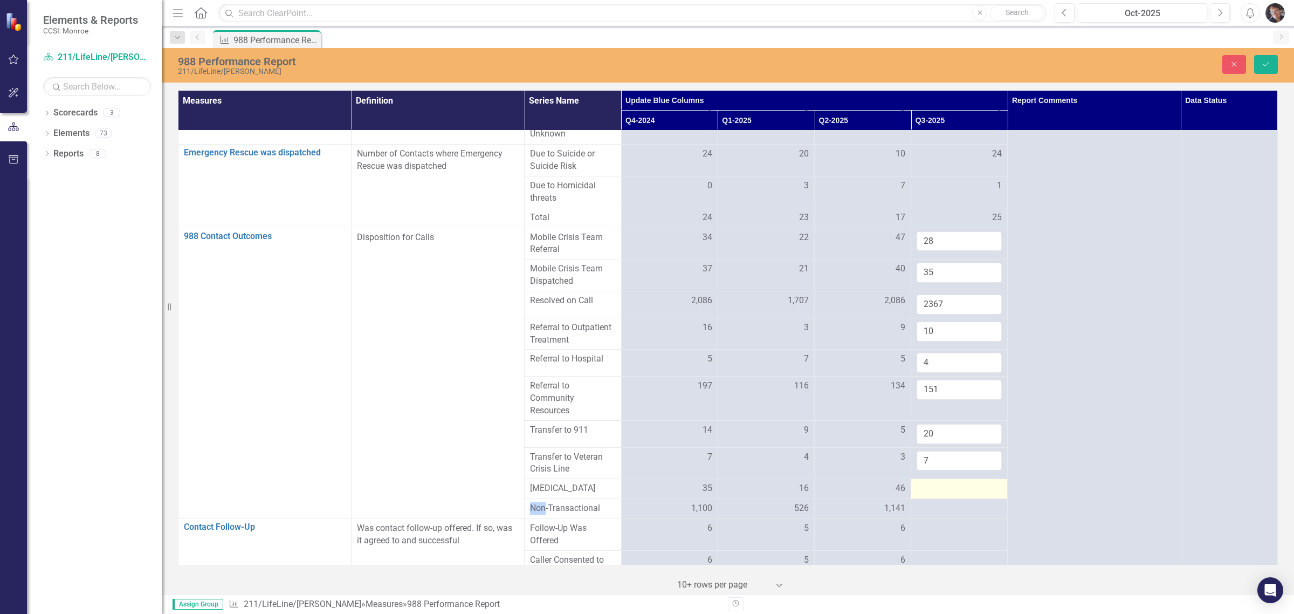
click at [693, 495] on div at bounding box center [959, 488] width 85 height 13
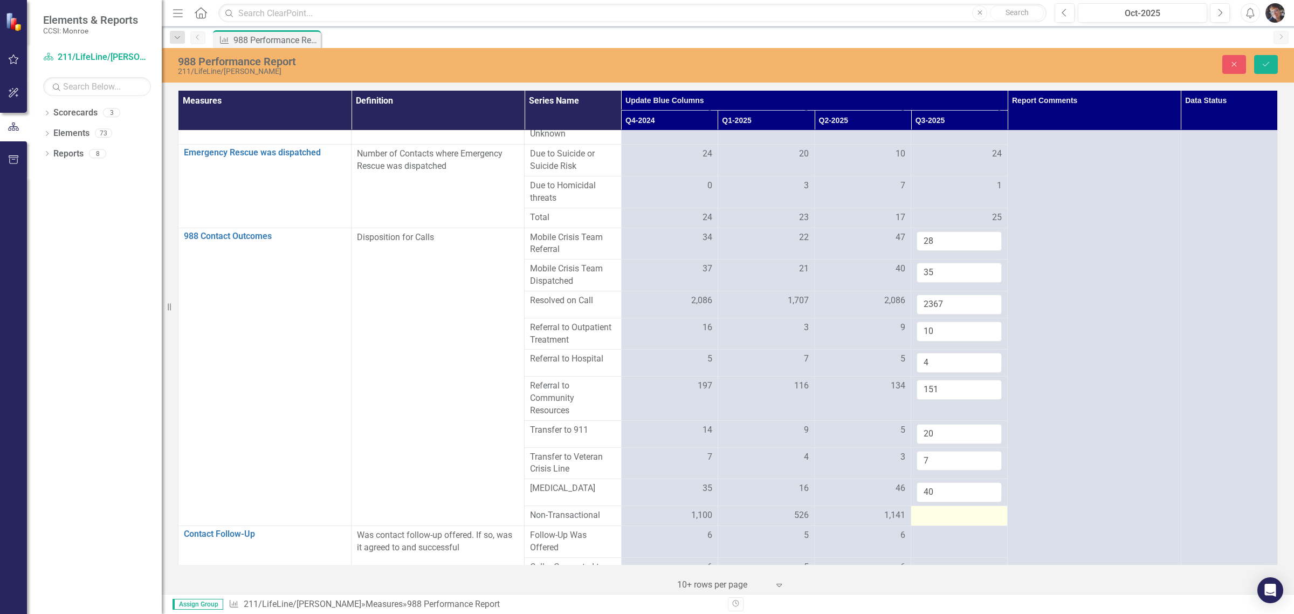
type input "40"
click at [693, 522] on div at bounding box center [959, 515] width 85 height 13
click at [693, 529] on input "number" at bounding box center [959, 519] width 85 height 20
type input "1901"
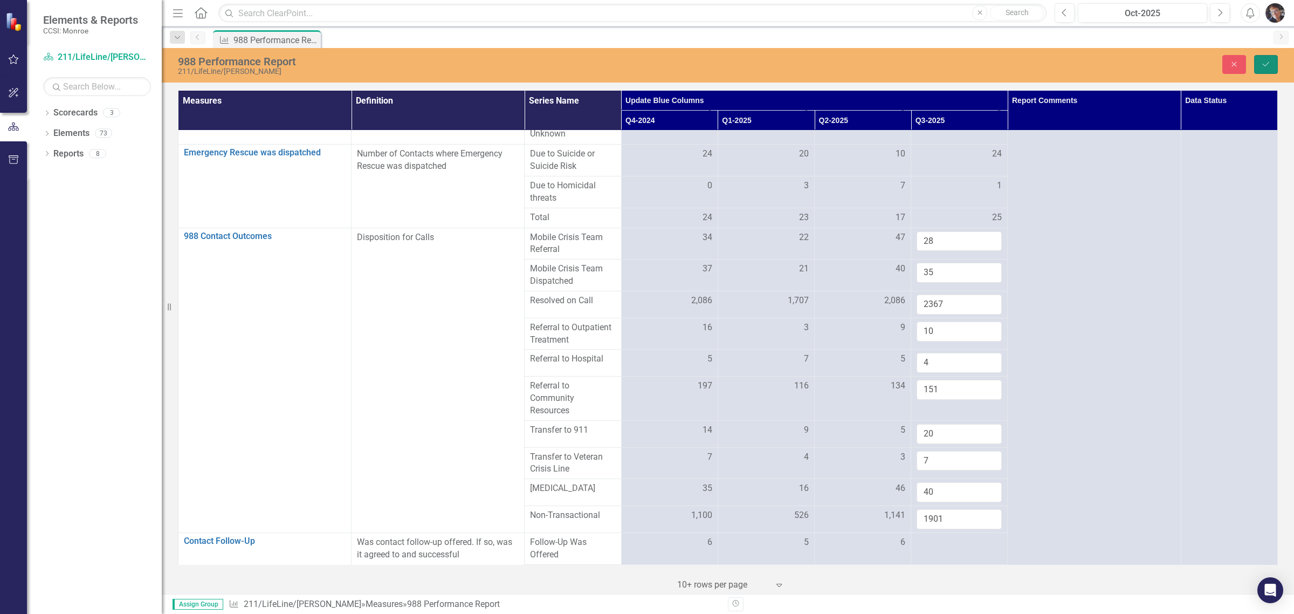
click at [693, 66] on icon "Save" at bounding box center [1266, 64] width 10 height 8
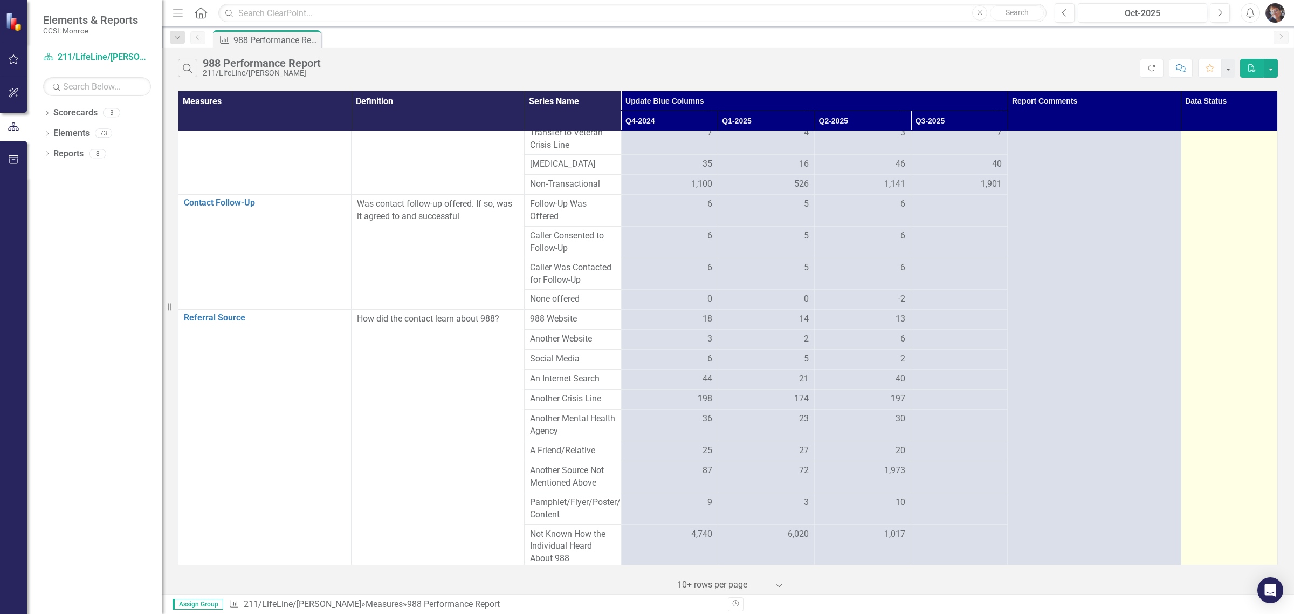
scroll to position [1634, 0]
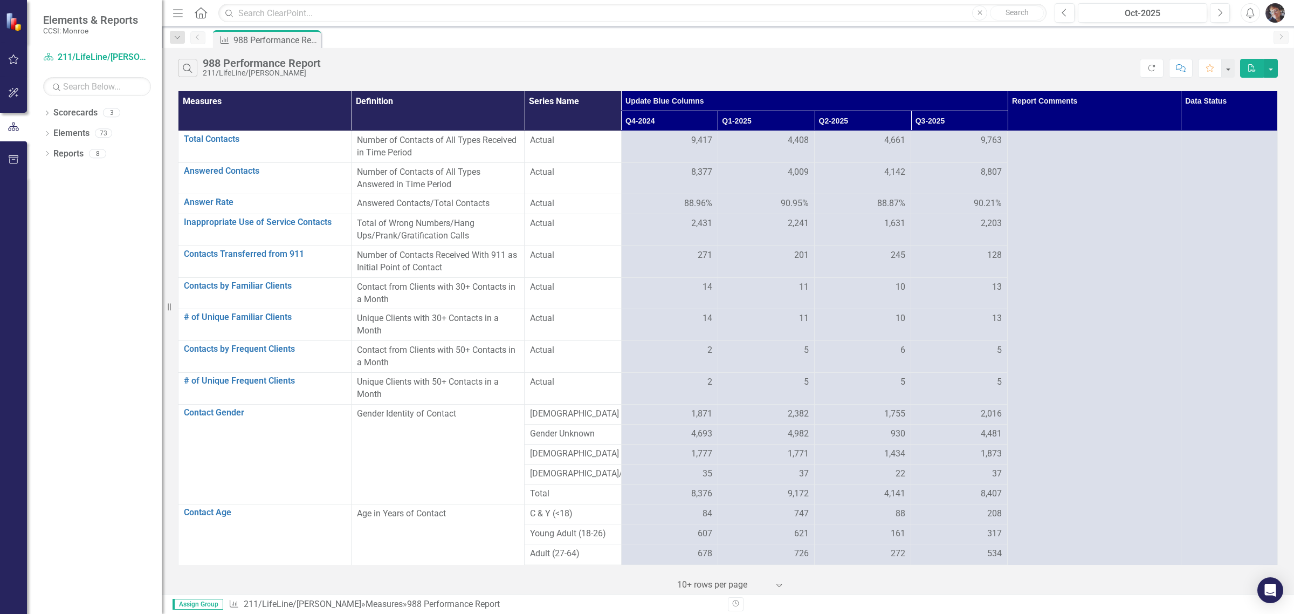
scroll to position [1634, 0]
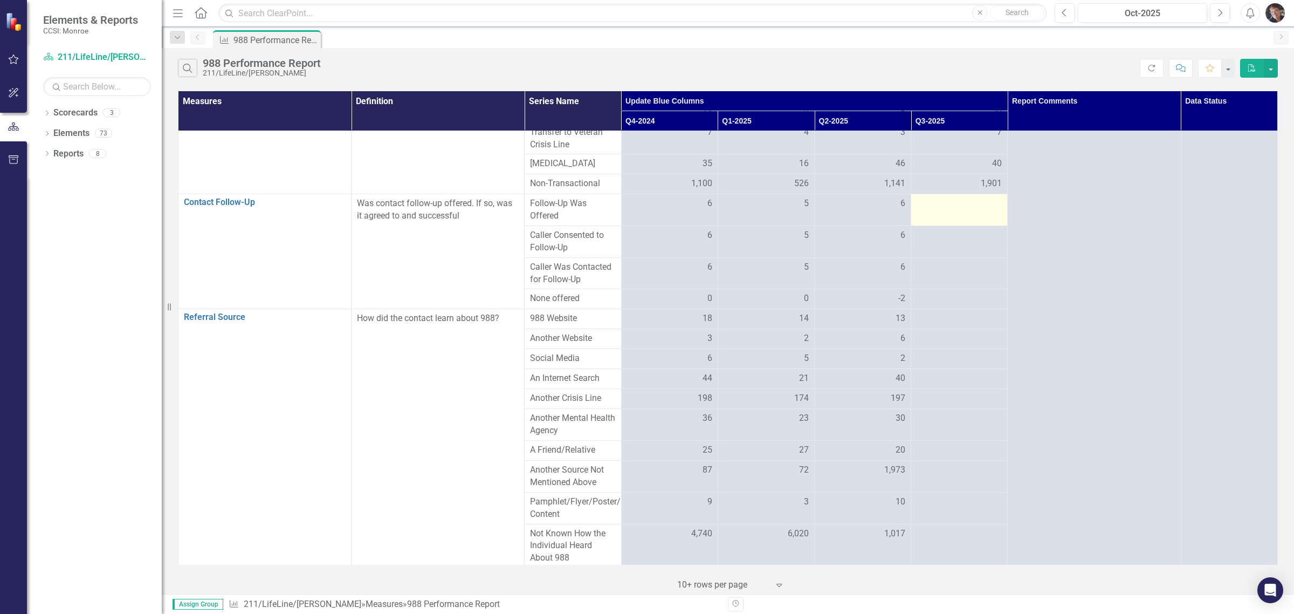
click at [954, 210] on div at bounding box center [959, 203] width 85 height 13
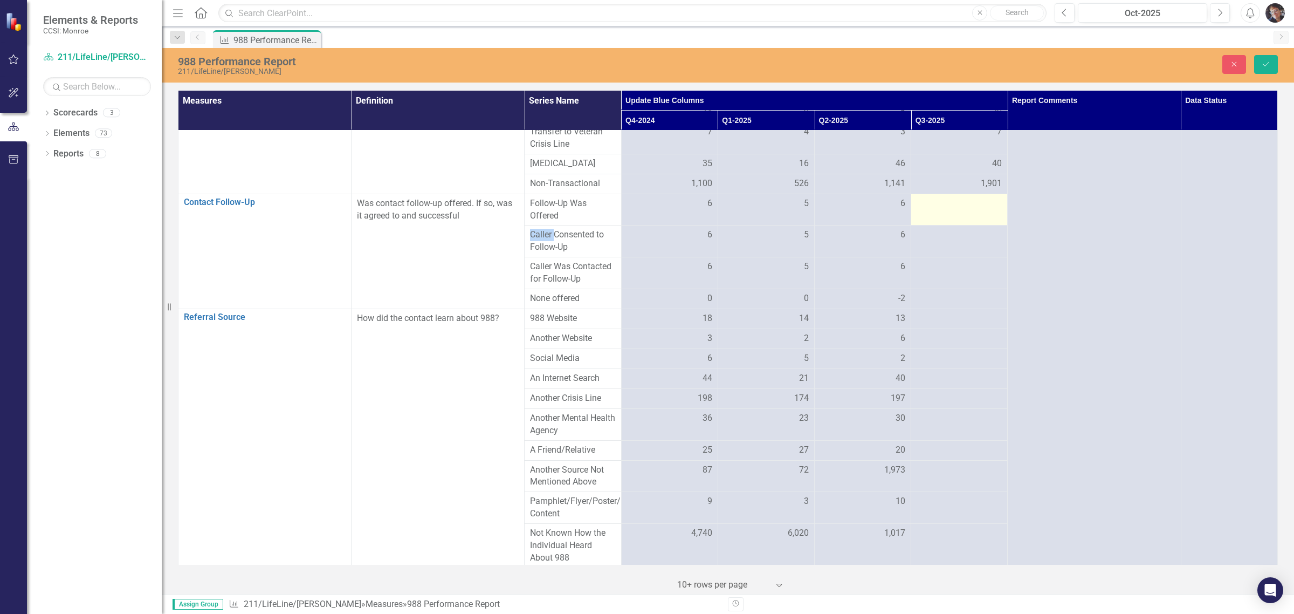
click at [954, 210] on div at bounding box center [959, 203] width 85 height 13
click at [944, 217] on input "number" at bounding box center [959, 207] width 85 height 20
type input "24"
click at [941, 242] on div at bounding box center [959, 235] width 85 height 13
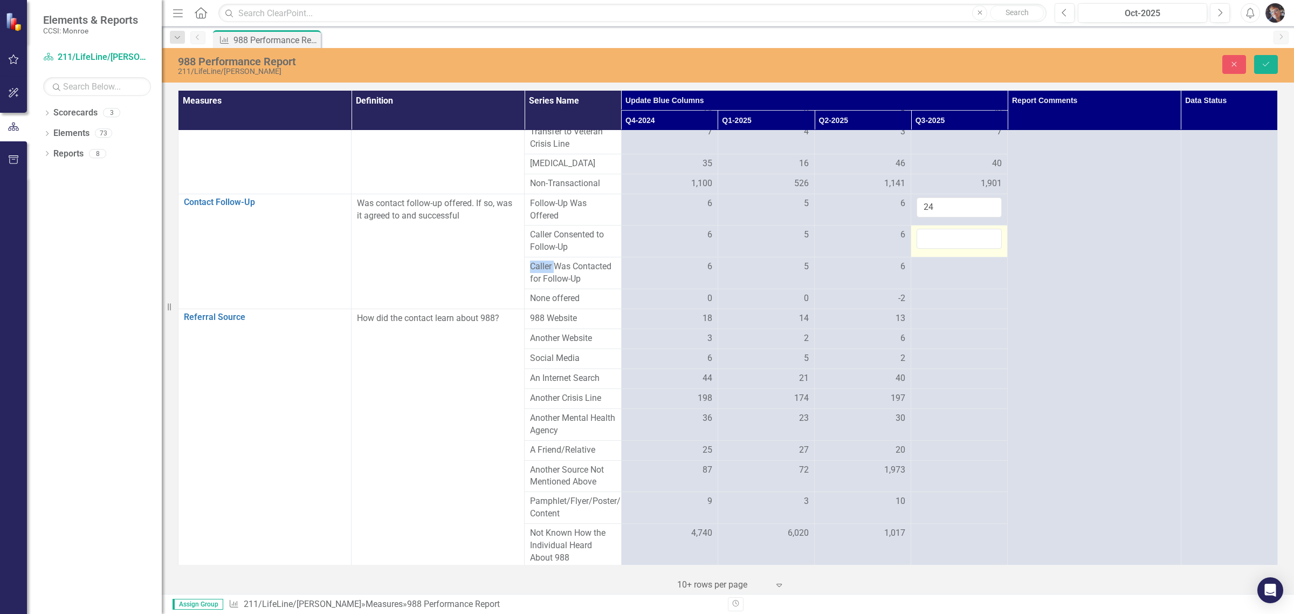
click at [941, 249] on input "number" at bounding box center [959, 239] width 85 height 20
type input "24"
click at [936, 289] on td at bounding box center [959, 273] width 97 height 32
click at [936, 280] on input "number" at bounding box center [959, 270] width 85 height 20
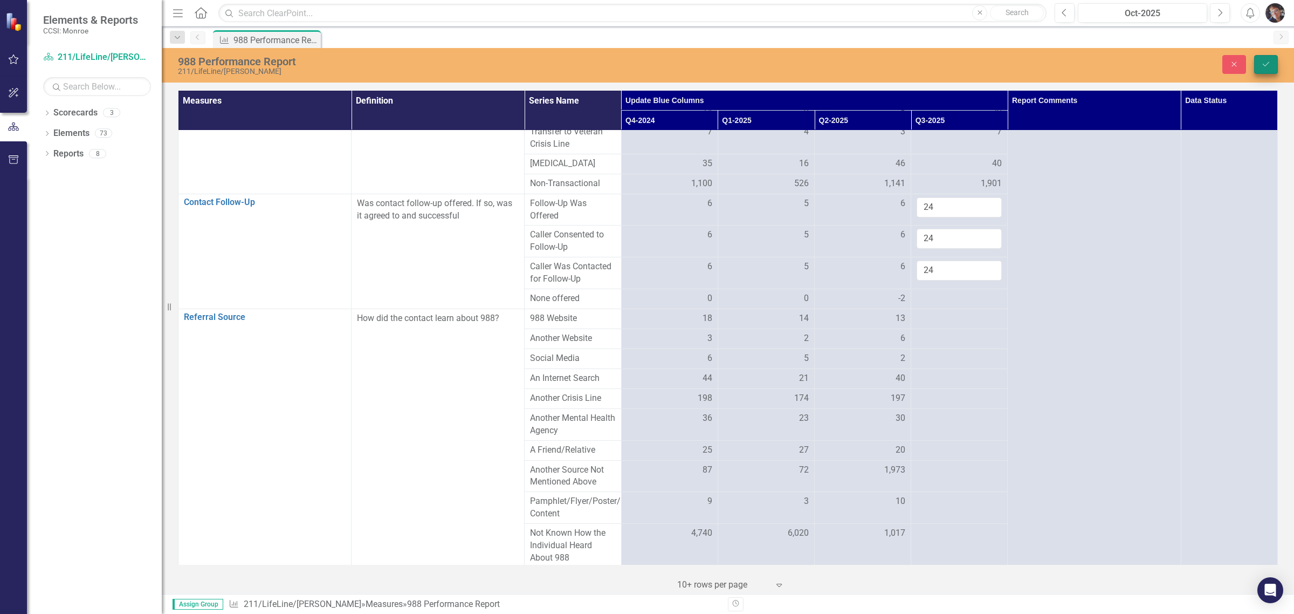
type input "24"
click at [1269, 60] on icon "Save" at bounding box center [1266, 64] width 10 height 8
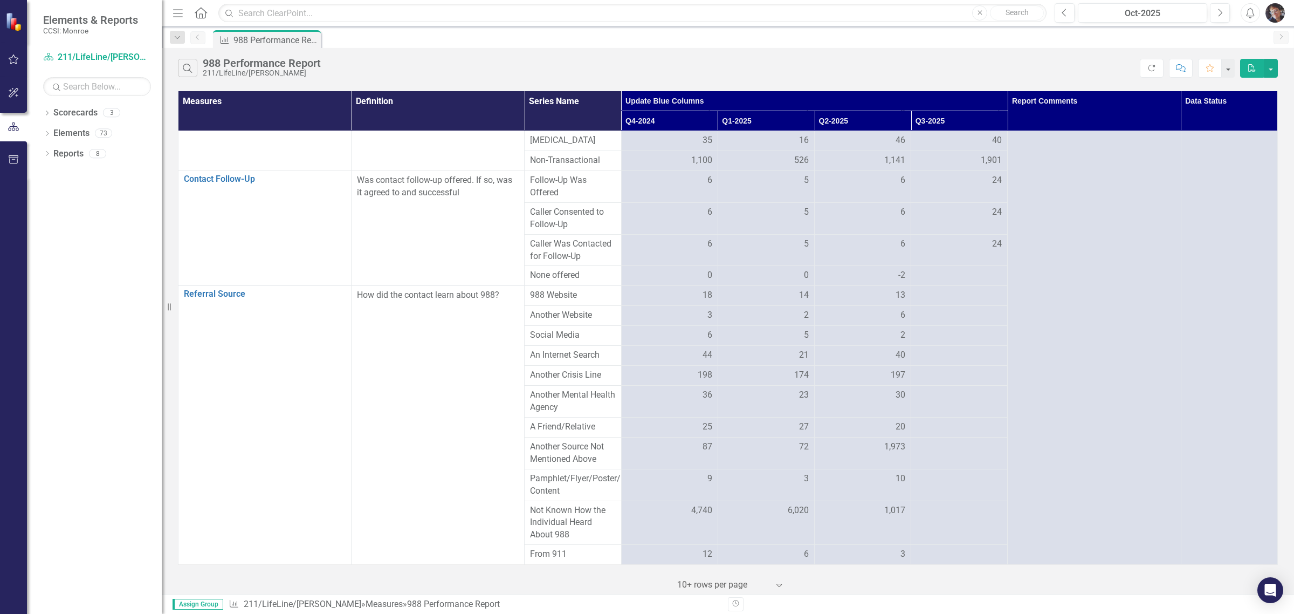
scroll to position [1680, 0]
click at [944, 266] on td at bounding box center [959, 276] width 97 height 20
click at [951, 269] on div at bounding box center [959, 275] width 85 height 13
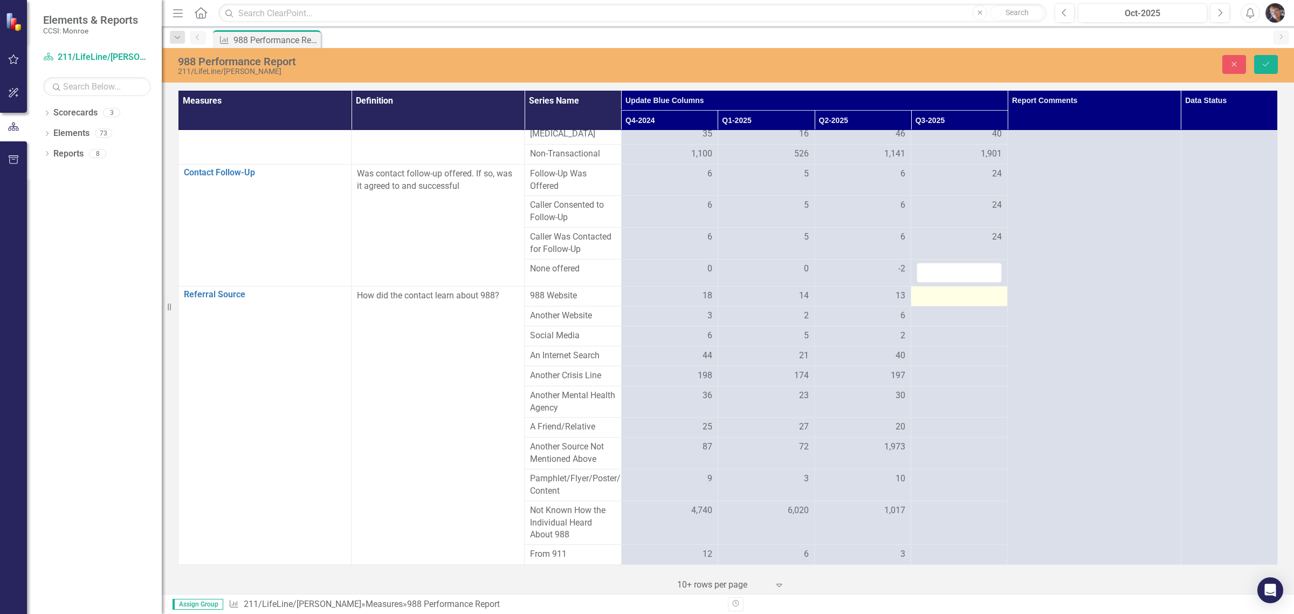
click at [942, 302] on div at bounding box center [959, 296] width 85 height 13
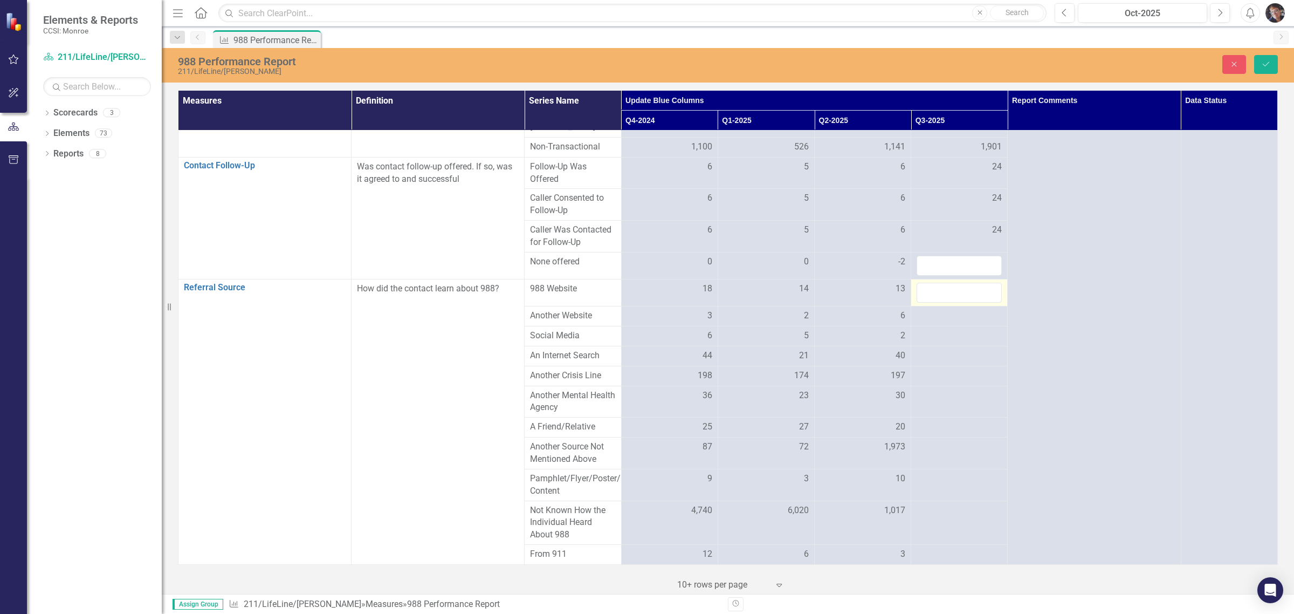
click at [942, 302] on input "number" at bounding box center [959, 293] width 85 height 20
type input "20"
click at [932, 322] on div at bounding box center [959, 315] width 85 height 13
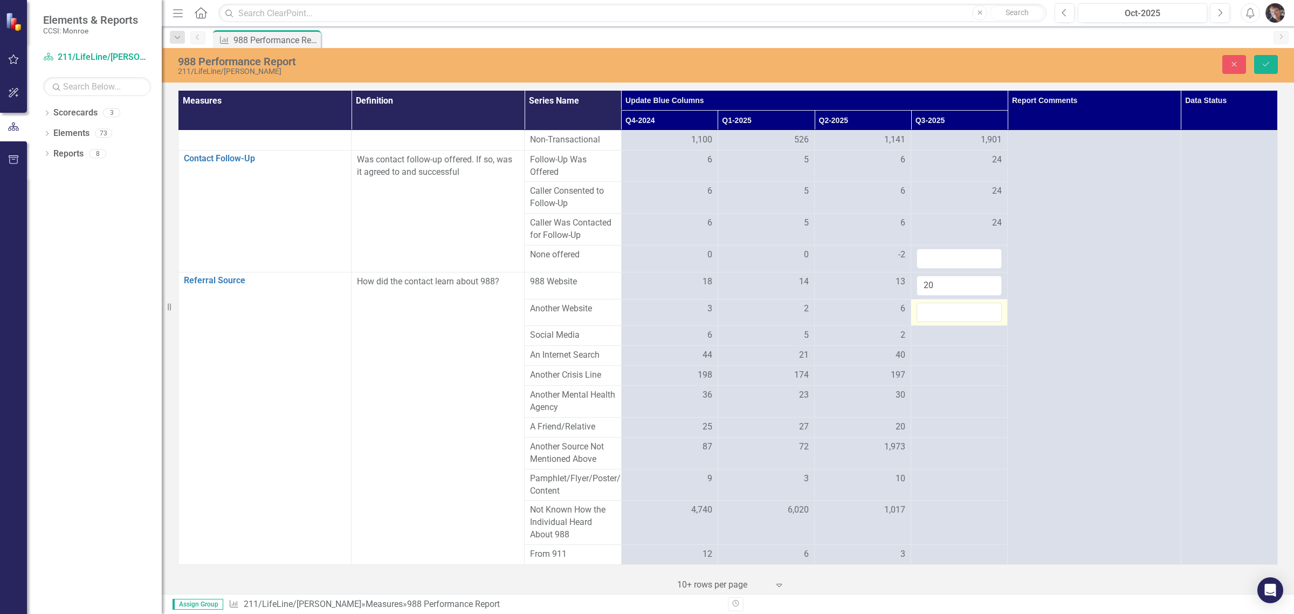
click at [932, 322] on input "number" at bounding box center [959, 312] width 85 height 20
type input "2"
click at [934, 342] on div at bounding box center [959, 335] width 85 height 13
click at [934, 347] on input "number" at bounding box center [959, 337] width 85 height 20
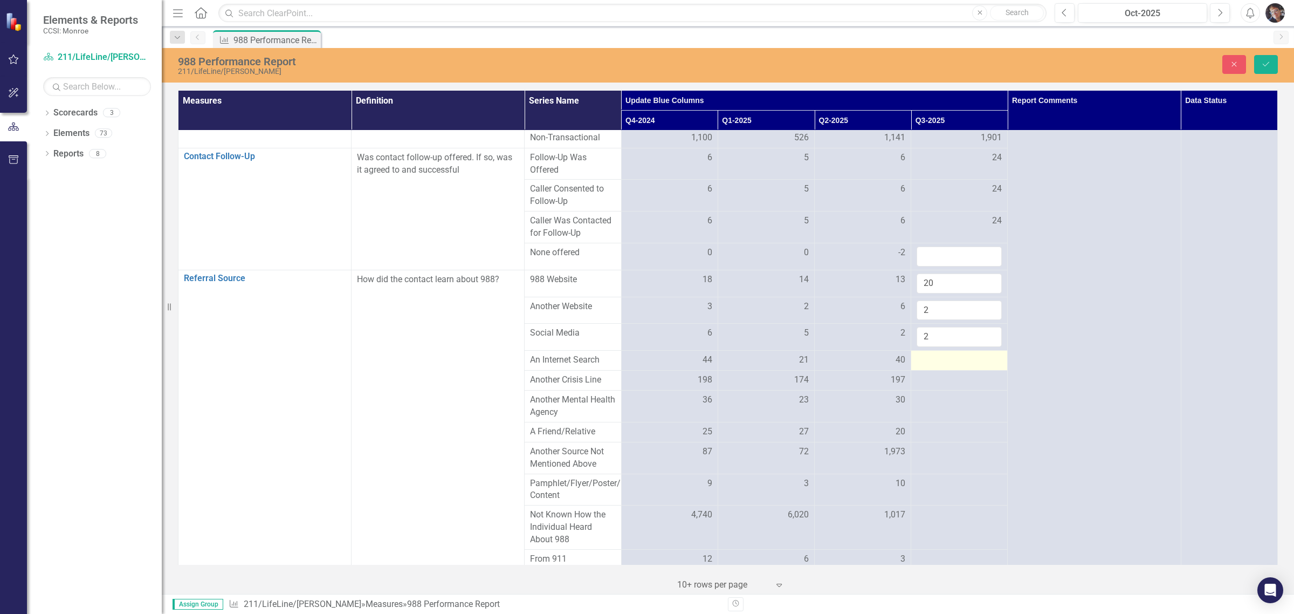
type input "2"
click at [934, 367] on div at bounding box center [959, 360] width 85 height 13
click at [934, 374] on input "number" at bounding box center [959, 364] width 85 height 20
type input "57"
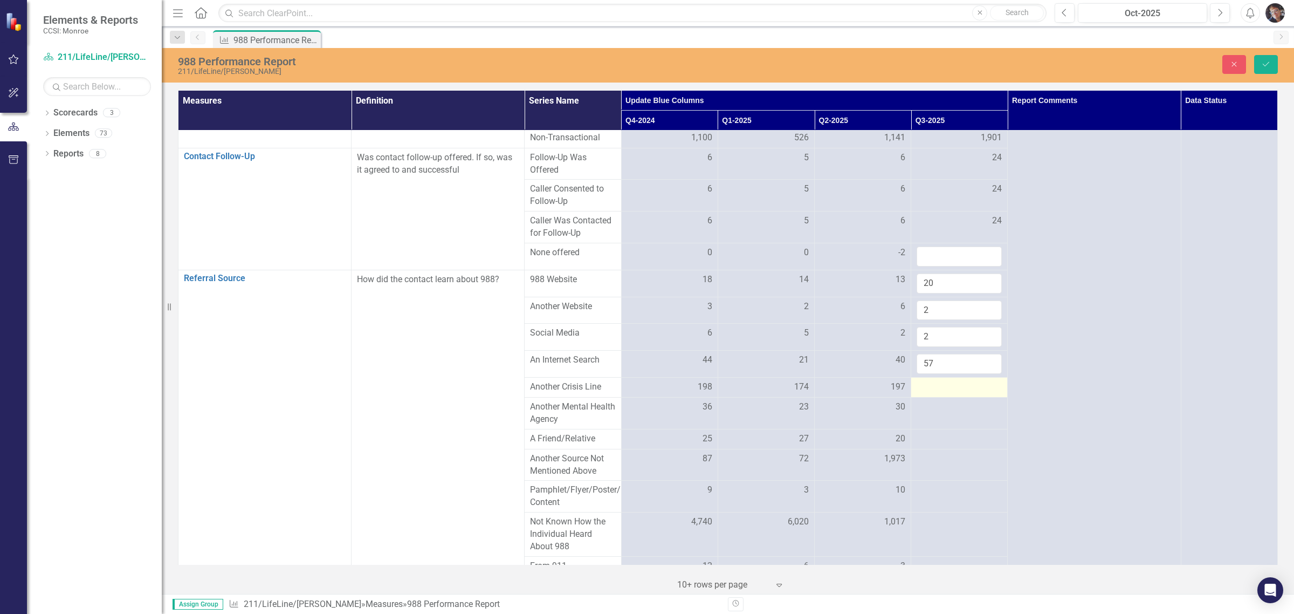
click at [932, 394] on div at bounding box center [959, 387] width 85 height 13
click at [931, 394] on div at bounding box center [959, 387] width 85 height 13
click at [929, 401] on input "number" at bounding box center [959, 391] width 85 height 20
type input "171"
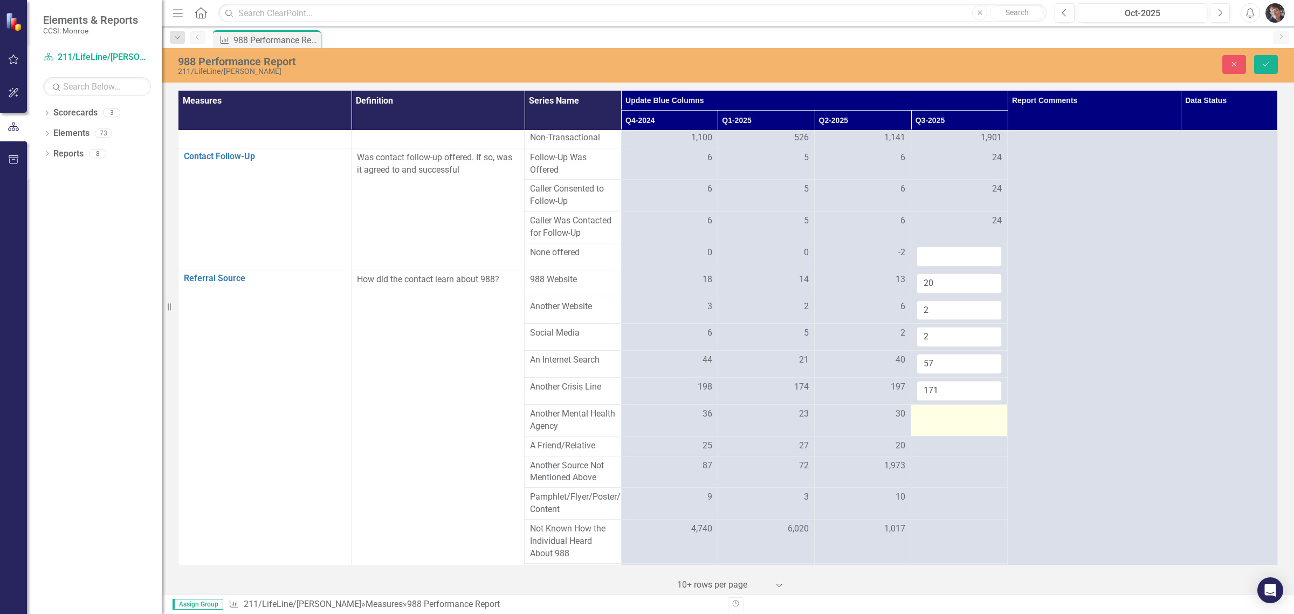
click at [934, 421] on div at bounding box center [959, 414] width 85 height 13
click at [934, 428] on input "number" at bounding box center [959, 418] width 85 height 20
type input "24"
click at [941, 452] on div at bounding box center [959, 445] width 85 height 13
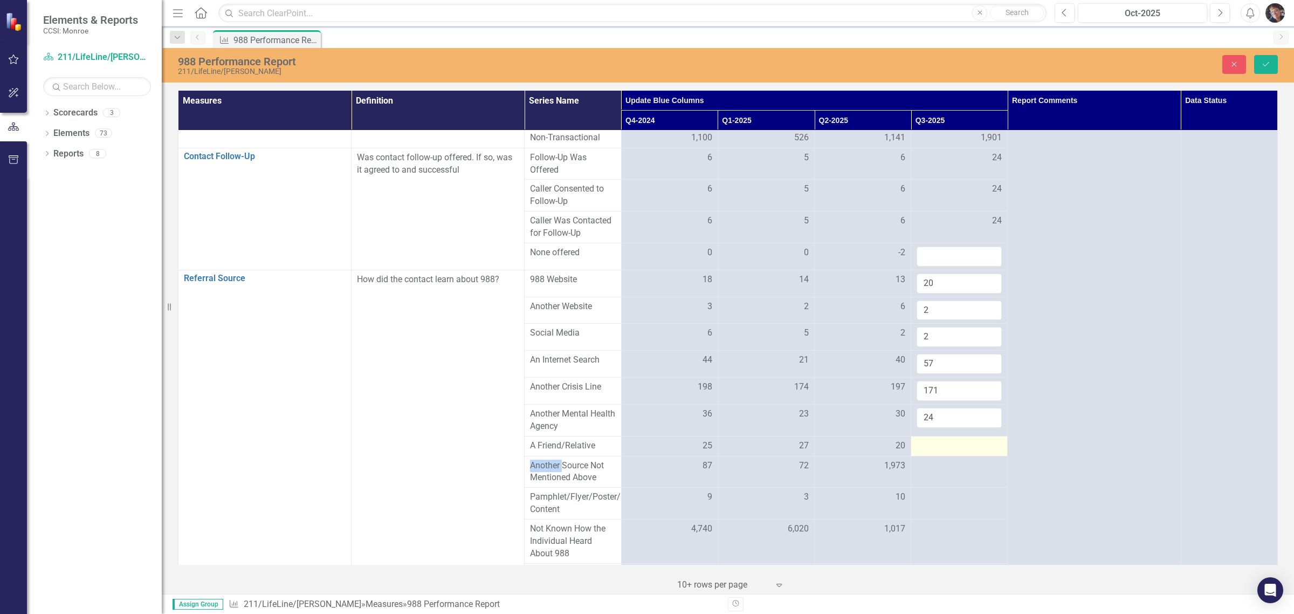
click at [941, 452] on div at bounding box center [959, 445] width 85 height 13
type input "21"
click at [954, 428] on input "24" at bounding box center [959, 418] width 85 height 20
click at [947, 459] on input "21" at bounding box center [959, 449] width 85 height 20
click at [931, 428] on input "21" at bounding box center [959, 418] width 85 height 20
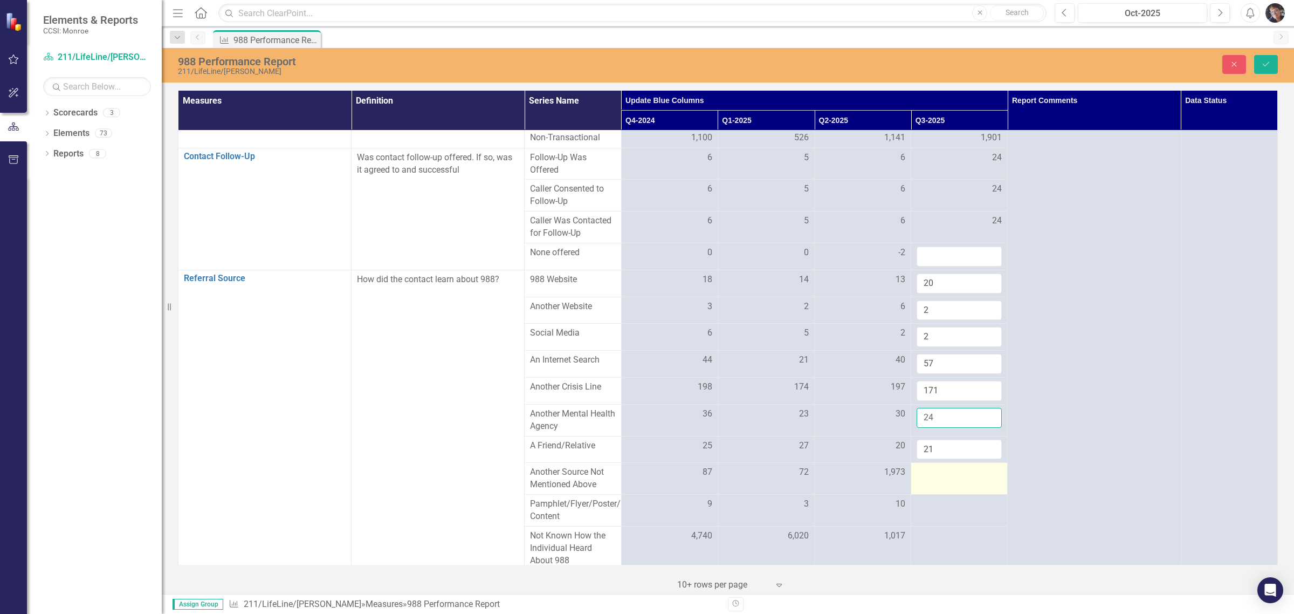
type input "24"
click at [941, 479] on div at bounding box center [959, 472] width 85 height 13
click at [931, 486] on input "number" at bounding box center [959, 476] width 85 height 20
type input "40"
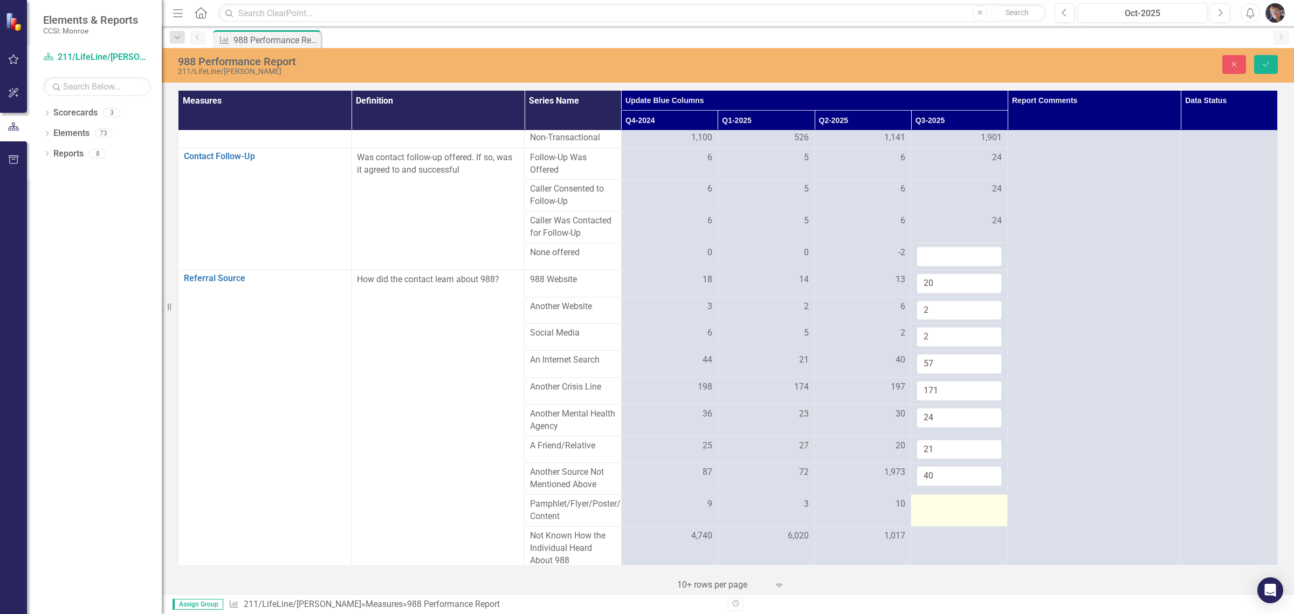
click at [931, 511] on div at bounding box center [959, 504] width 85 height 13
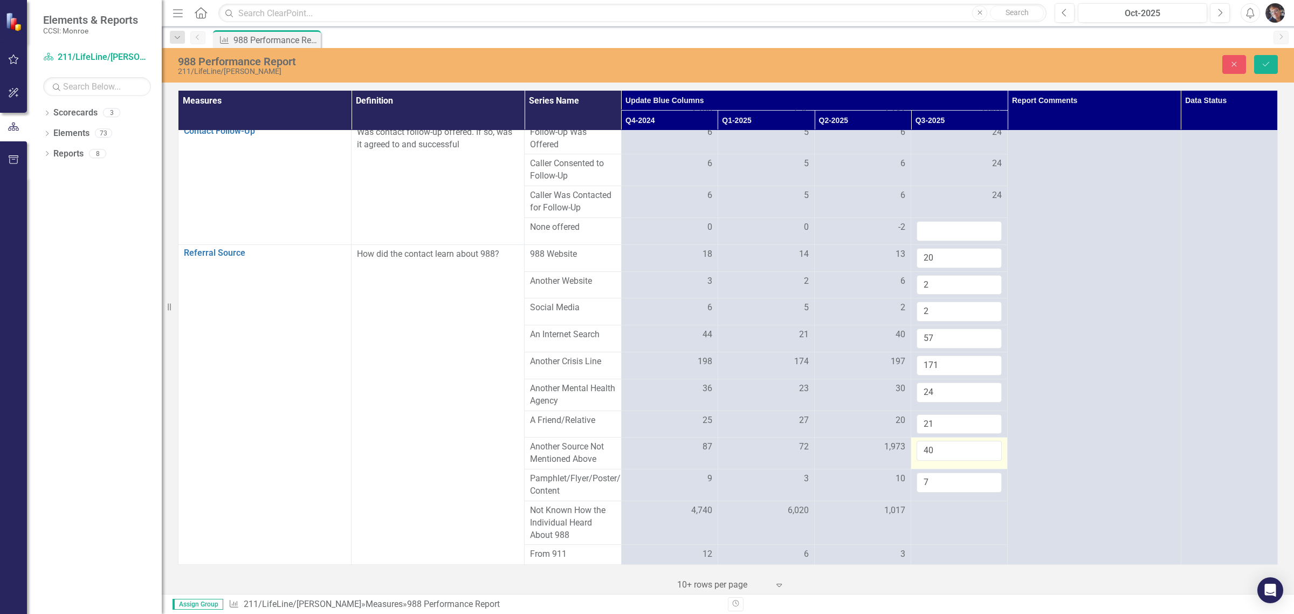
scroll to position [1730, 0]
type input "7"
click at [920, 527] on td at bounding box center [959, 522] width 97 height 44
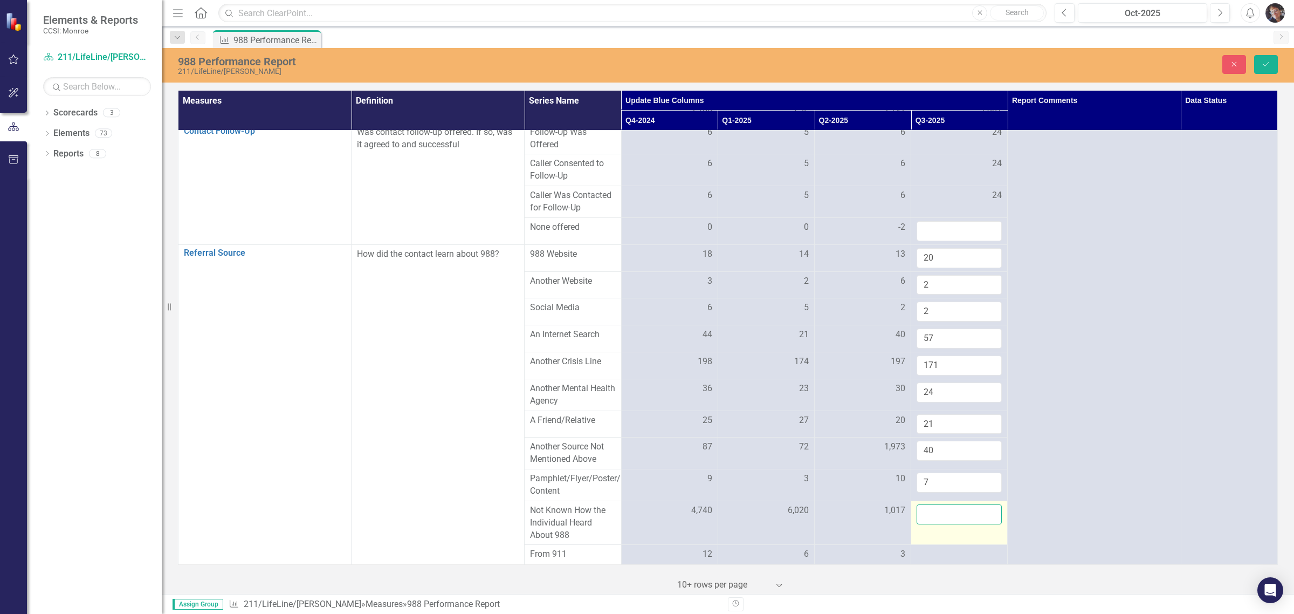
click at [921, 518] on input "number" at bounding box center [959, 514] width 85 height 20
type input "5575"
click at [940, 552] on div at bounding box center [959, 554] width 85 height 13
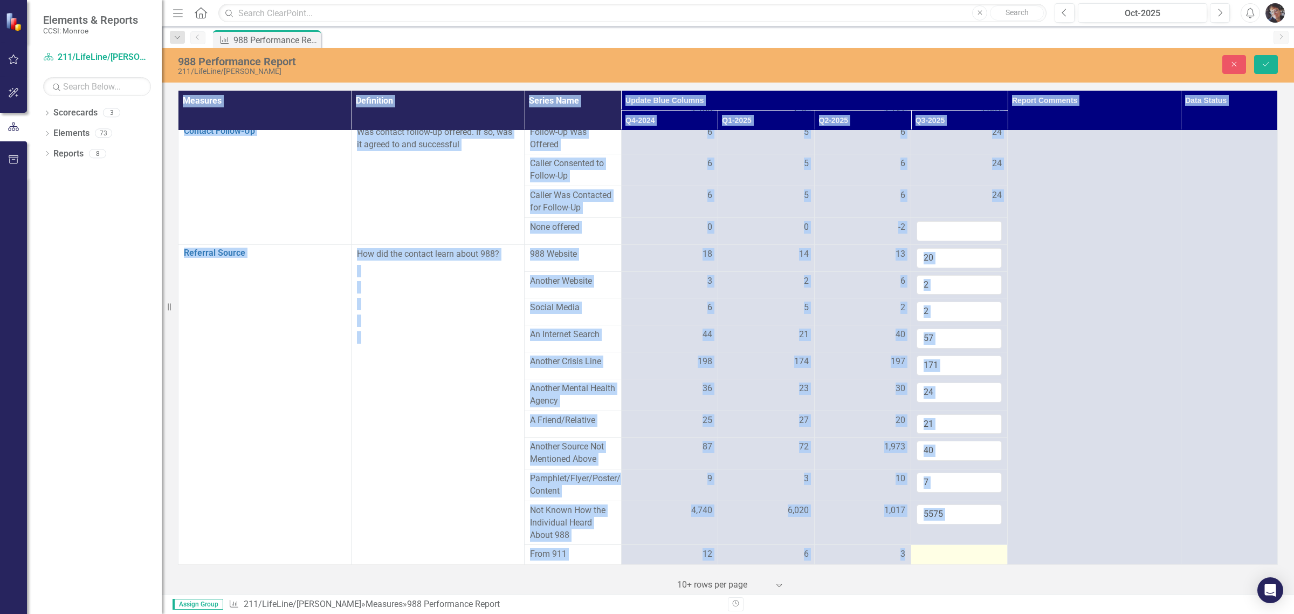
click at [940, 552] on div at bounding box center [959, 554] width 85 height 13
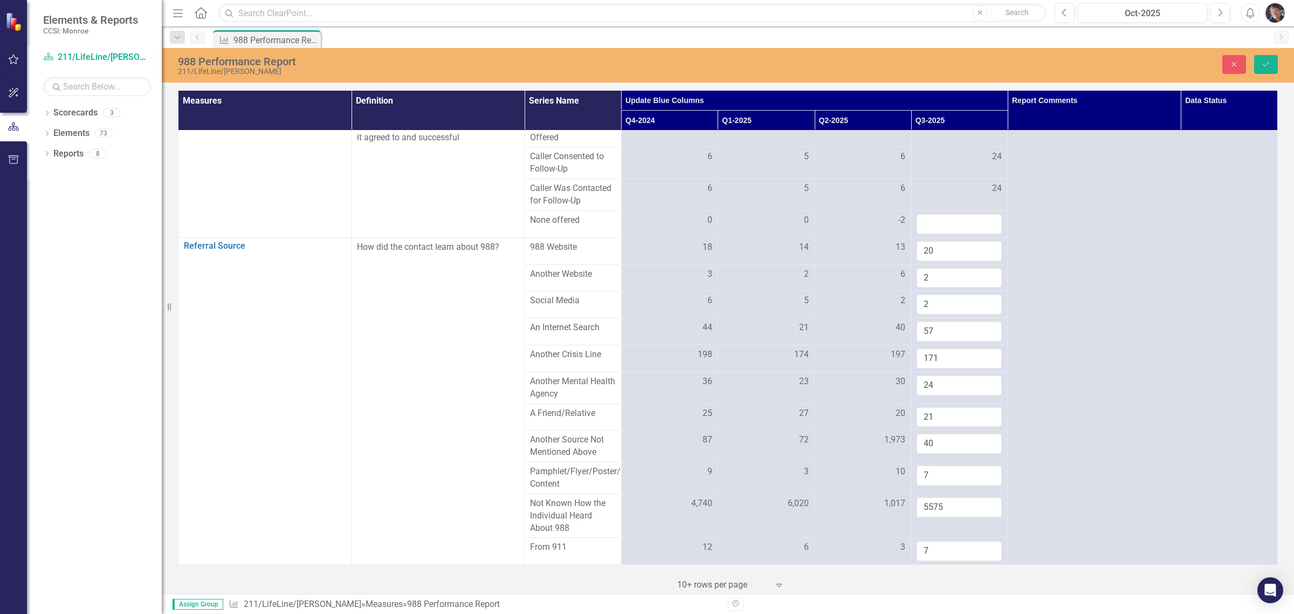
scroll to position [1737, 0]
type input "7"
click at [1268, 57] on button "Save" at bounding box center [1266, 64] width 24 height 19
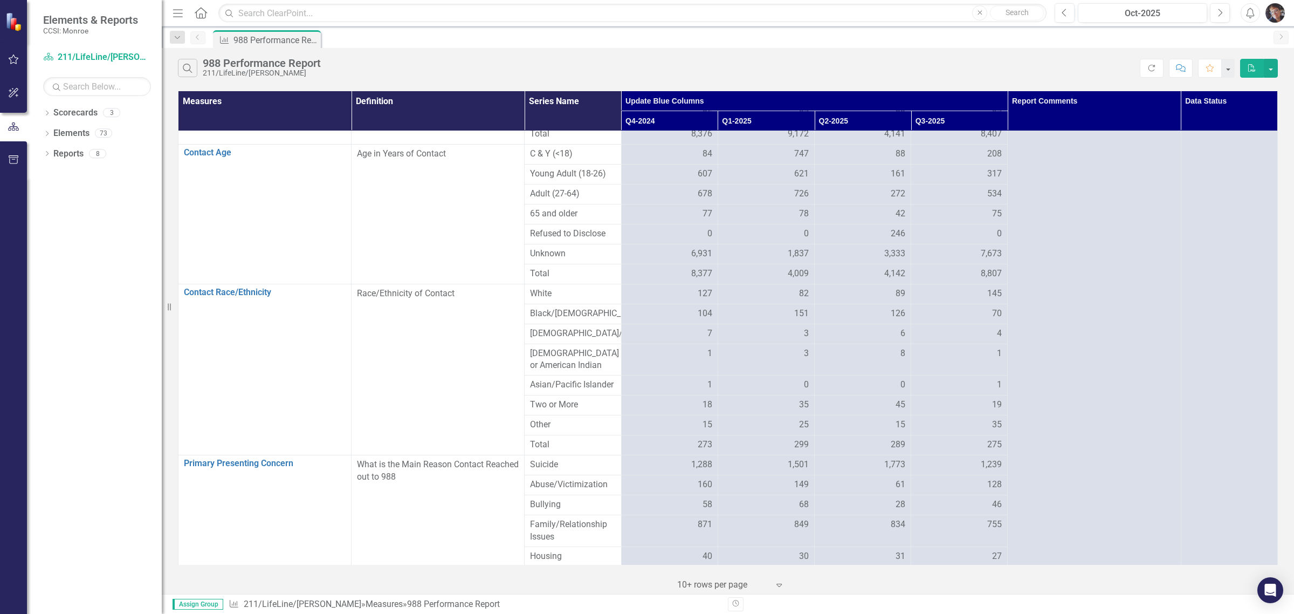
scroll to position [0, 0]
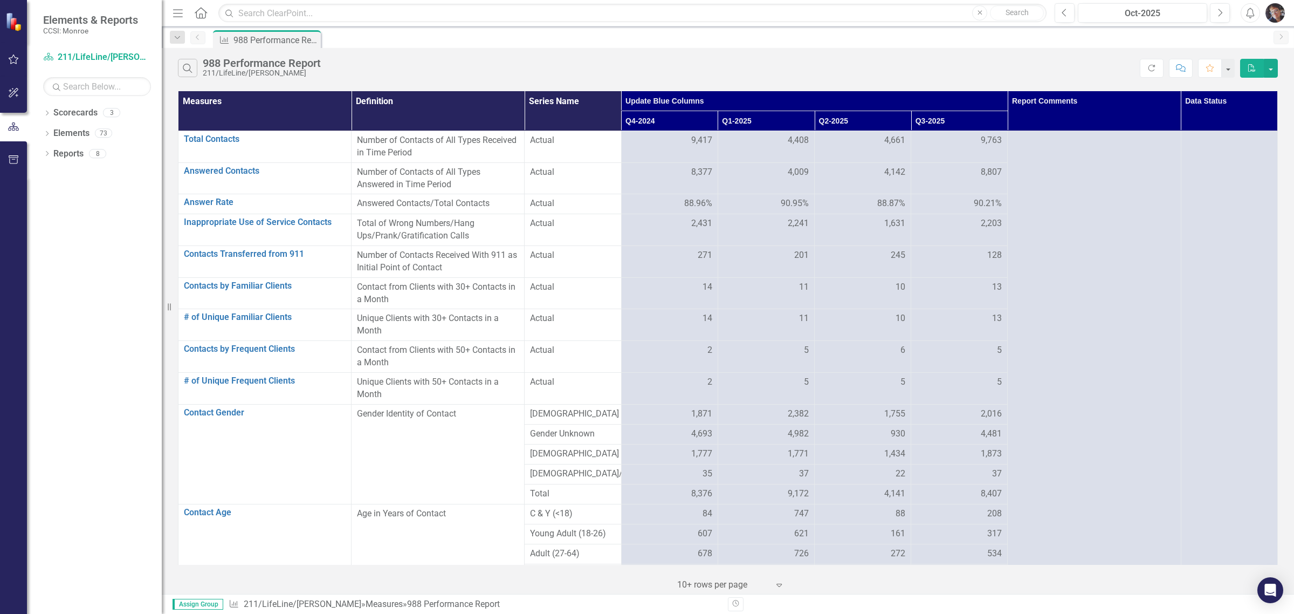
click at [795, 57] on div "Search 988 Performance Report 211/LifeLine/Monroe Refresh Comment Favorite PDF" at bounding box center [728, 65] width 1132 height 35
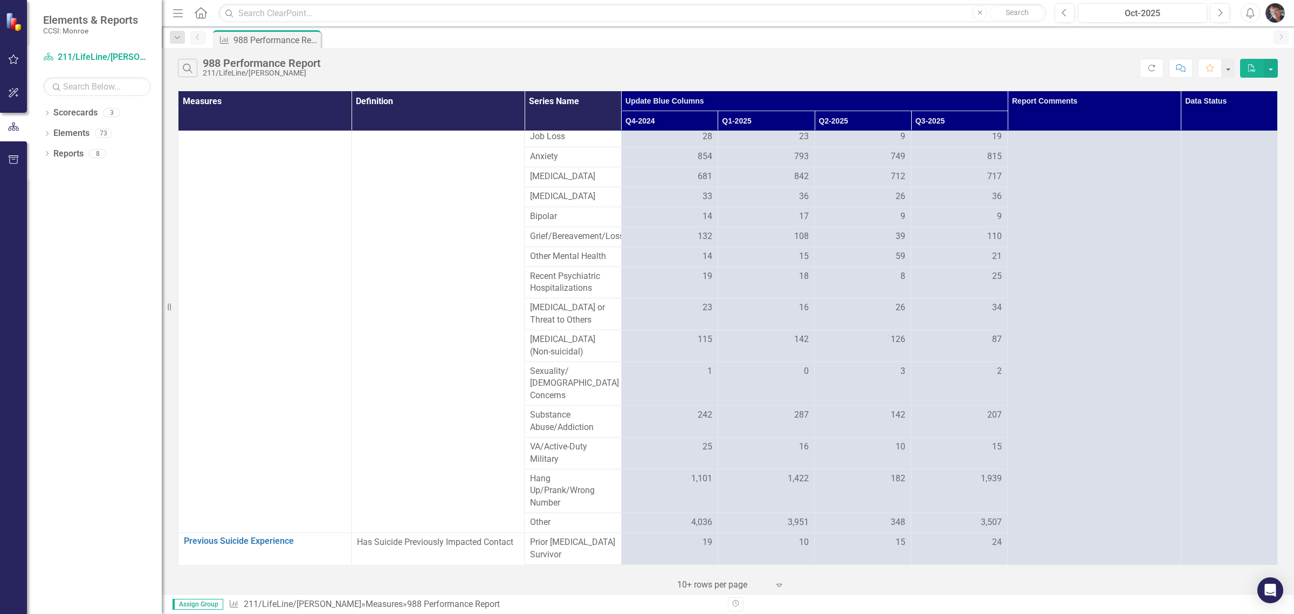
scroll to position [1680, 0]
